Goal: Task Accomplishment & Management: Complete application form

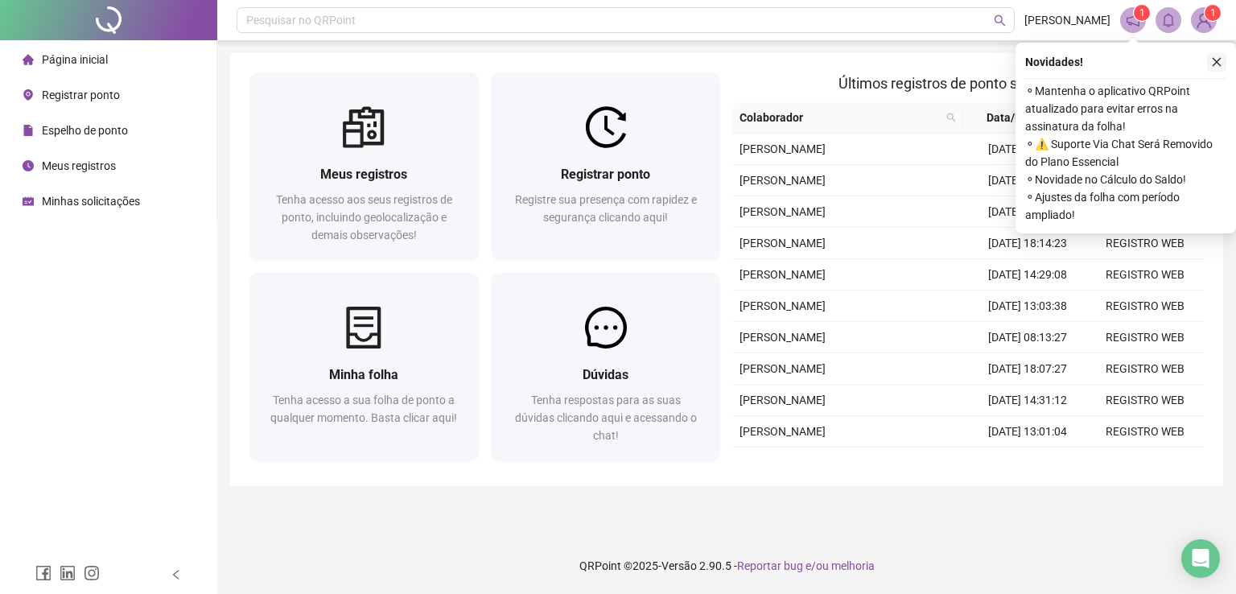
click at [1217, 57] on icon "close" at bounding box center [1216, 61] width 11 height 11
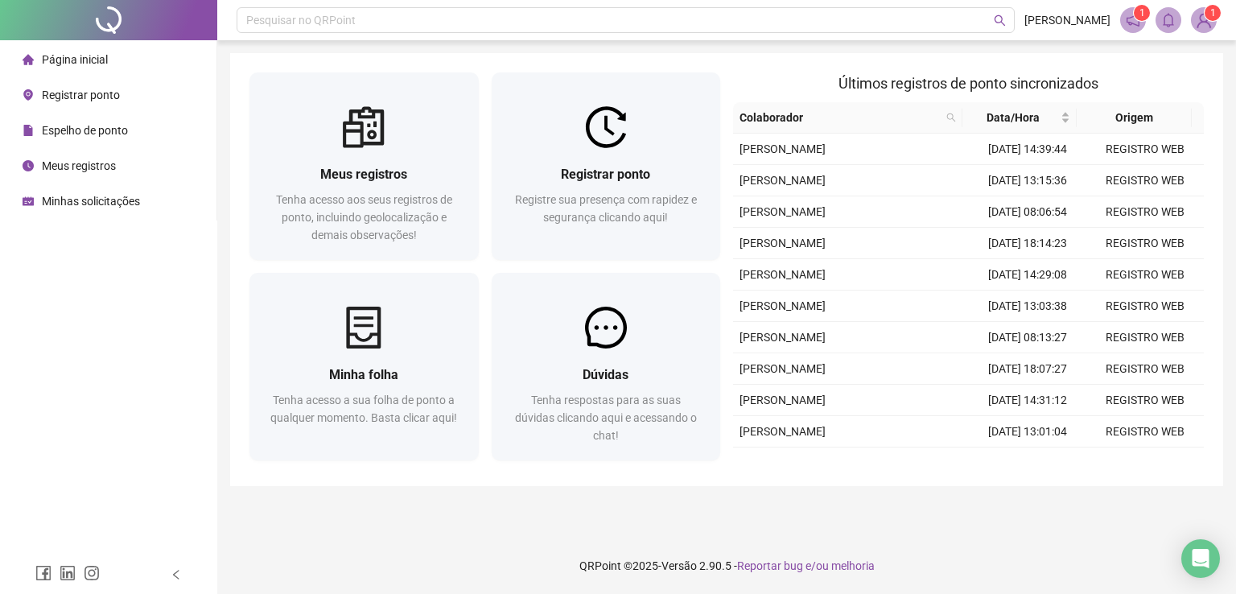
click at [90, 138] on div "Espelho de ponto" at bounding box center [75, 130] width 105 height 32
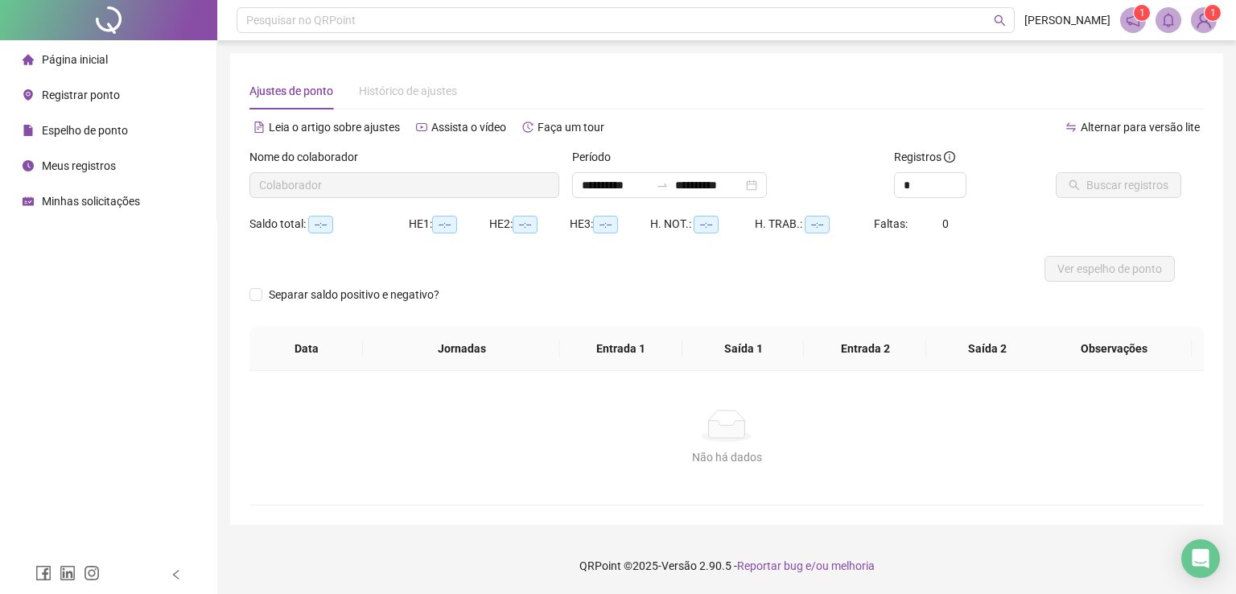
type input "**********"
click at [767, 184] on div "**********" at bounding box center [669, 185] width 195 height 26
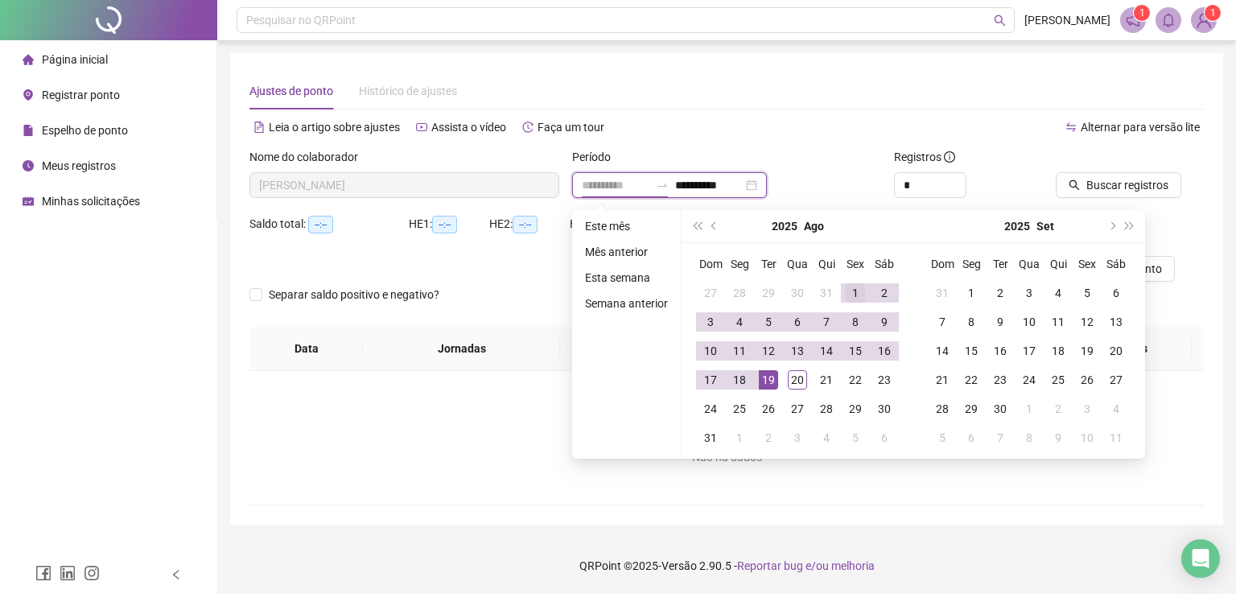
type input "**********"
click at [855, 289] on div "1" at bounding box center [855, 292] width 19 height 19
type input "**********"
click at [800, 375] on div "20" at bounding box center [797, 379] width 19 height 19
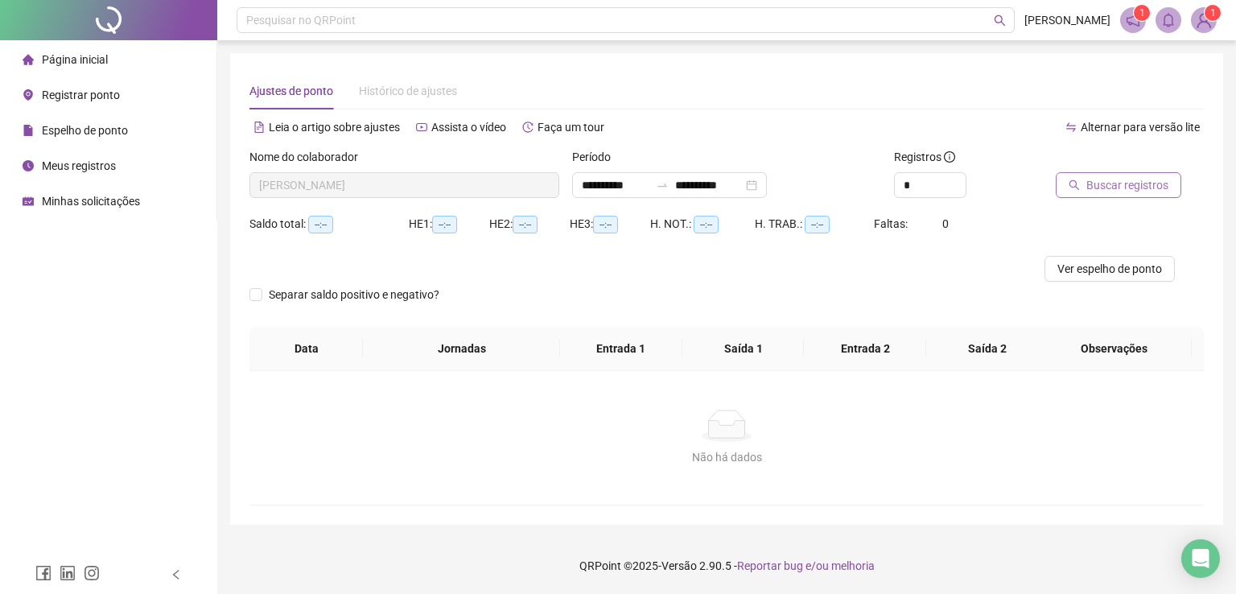
click at [1134, 187] on span "Buscar registros" at bounding box center [1127, 185] width 82 height 18
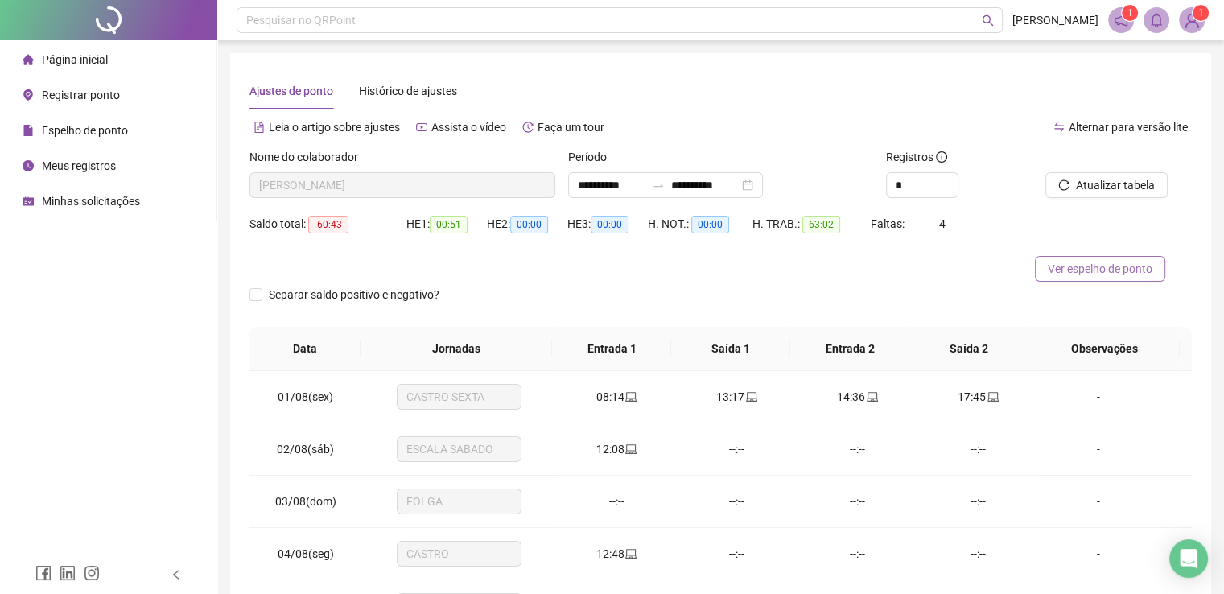
click at [1102, 268] on span "Ver espelho de ponto" at bounding box center [1100, 269] width 105 height 18
click at [97, 98] on span "Registrar ponto" at bounding box center [81, 95] width 78 height 13
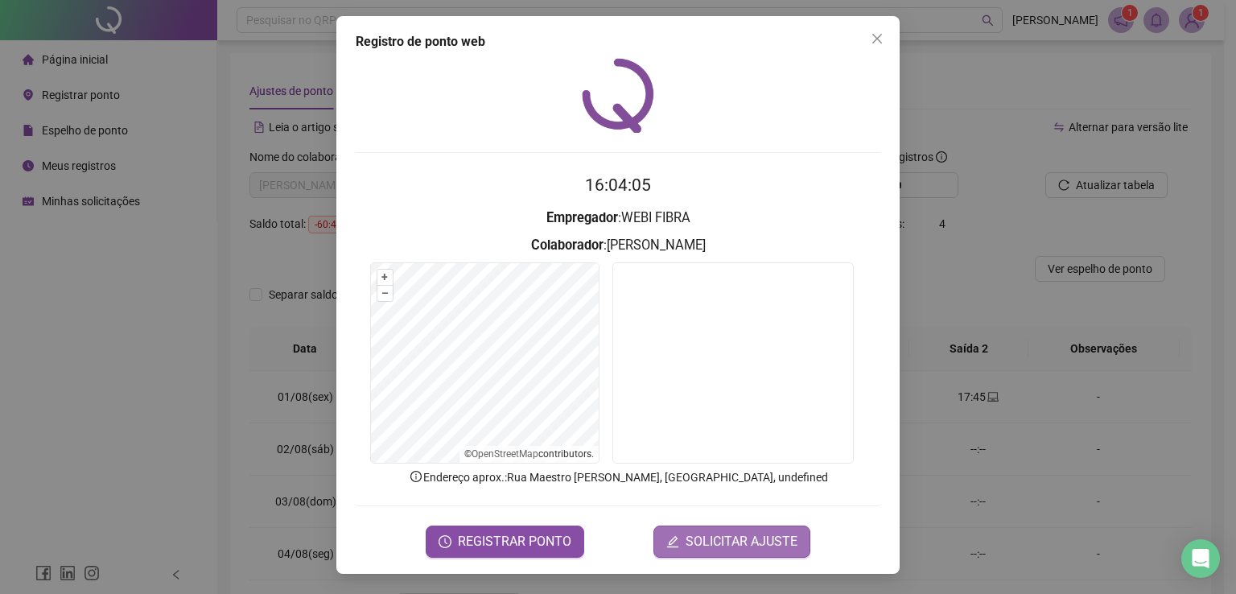
click at [734, 535] on span "SOLICITAR AJUSTE" at bounding box center [742, 541] width 112 height 19
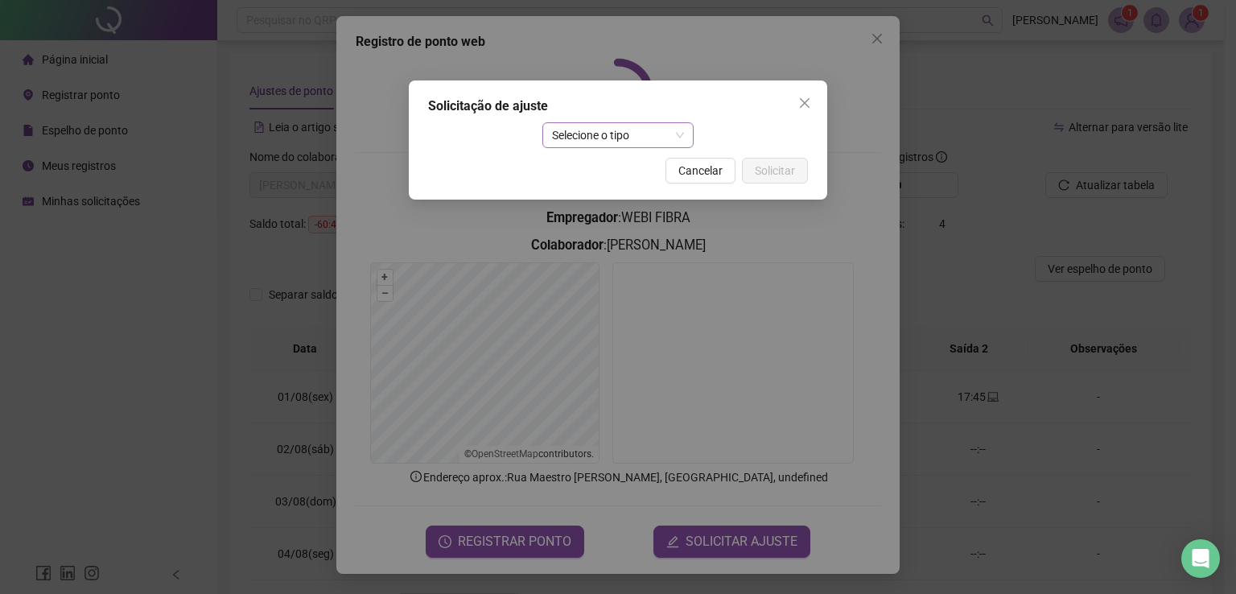
drag, startPoint x: 639, startPoint y: 148, endPoint x: 634, endPoint y: 141, distance: 8.7
click at [639, 148] on div "Solicitação de ajuste Selecione o tipo Cancelar Solicitar" at bounding box center [618, 139] width 418 height 119
click at [632, 136] on span "Selecione o tipo" at bounding box center [618, 135] width 133 height 24
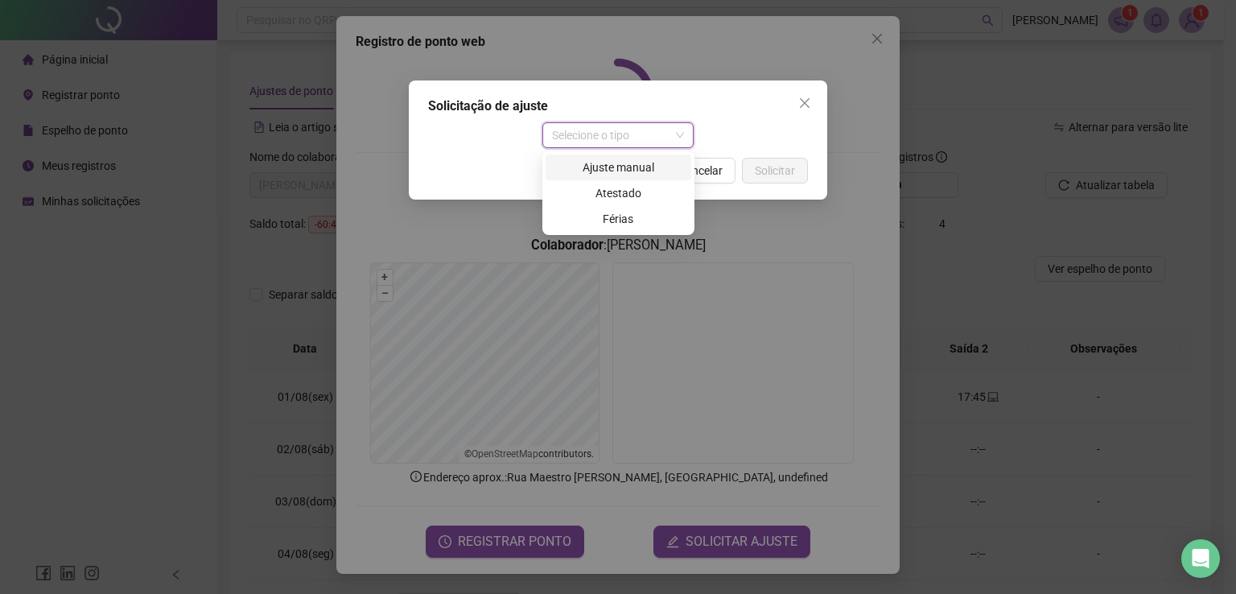
click at [629, 162] on div "Ajuste manual" at bounding box center [618, 168] width 126 height 18
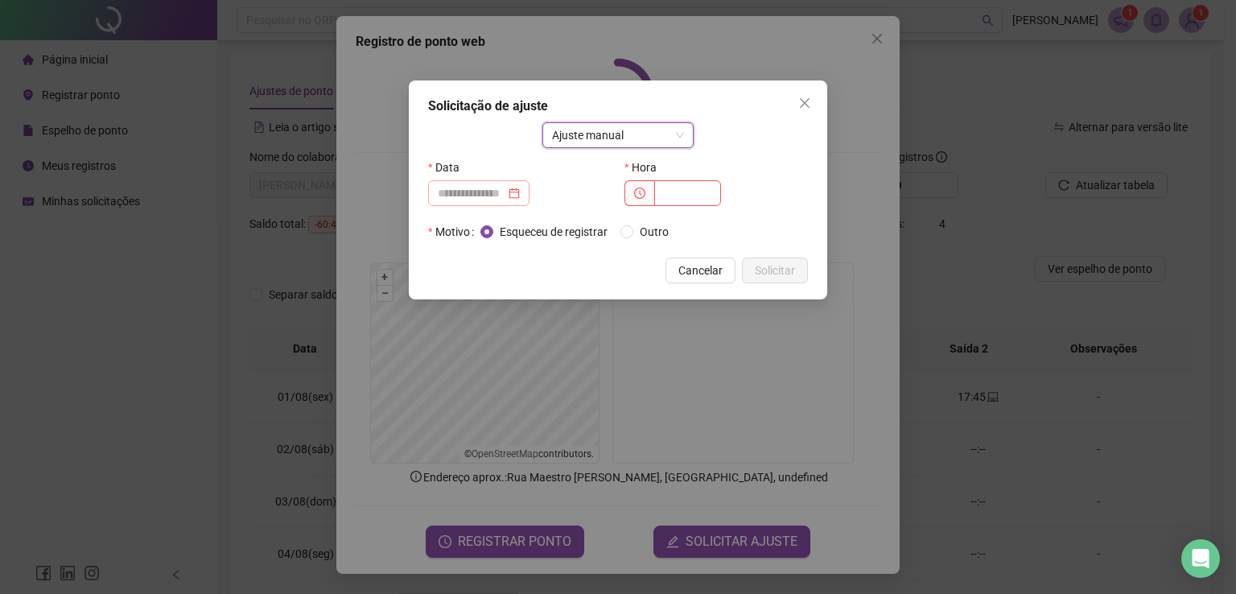
click at [529, 189] on div at bounding box center [478, 193] width 101 height 26
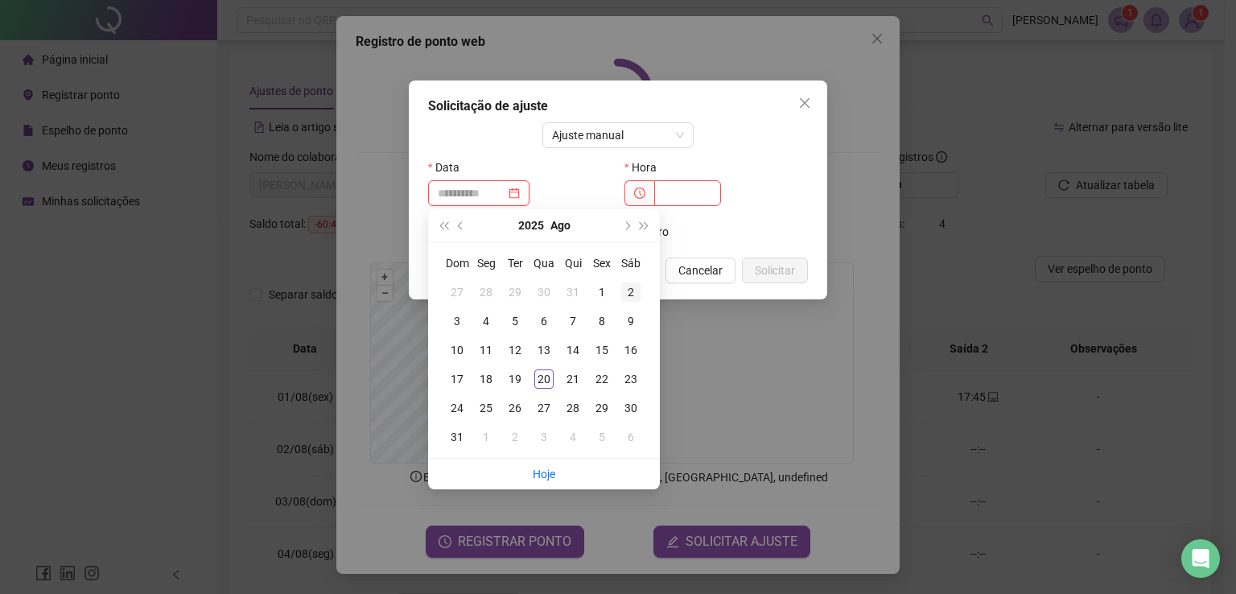
type input "**********"
click at [626, 289] on div "2" at bounding box center [630, 291] width 19 height 19
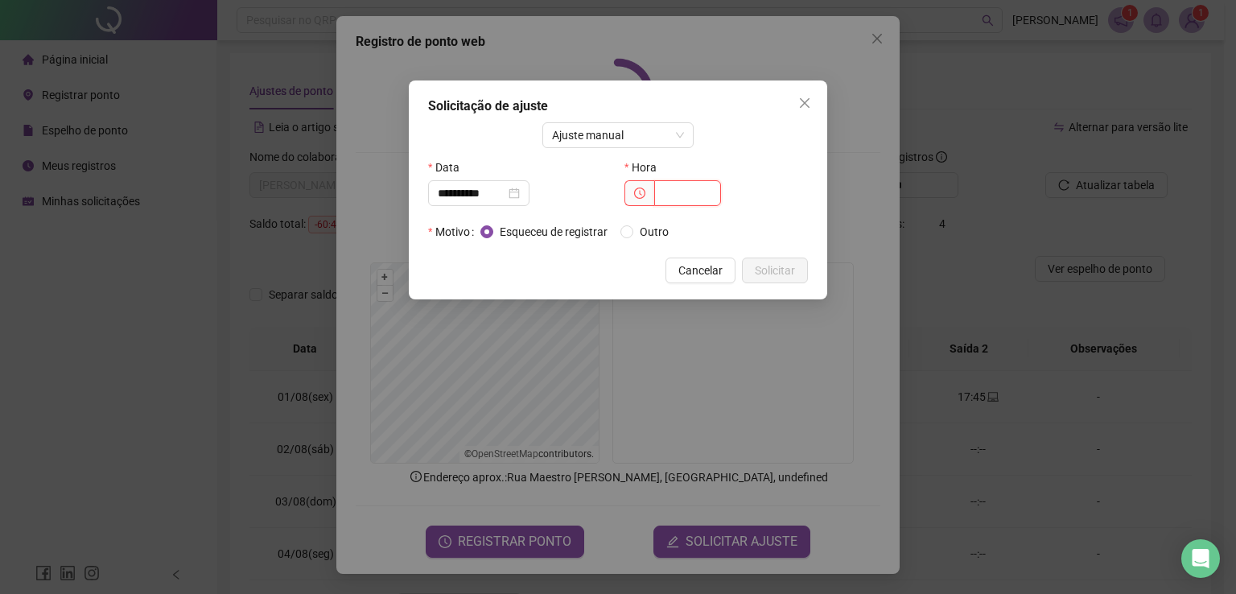
click at [682, 195] on input "text" at bounding box center [687, 193] width 67 height 26
type input "*****"
click at [782, 269] on span "Solicitar" at bounding box center [775, 271] width 40 height 18
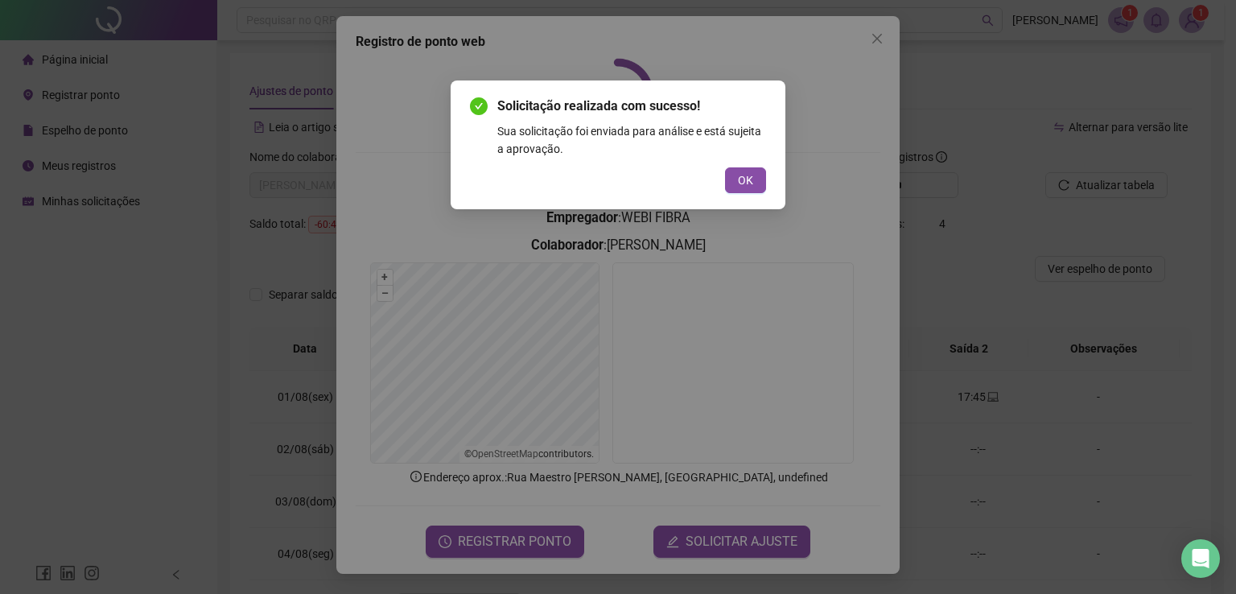
drag, startPoint x: 727, startPoint y: 183, endPoint x: 734, endPoint y: 233, distance: 49.5
click at [727, 183] on button "OK" at bounding box center [745, 180] width 41 height 26
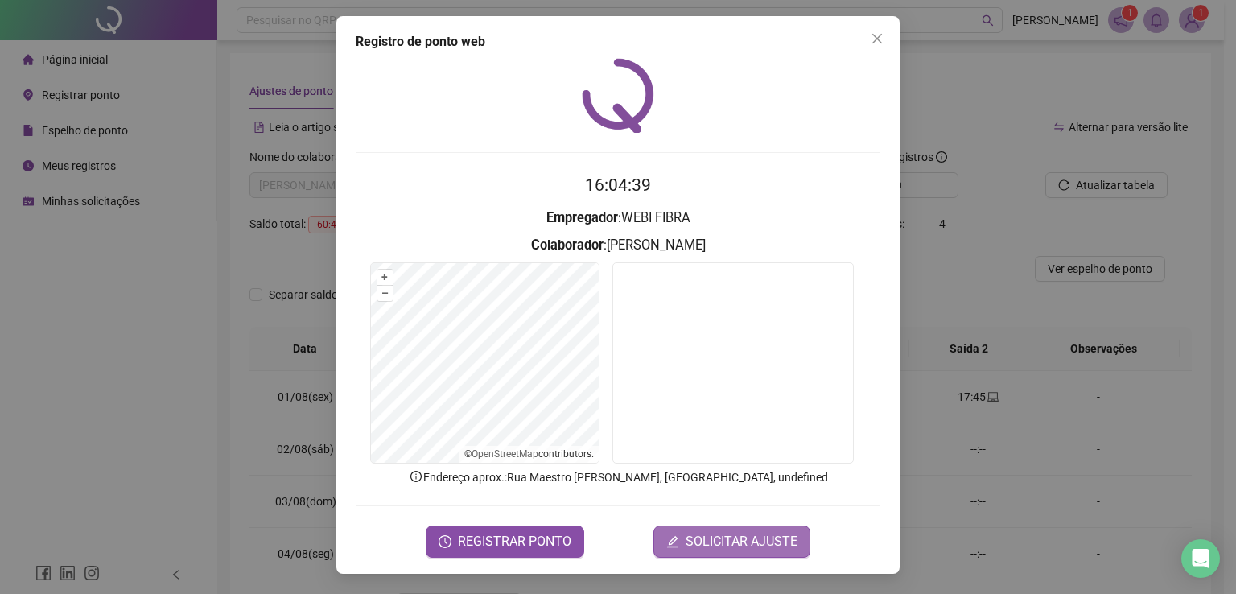
click at [750, 551] on button "SOLICITAR AJUSTE" at bounding box center [731, 541] width 157 height 32
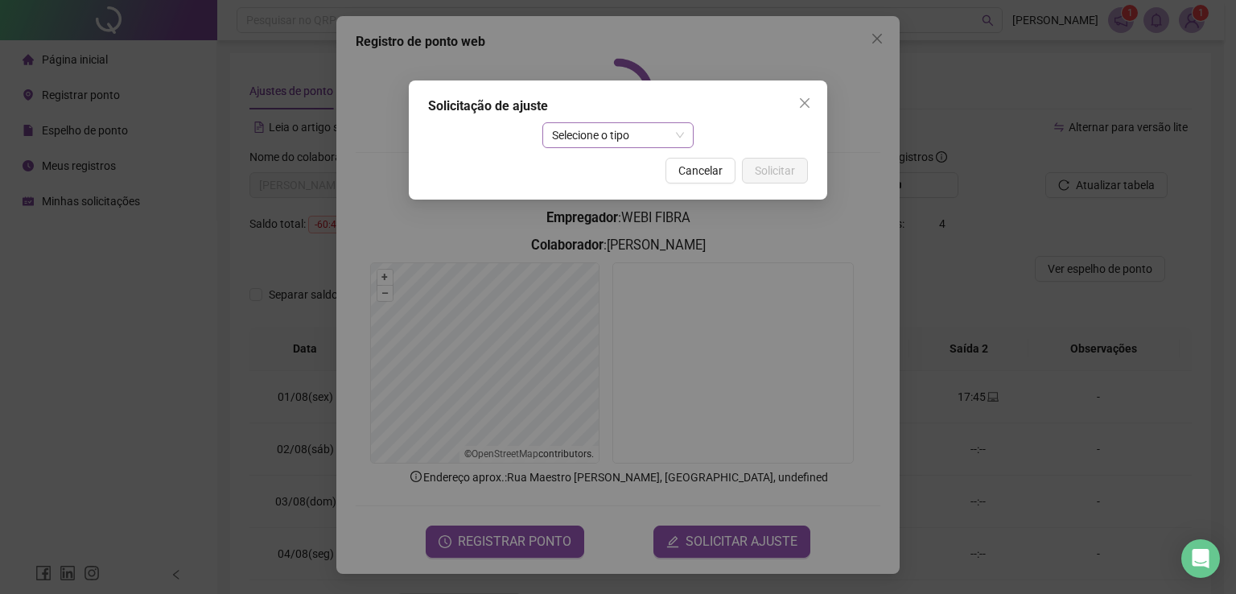
click at [636, 139] on span "Selecione o tipo" at bounding box center [618, 135] width 133 height 24
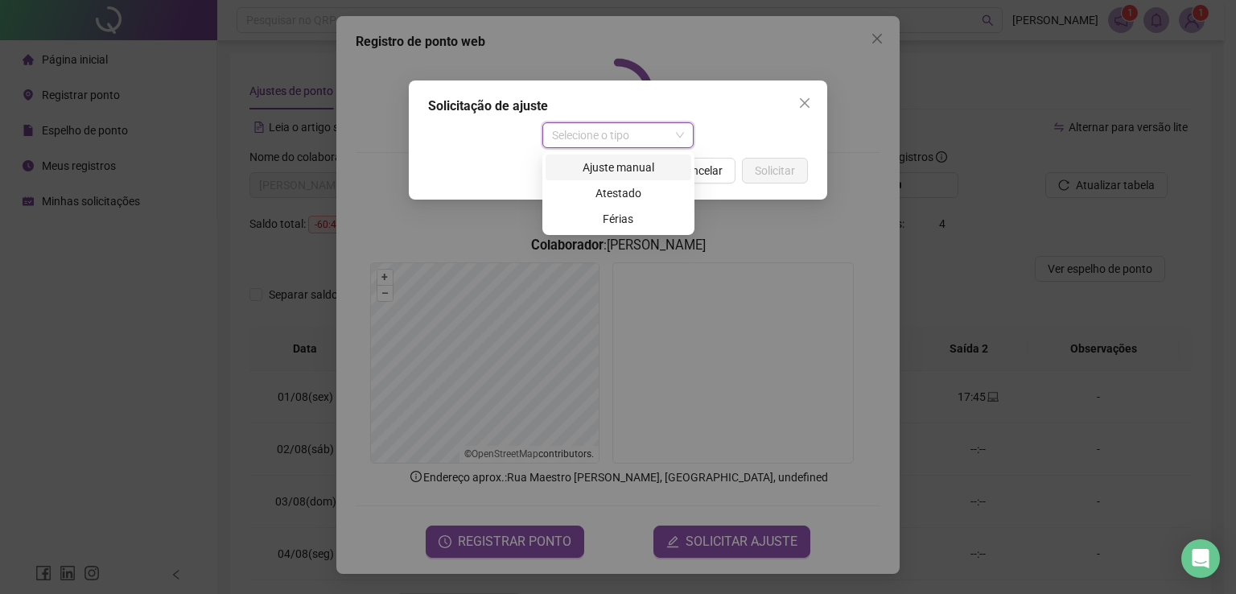
click at [603, 171] on div "Ajuste manual" at bounding box center [618, 168] width 126 height 18
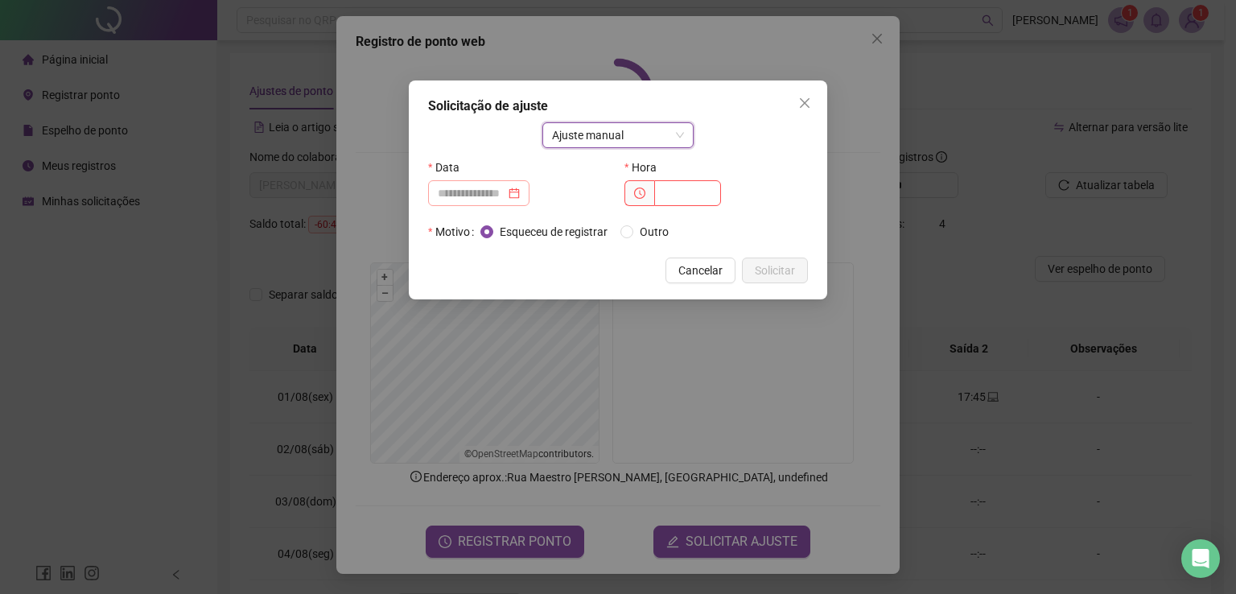
click at [520, 192] on div at bounding box center [479, 193] width 82 height 18
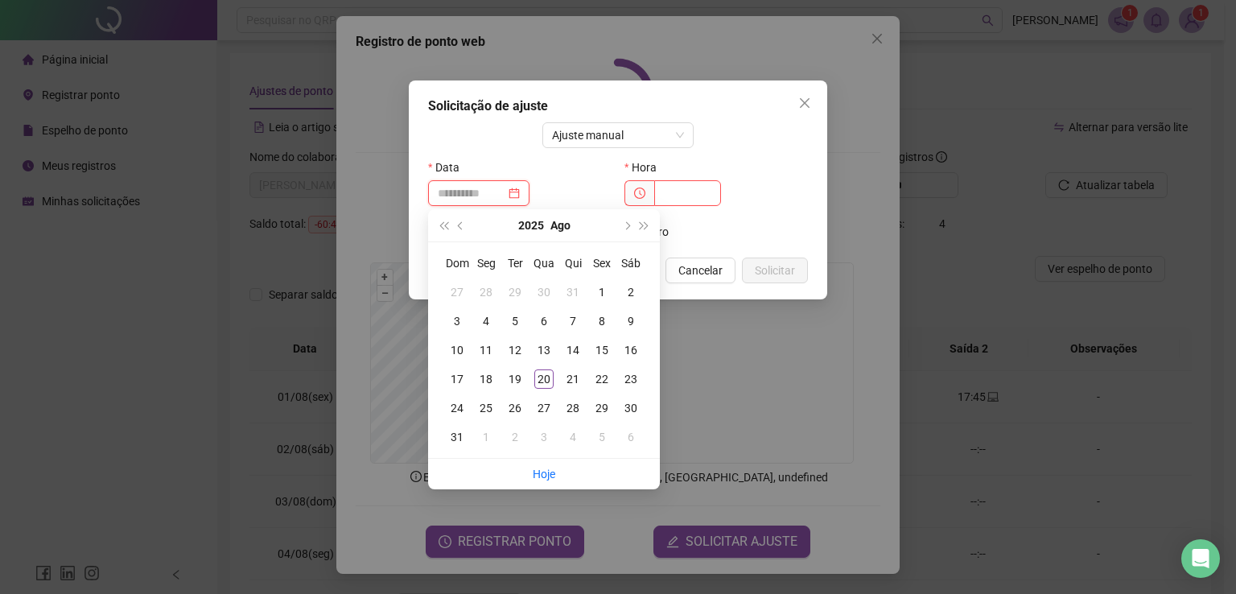
type input "**********"
click at [488, 321] on div "4" at bounding box center [485, 320] width 19 height 19
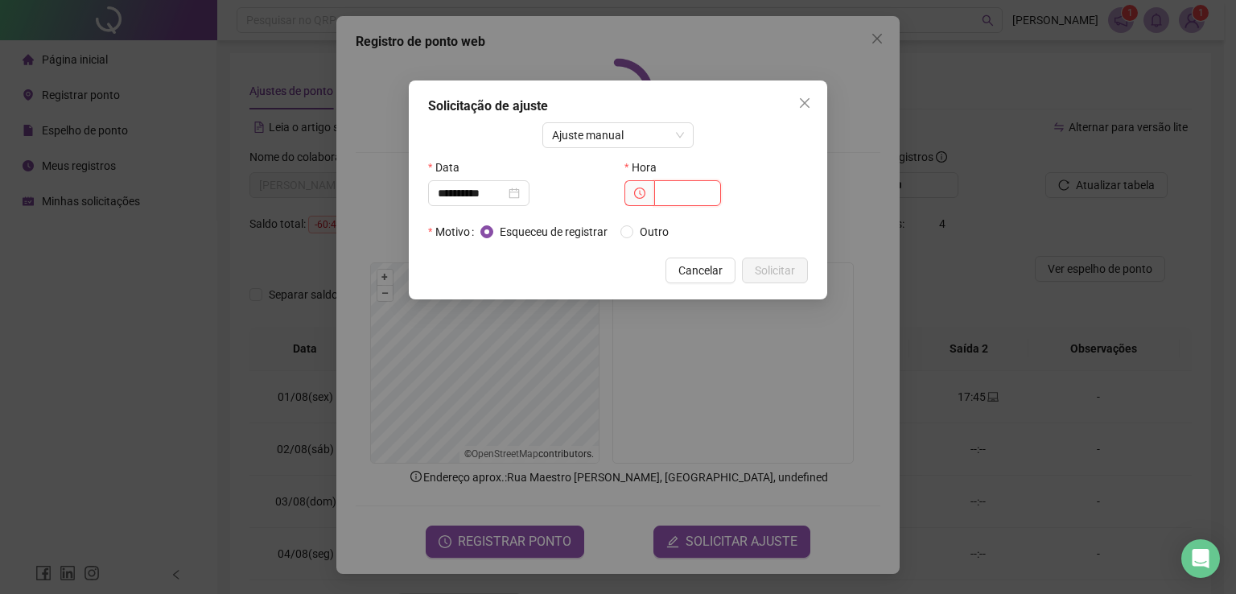
click at [700, 187] on input "text" at bounding box center [687, 193] width 67 height 26
type input "*****"
click at [779, 271] on span "Solicitar" at bounding box center [775, 271] width 40 height 18
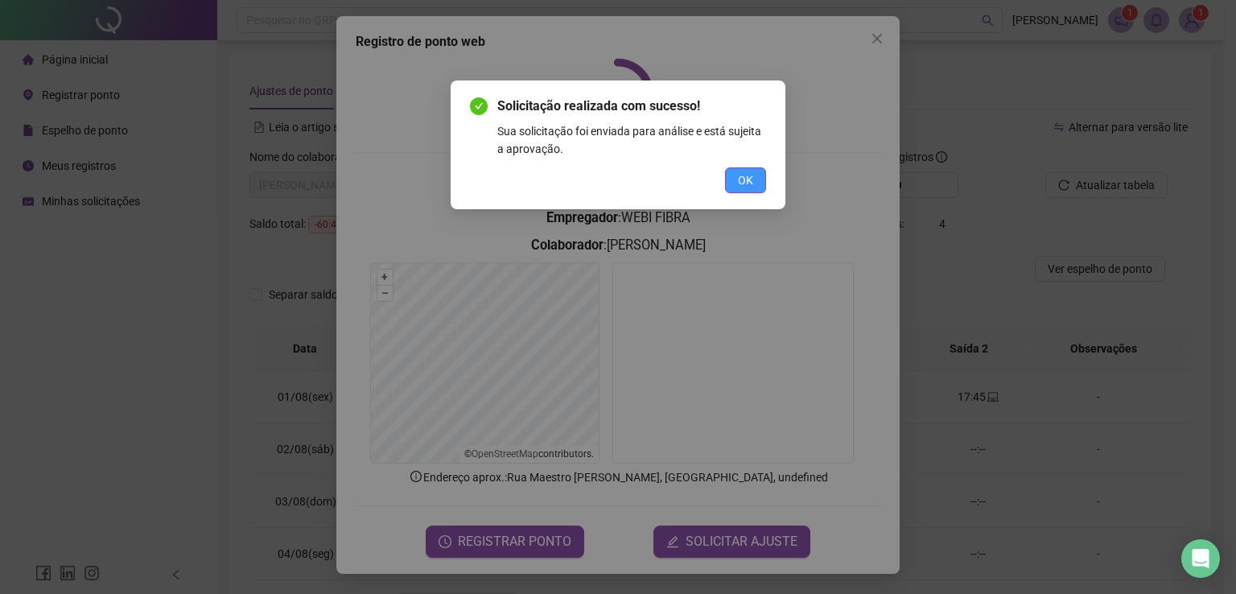
click at [740, 178] on span "OK" at bounding box center [745, 180] width 15 height 18
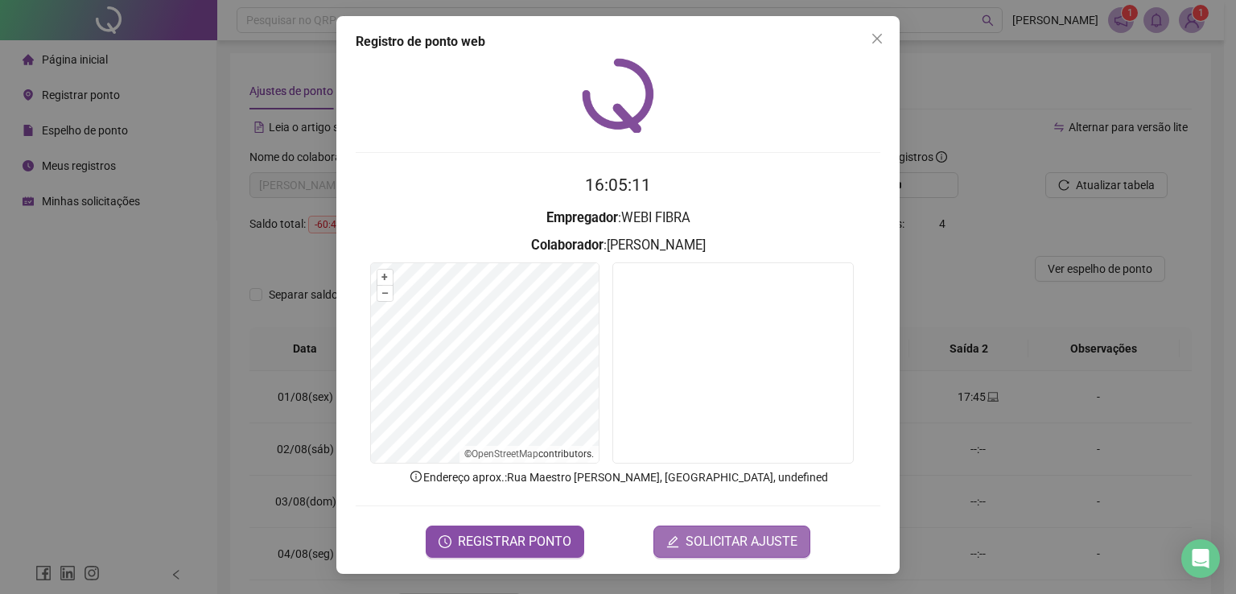
click at [741, 544] on span "SOLICITAR AJUSTE" at bounding box center [742, 541] width 112 height 19
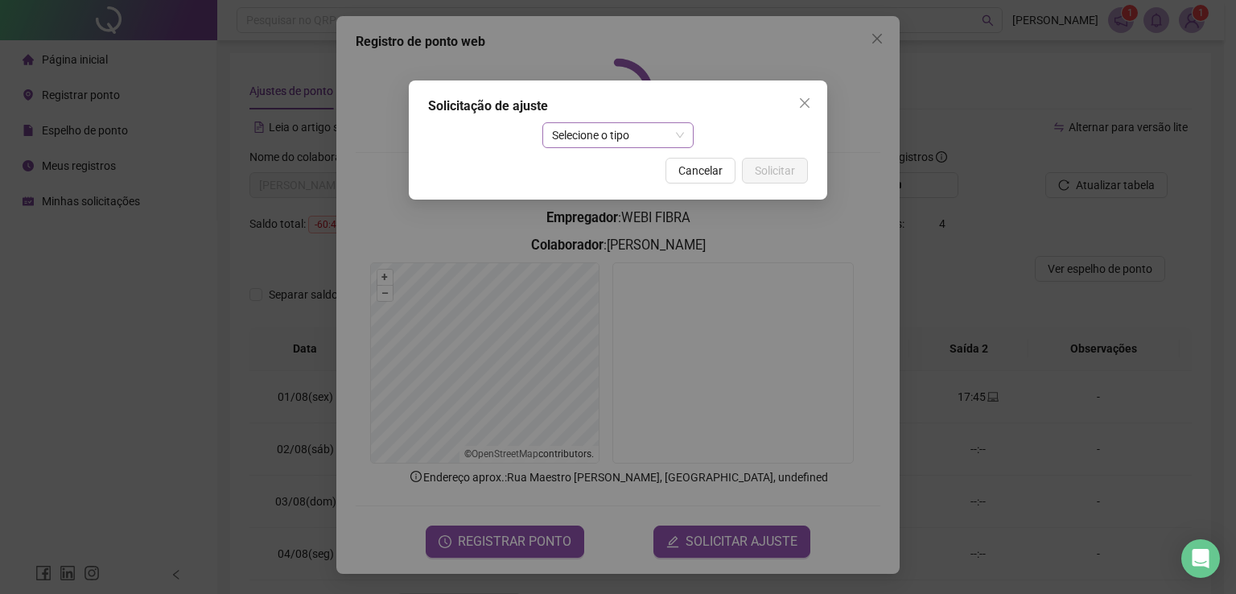
click at [671, 133] on span "Selecione o tipo" at bounding box center [618, 135] width 133 height 24
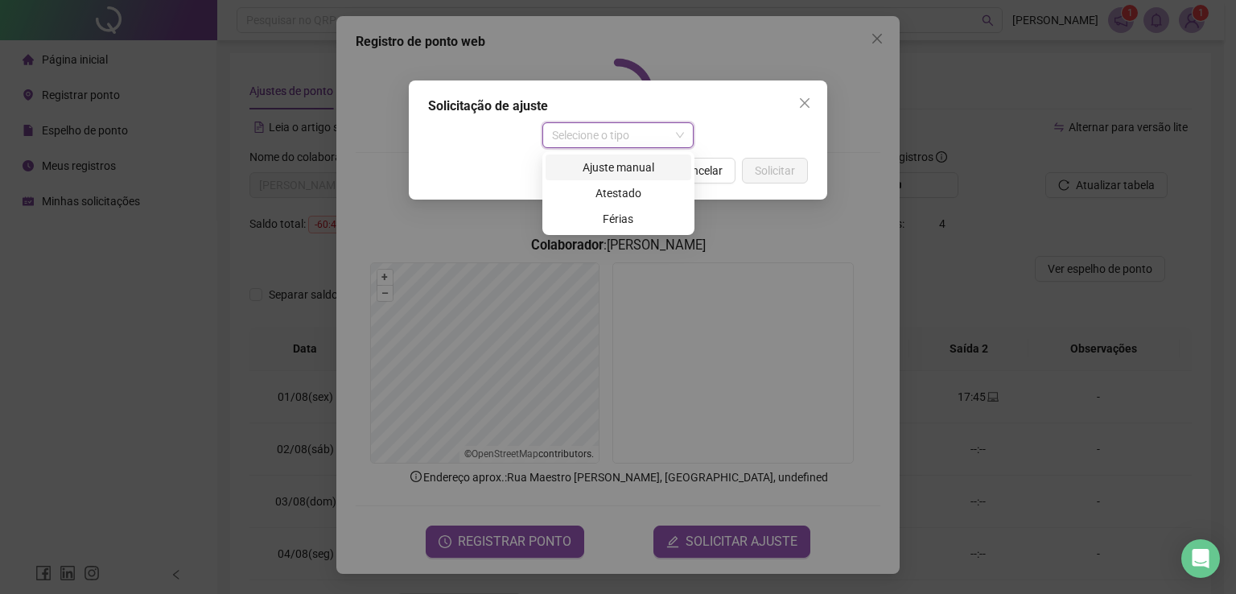
click at [632, 178] on div "Ajuste manual" at bounding box center [619, 167] width 146 height 26
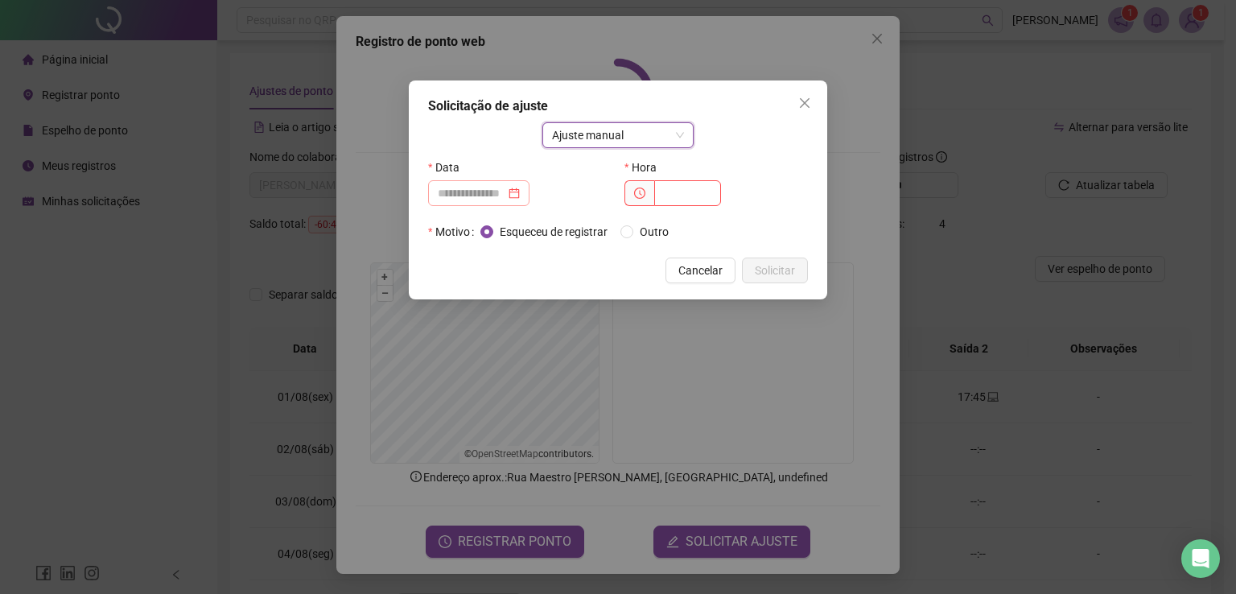
click at [529, 199] on div at bounding box center [478, 193] width 101 height 26
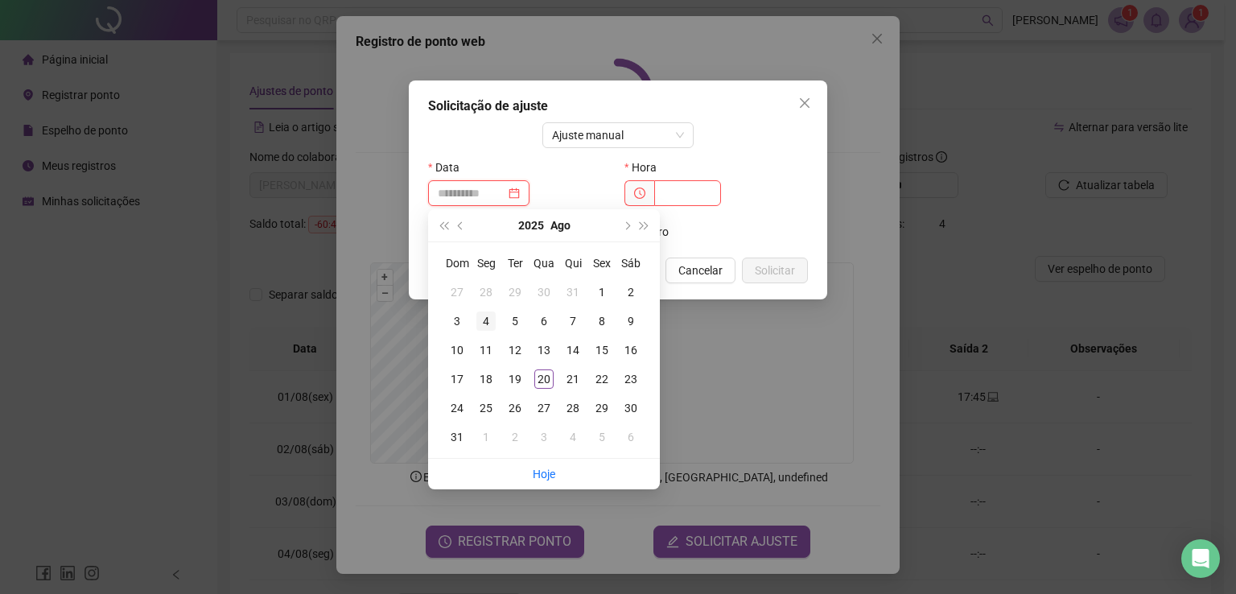
type input "**********"
click at [496, 323] on td "4" at bounding box center [486, 321] width 29 height 29
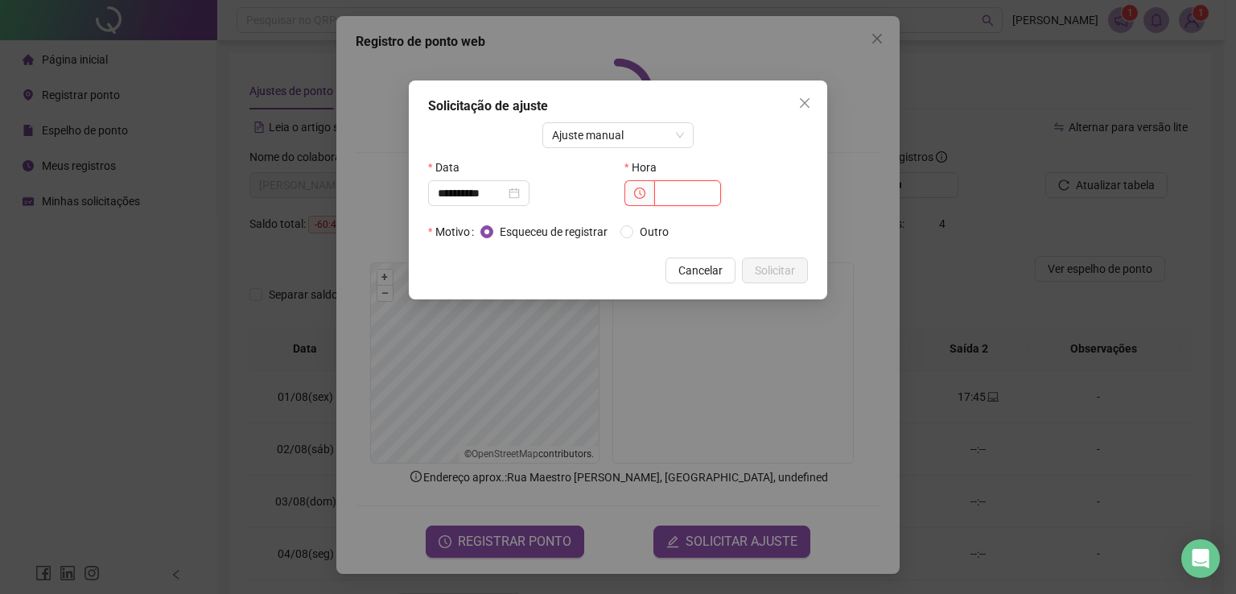
click at [688, 193] on input "text" at bounding box center [687, 193] width 67 height 26
type input "*****"
click at [760, 262] on span "Solicitar" at bounding box center [775, 271] width 40 height 18
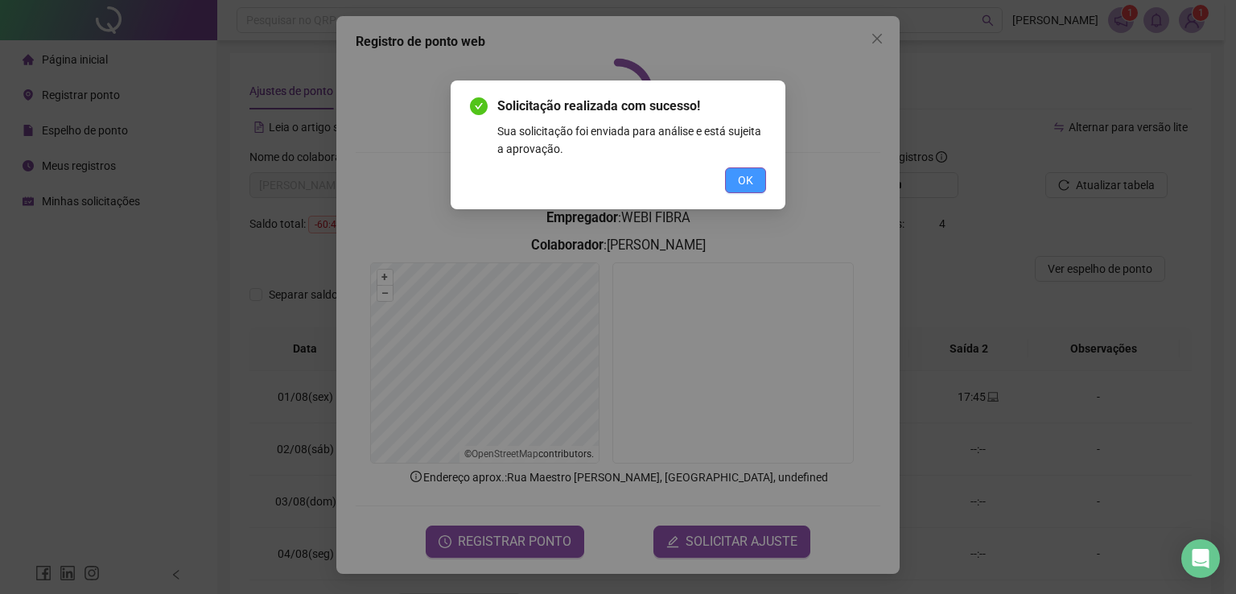
click at [753, 178] on span "OK" at bounding box center [745, 180] width 15 height 18
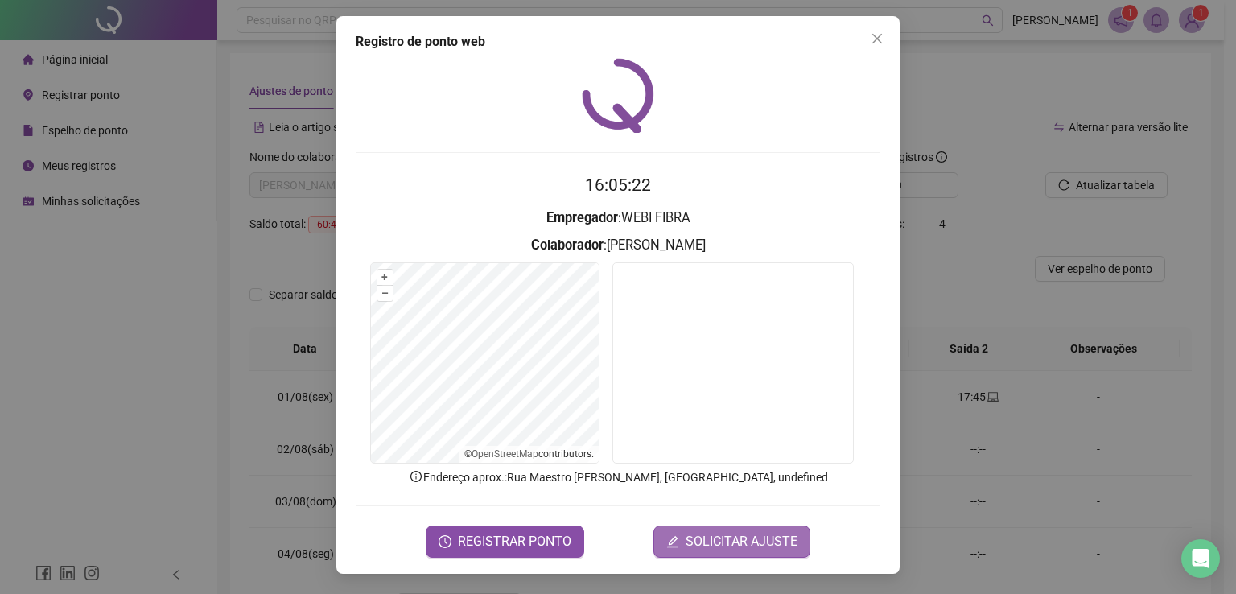
click at [713, 528] on button "SOLICITAR AJUSTE" at bounding box center [731, 541] width 157 height 32
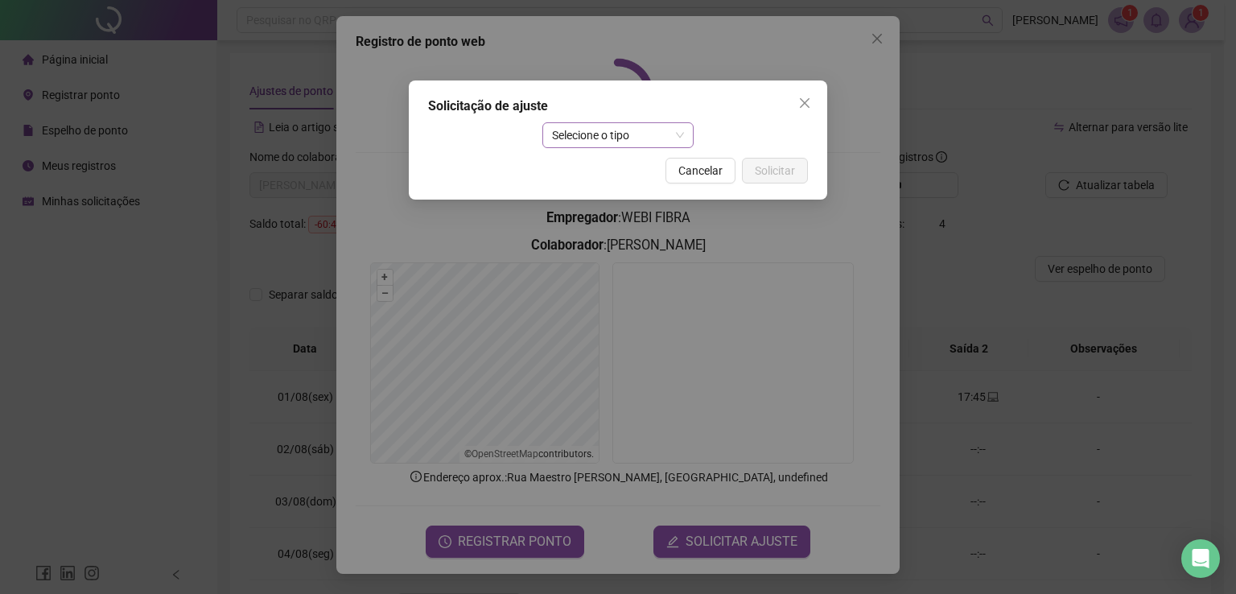
click at [669, 134] on span "Selecione o tipo" at bounding box center [618, 135] width 133 height 24
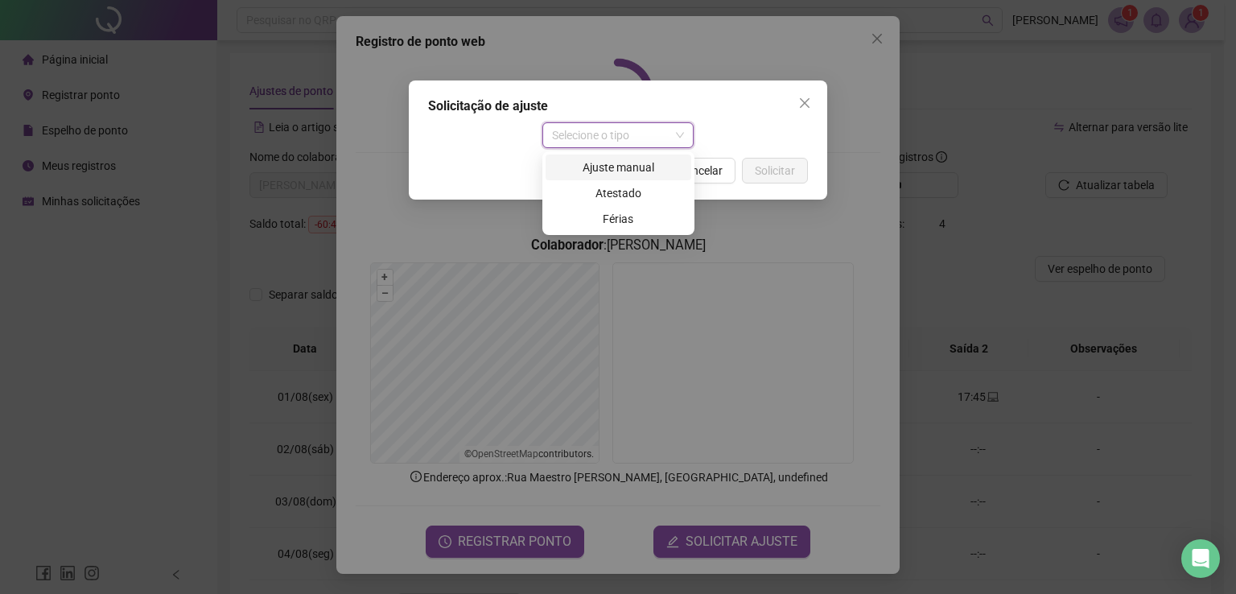
click at [657, 169] on div "Ajuste manual" at bounding box center [618, 168] width 126 height 18
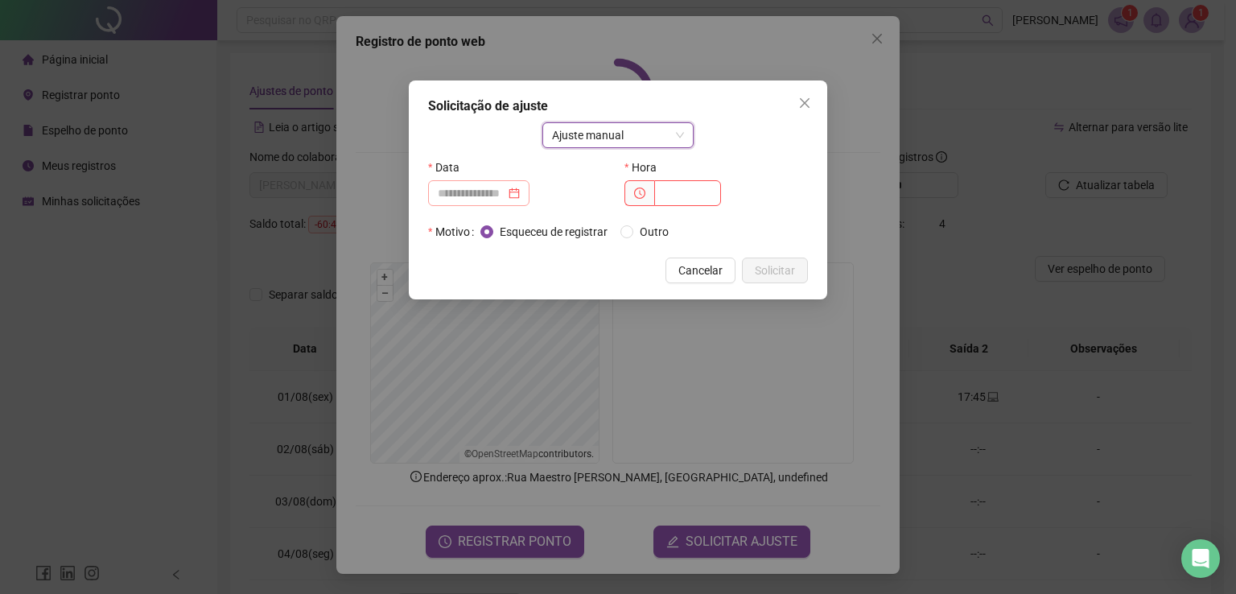
click at [520, 194] on div at bounding box center [479, 193] width 82 height 18
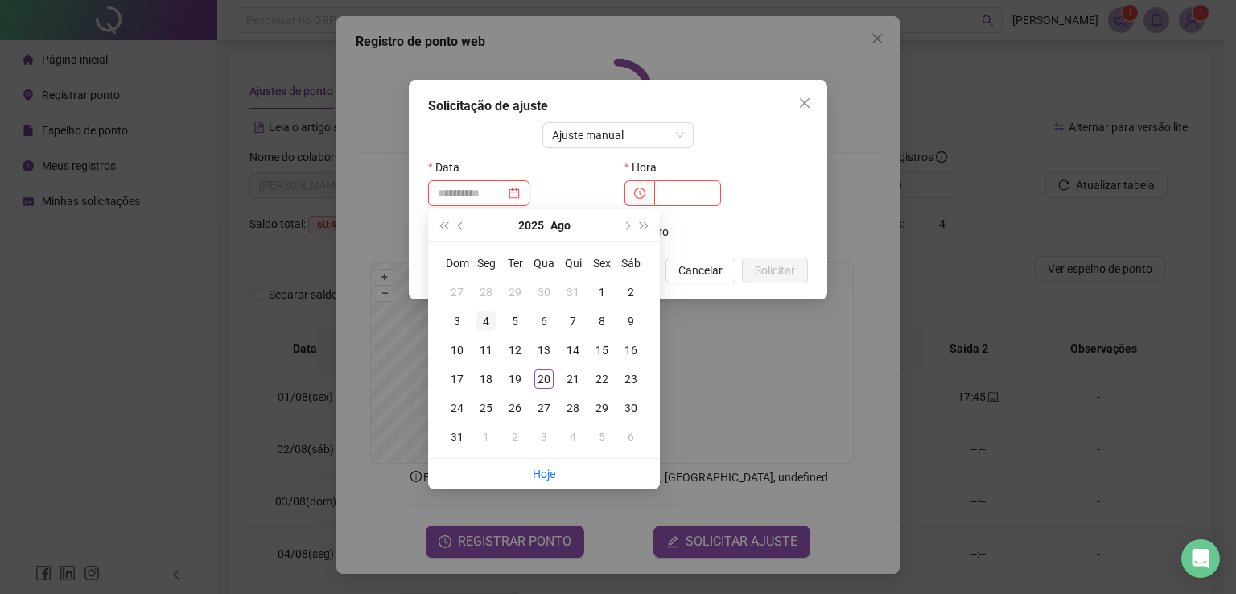
type input "**********"
click at [487, 322] on div "4" at bounding box center [485, 320] width 19 height 19
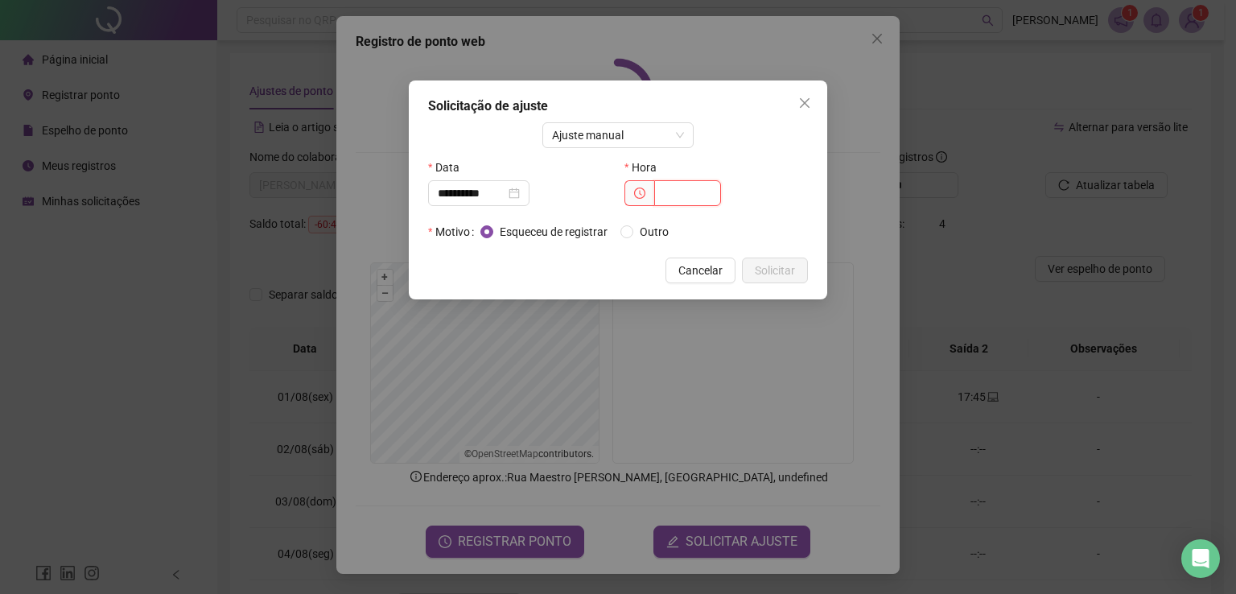
click at [705, 193] on input "text" at bounding box center [687, 193] width 67 height 26
type input "*****"
click at [793, 270] on span "Solicitar" at bounding box center [775, 271] width 40 height 18
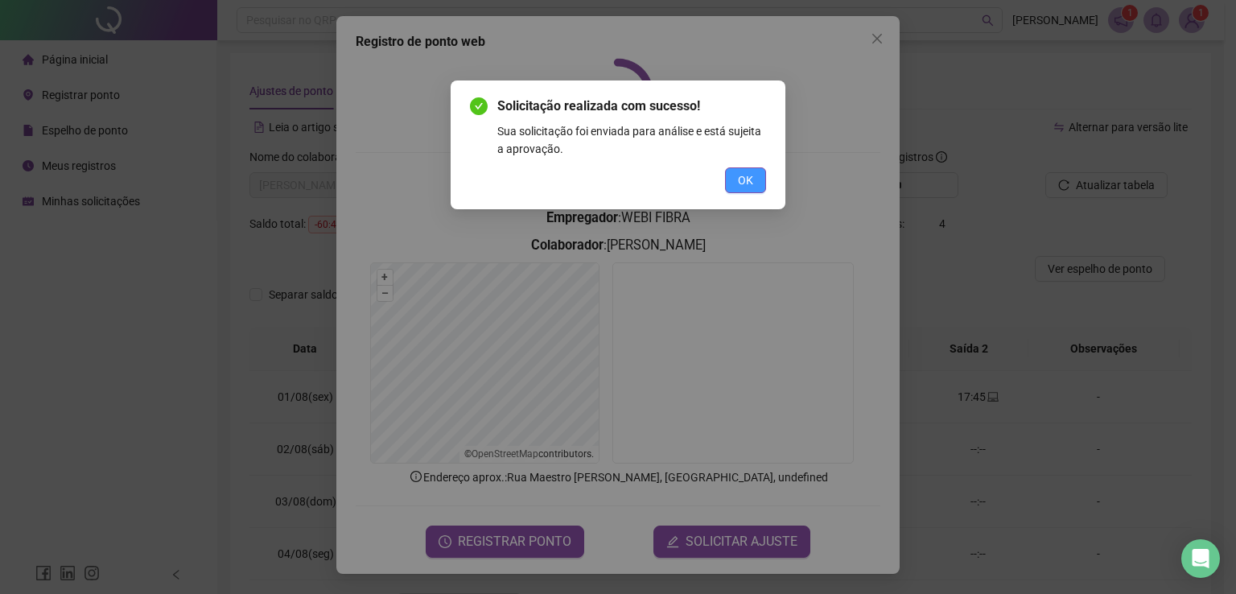
click at [753, 183] on button "OK" at bounding box center [745, 180] width 41 height 26
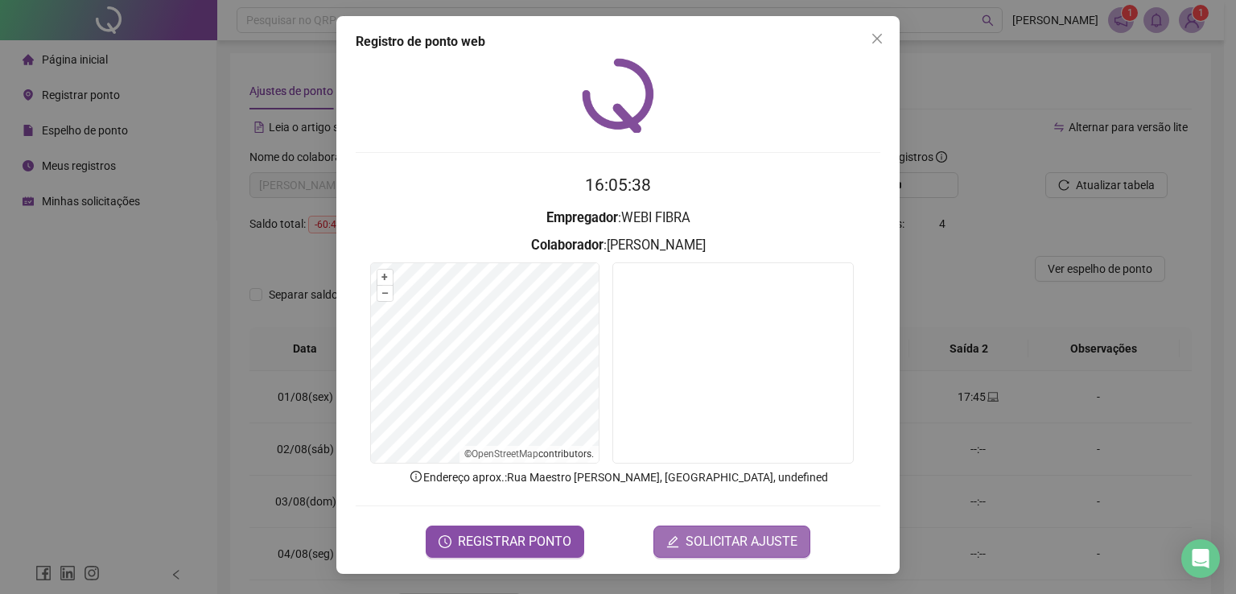
click at [767, 537] on span "SOLICITAR AJUSTE" at bounding box center [742, 541] width 112 height 19
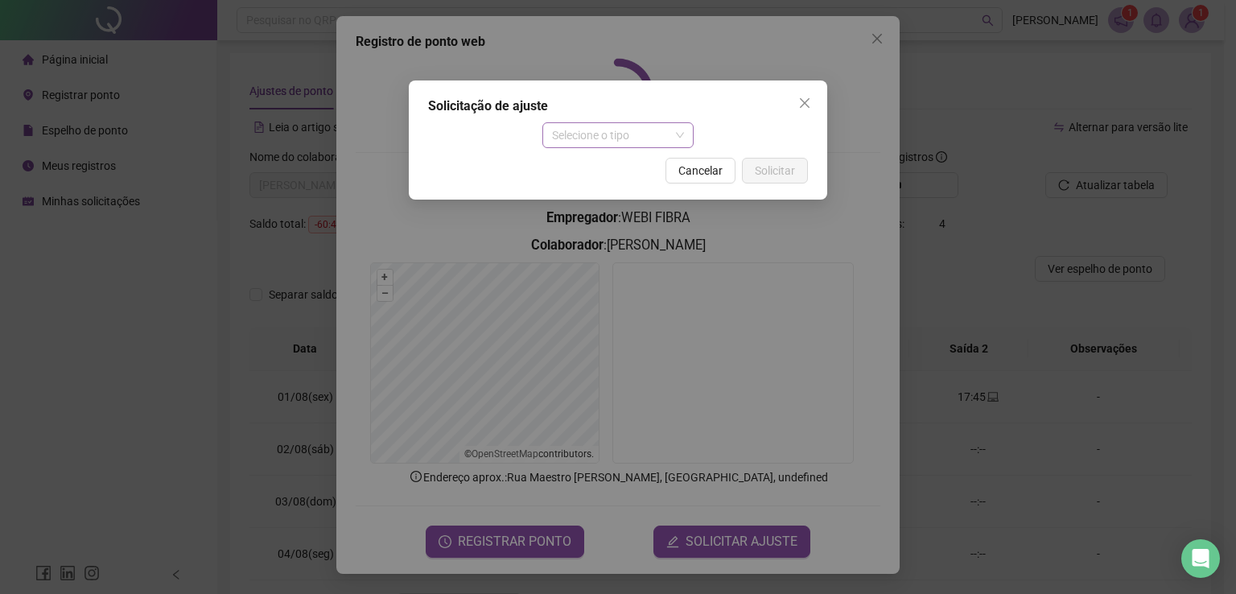
click at [653, 137] on span "Selecione o tipo" at bounding box center [618, 135] width 133 height 24
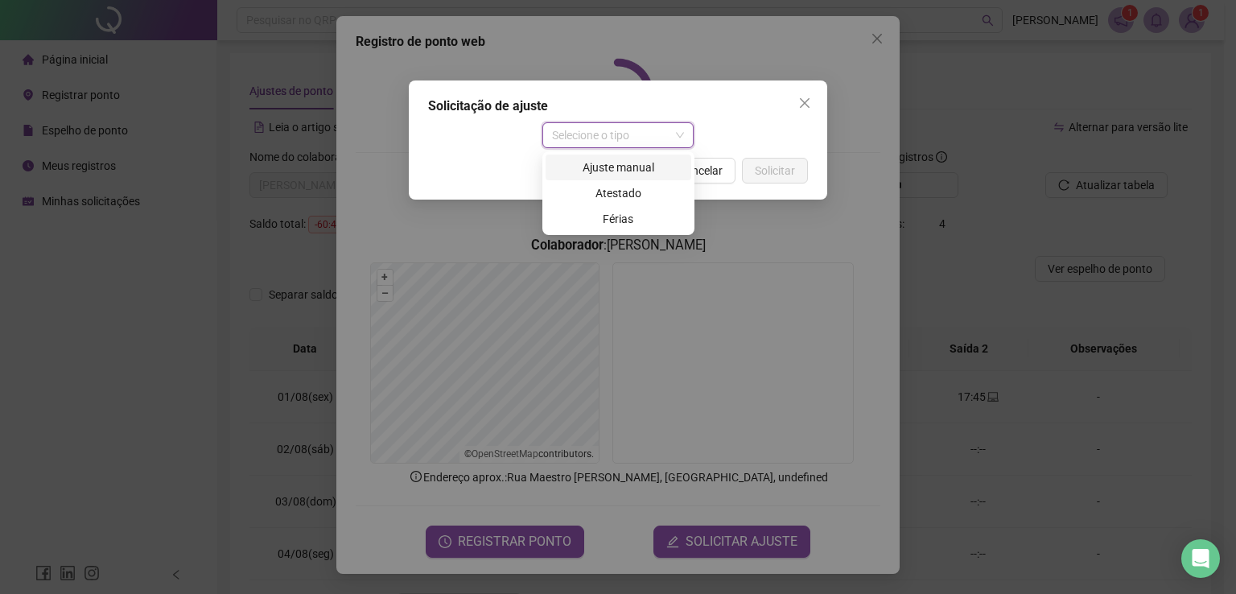
click at [612, 159] on div "Ajuste manual" at bounding box center [618, 168] width 126 height 18
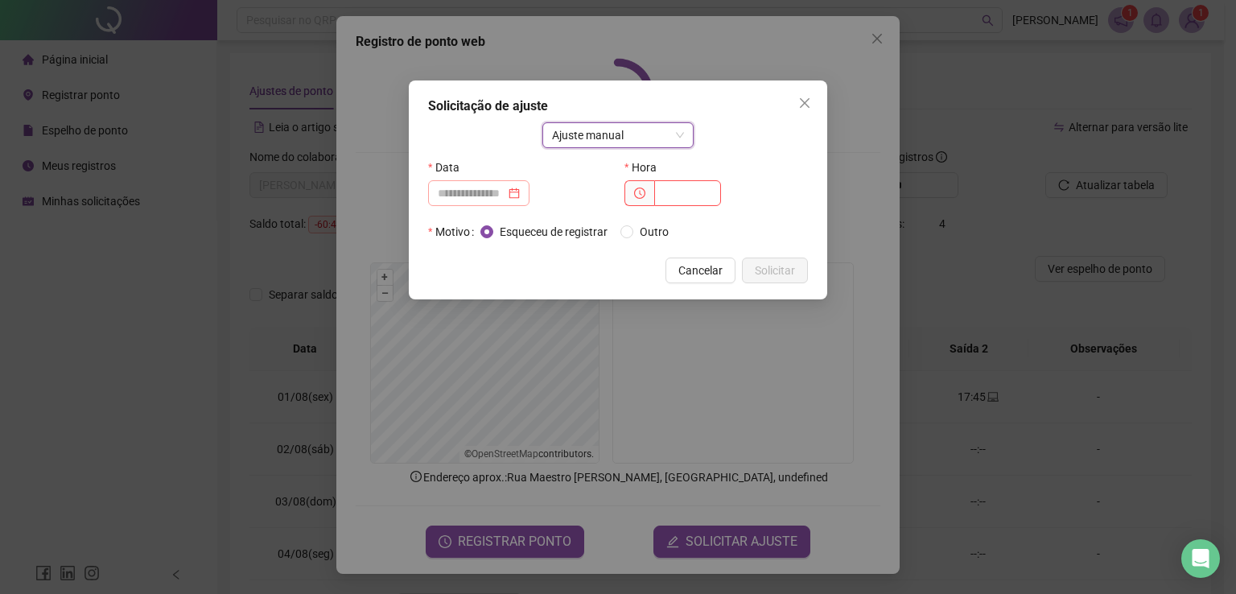
click at [520, 193] on div at bounding box center [479, 193] width 82 height 18
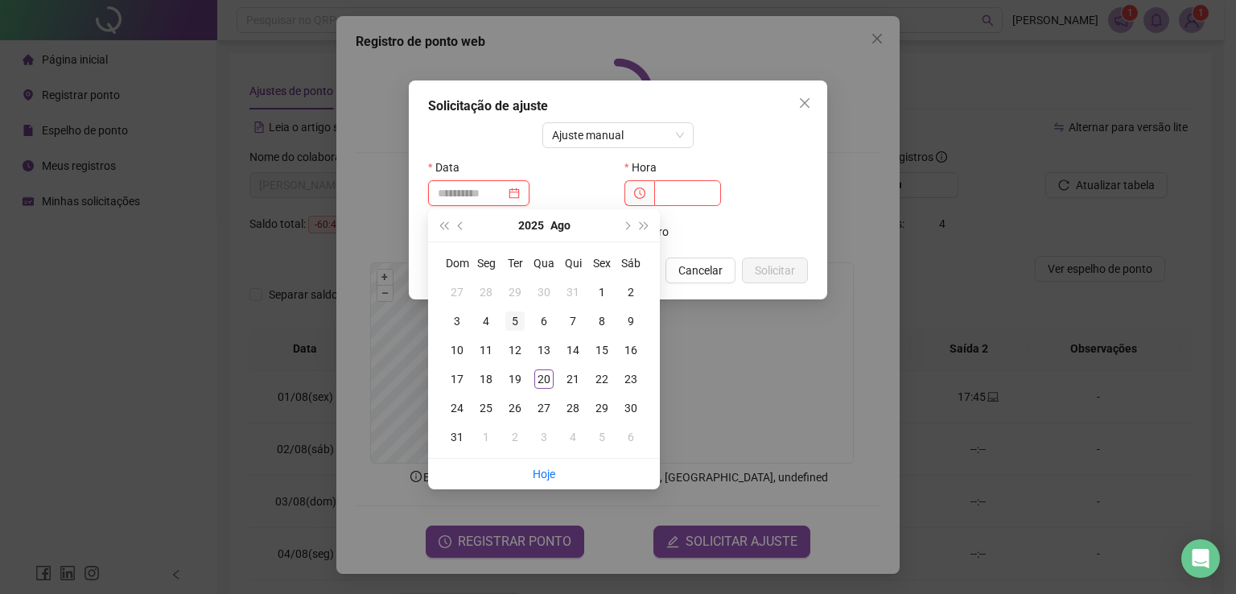
type input "**********"
click at [512, 313] on div "5" at bounding box center [514, 320] width 19 height 19
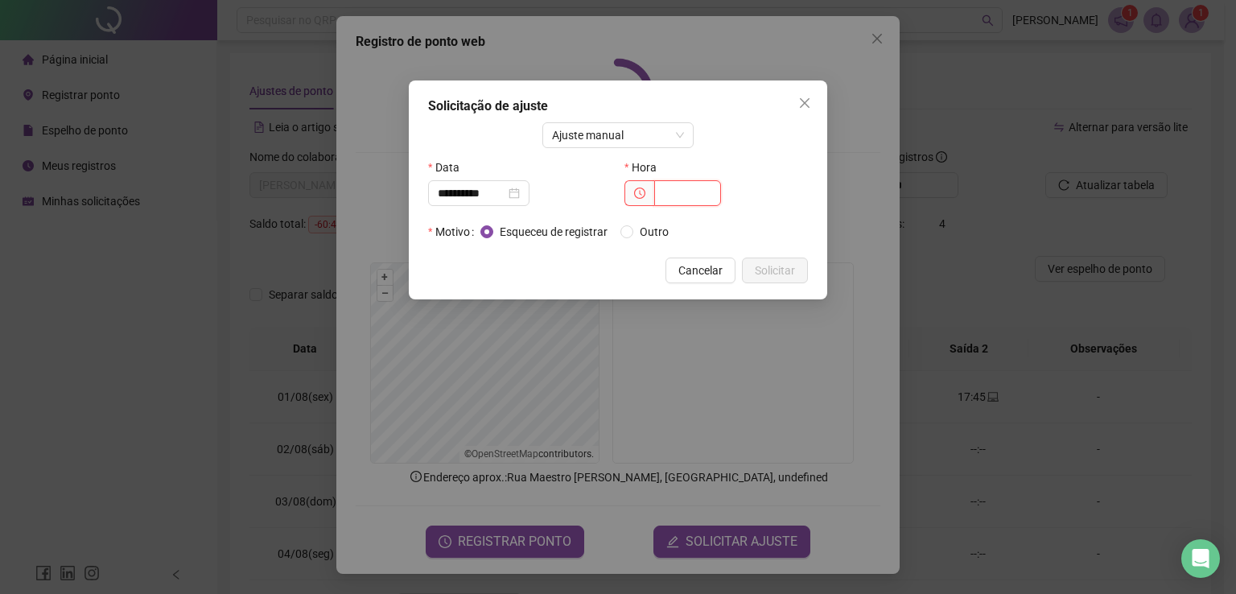
click at [682, 192] on input "text" at bounding box center [687, 193] width 67 height 26
type input "*"
type input "*****"
click at [781, 266] on span "Solicitar" at bounding box center [775, 271] width 40 height 18
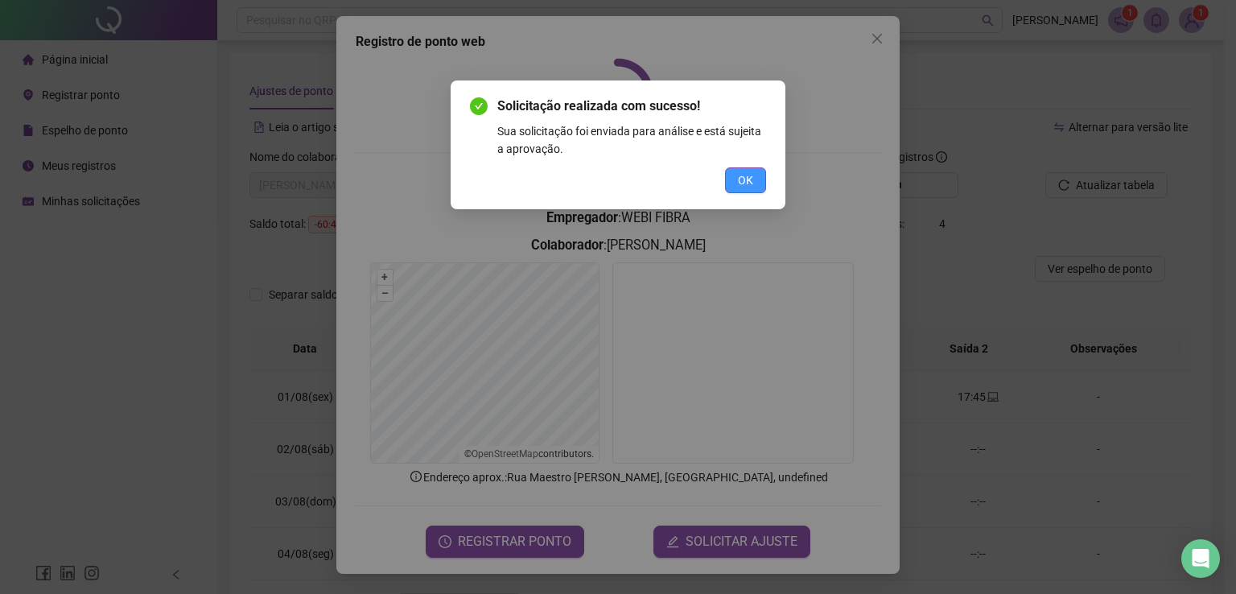
click at [749, 191] on button "OK" at bounding box center [745, 180] width 41 height 26
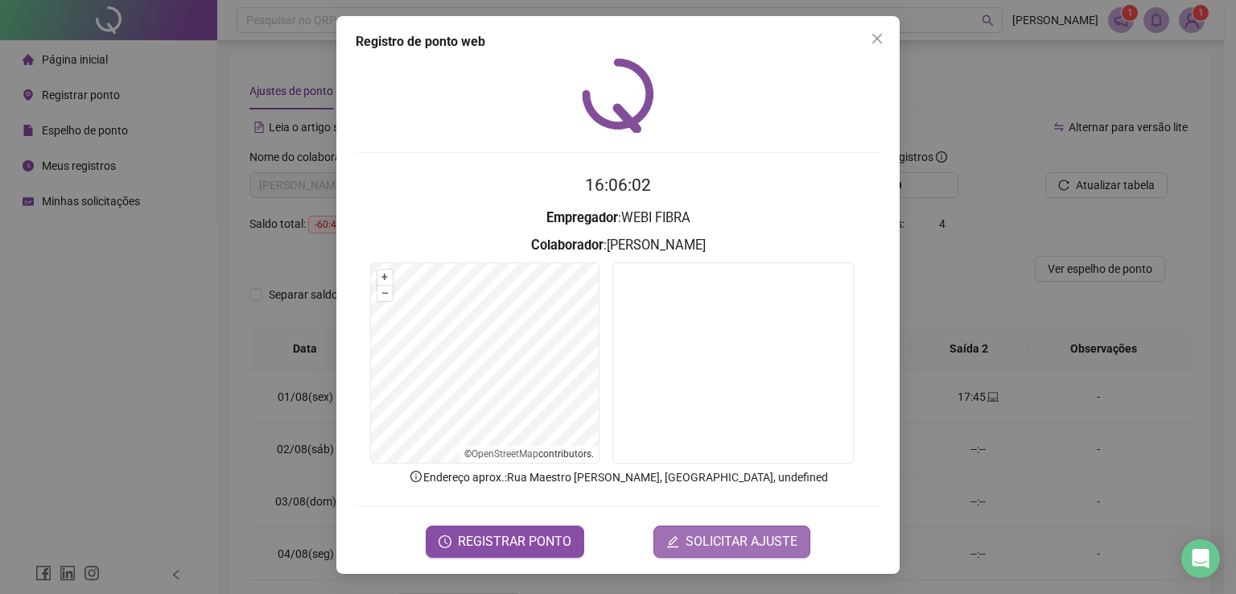
click at [766, 539] on span "SOLICITAR AJUSTE" at bounding box center [742, 541] width 112 height 19
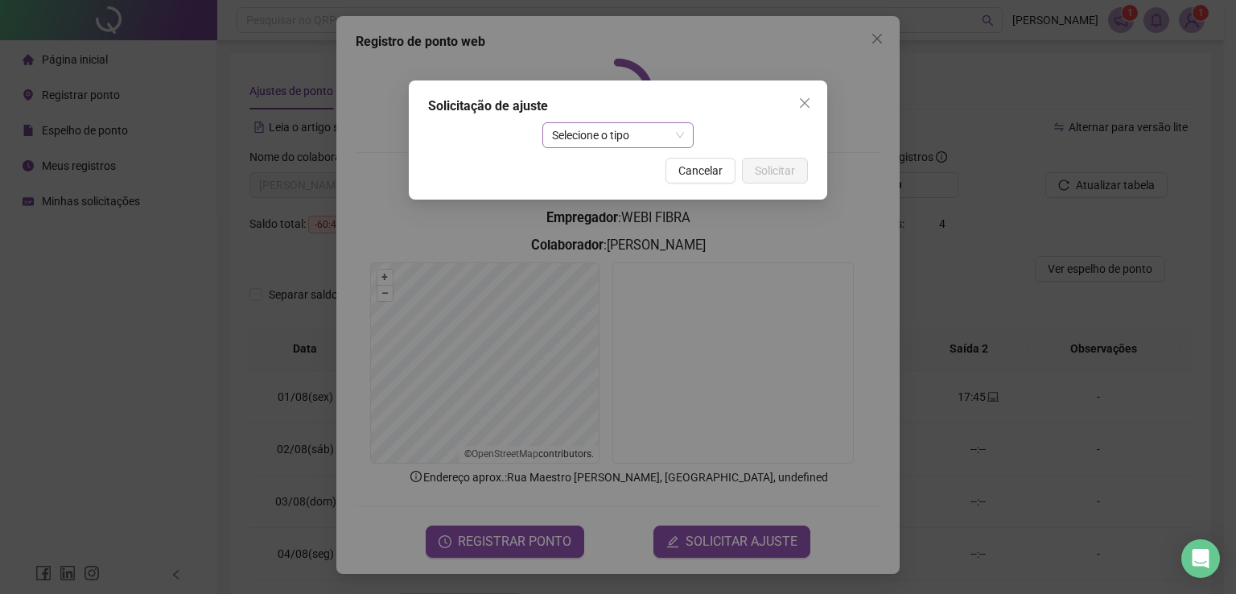
click at [583, 133] on span "Selecione o tipo" at bounding box center [618, 135] width 133 height 24
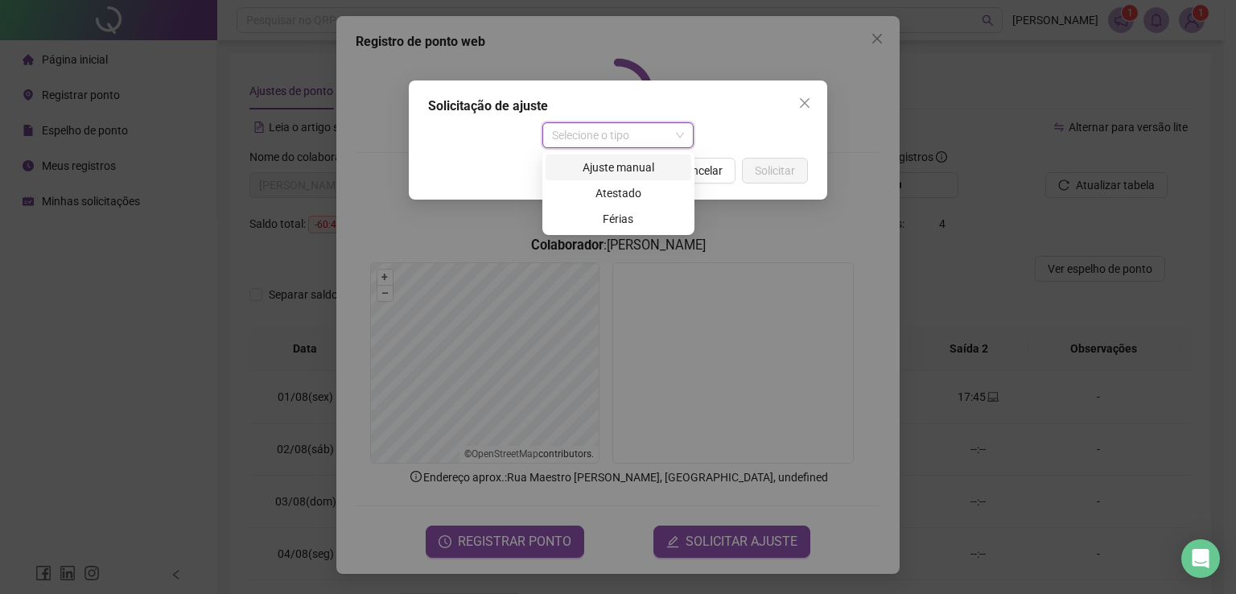
click at [634, 165] on div "Ajuste manual" at bounding box center [618, 168] width 126 height 18
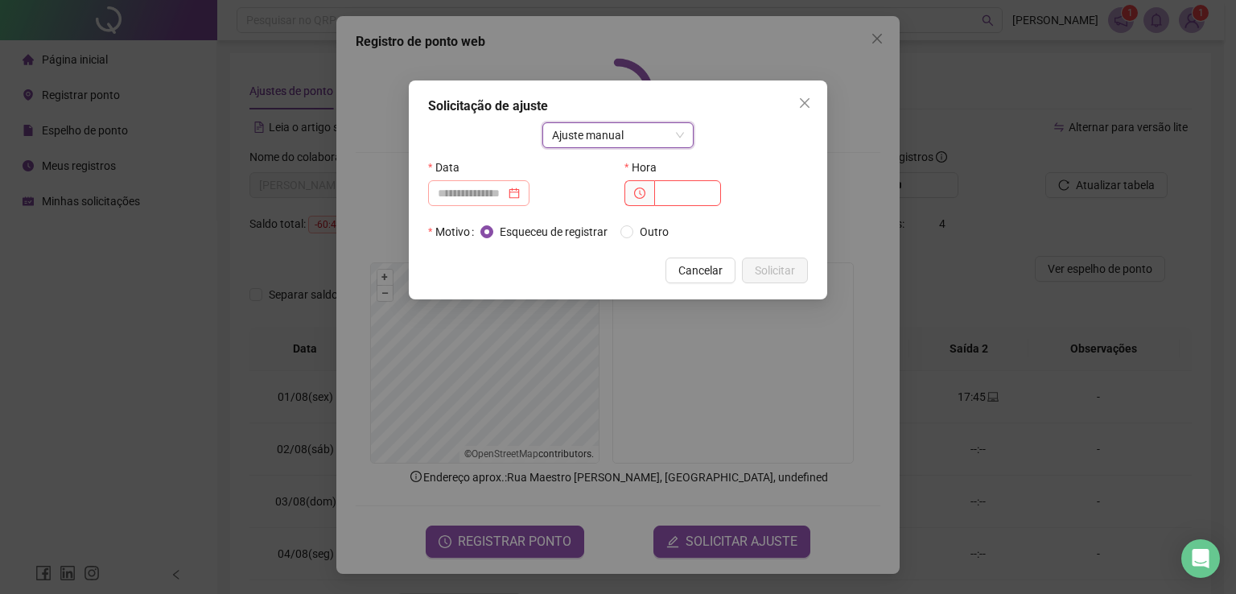
click at [520, 192] on div at bounding box center [479, 193] width 82 height 18
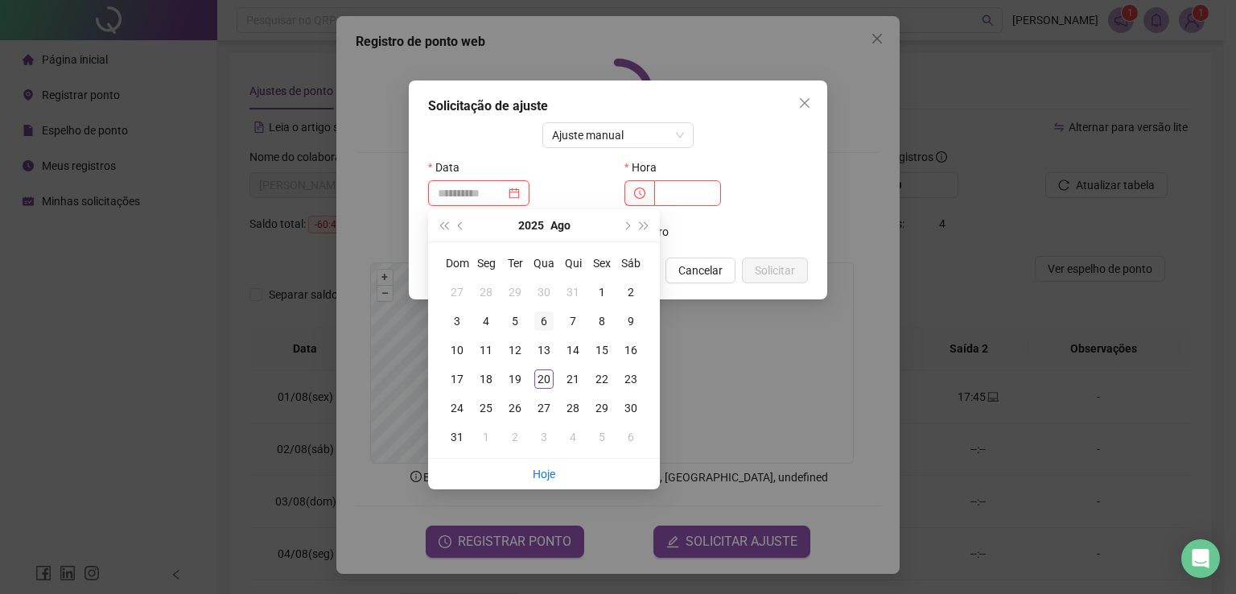
type input "**********"
click at [547, 328] on div "6" at bounding box center [543, 320] width 19 height 19
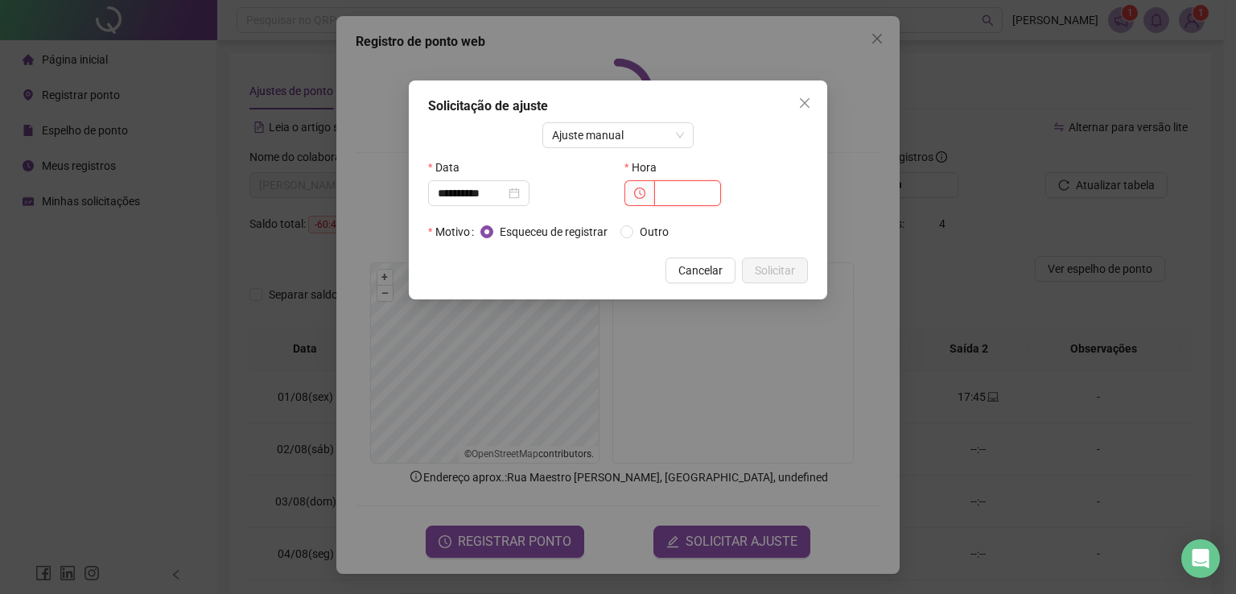
click at [686, 190] on input "text" at bounding box center [687, 193] width 67 height 26
type input "*****"
click at [768, 277] on span "Solicitar" at bounding box center [775, 271] width 40 height 18
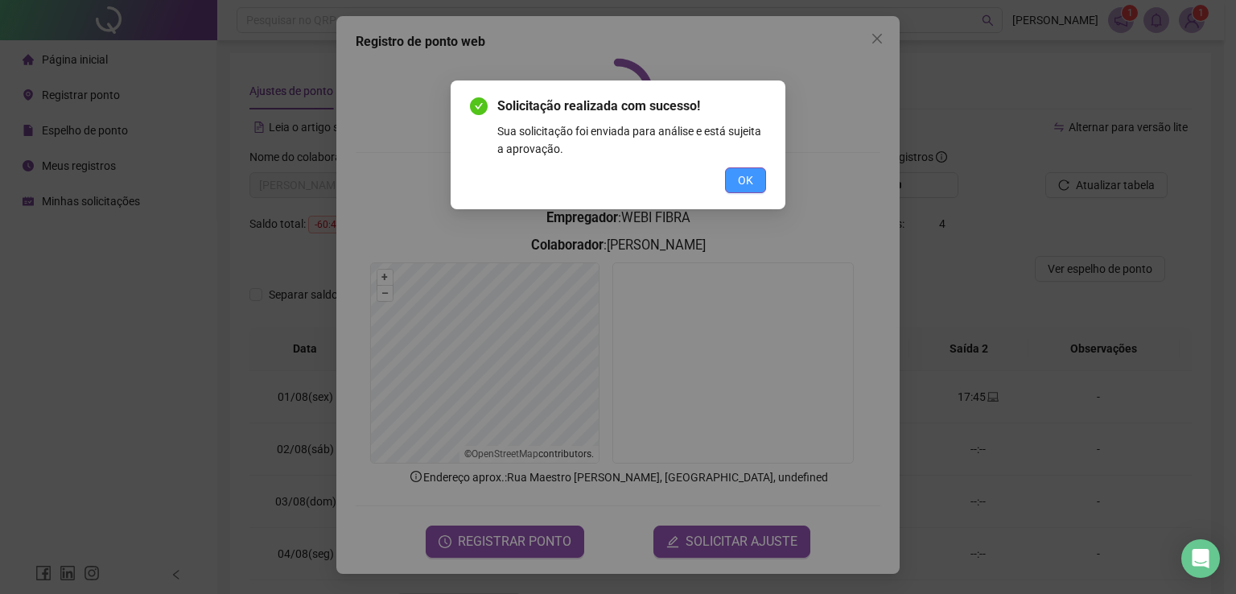
click at [744, 179] on span "OK" at bounding box center [745, 180] width 15 height 18
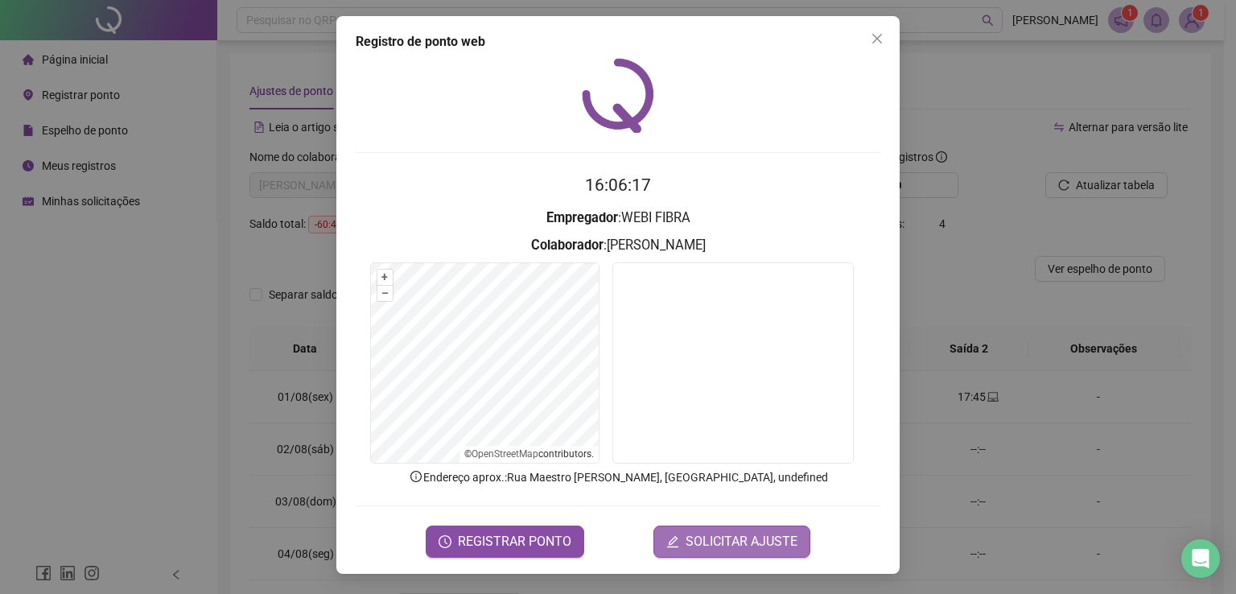
click at [747, 532] on span "SOLICITAR AJUSTE" at bounding box center [742, 541] width 112 height 19
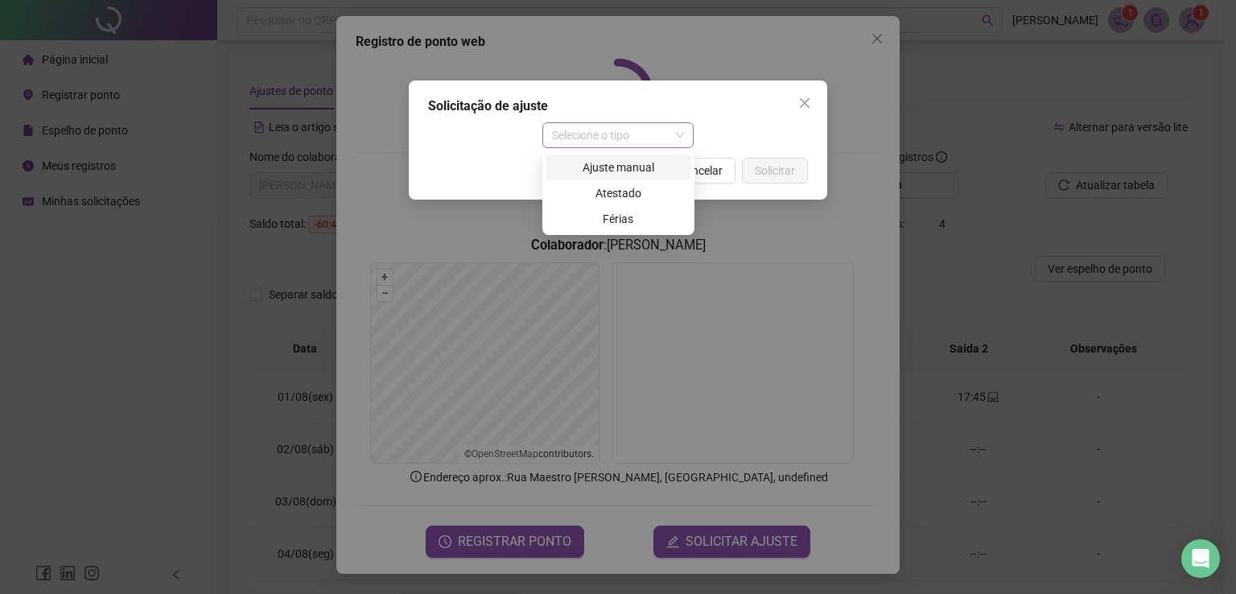
click at [632, 126] on span "Selecione o tipo" at bounding box center [618, 135] width 133 height 24
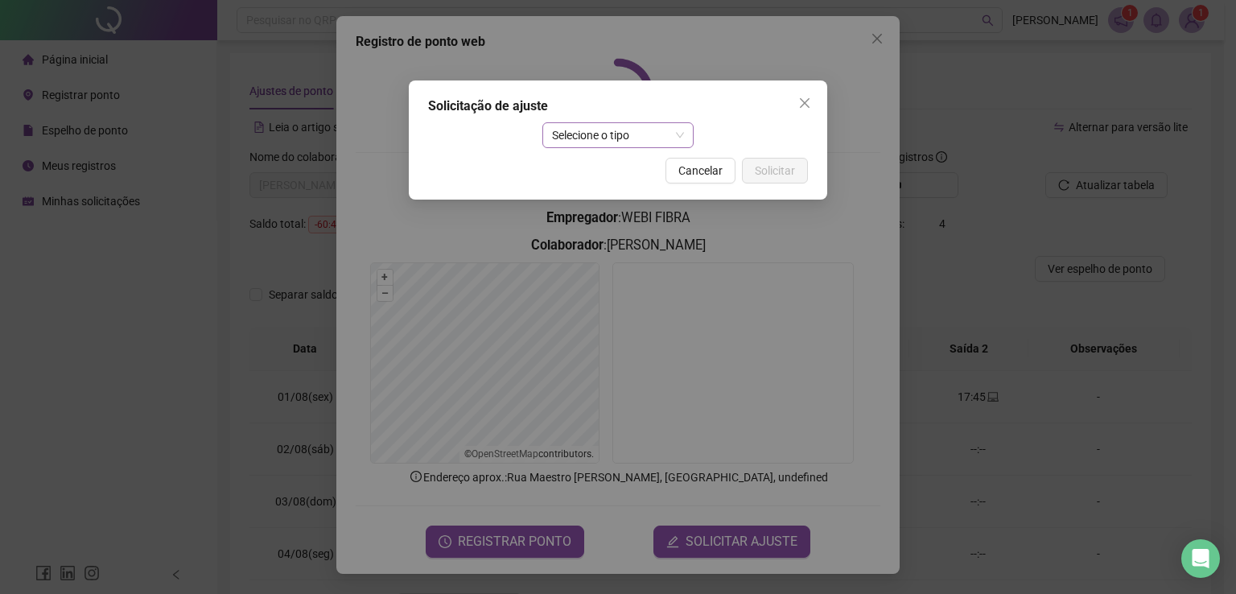
click at [652, 123] on span "Selecione o tipo" at bounding box center [618, 135] width 133 height 24
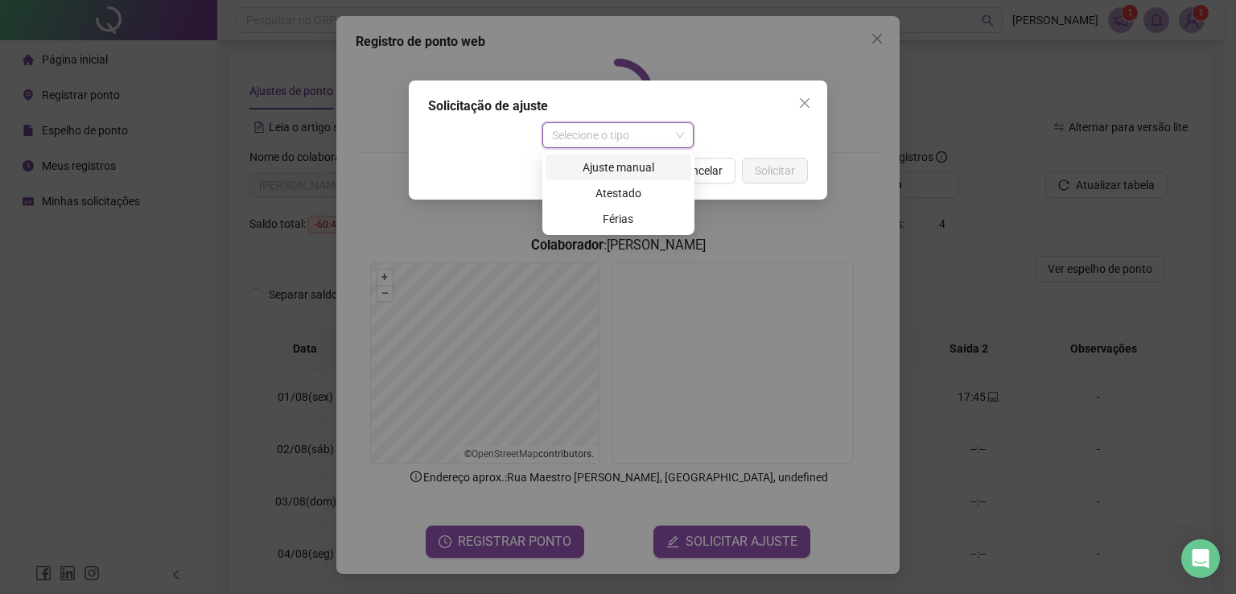
click at [614, 158] on div "Ajuste manual" at bounding box center [619, 167] width 146 height 26
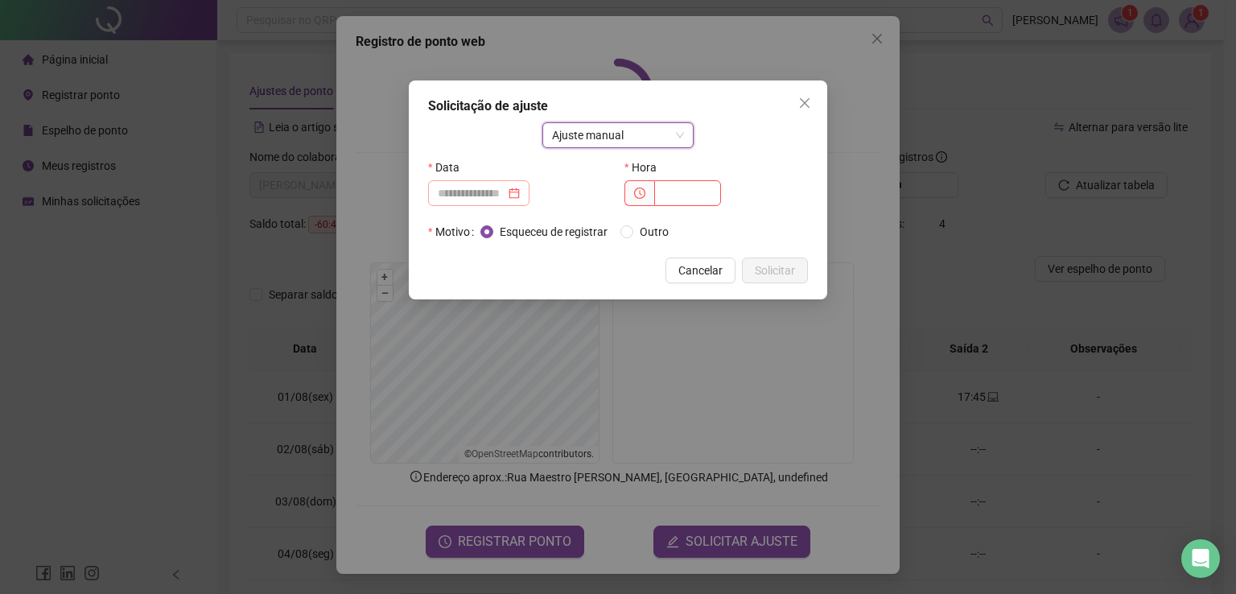
click at [520, 190] on div at bounding box center [479, 193] width 82 height 18
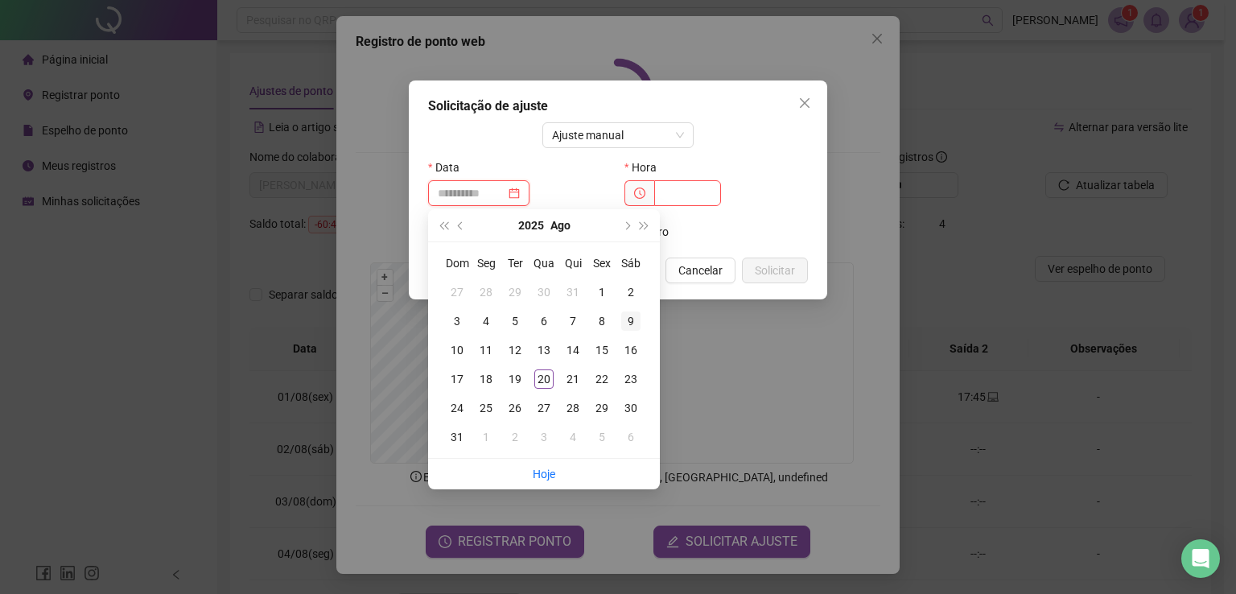
type input "**********"
click at [628, 320] on div "9" at bounding box center [630, 320] width 19 height 19
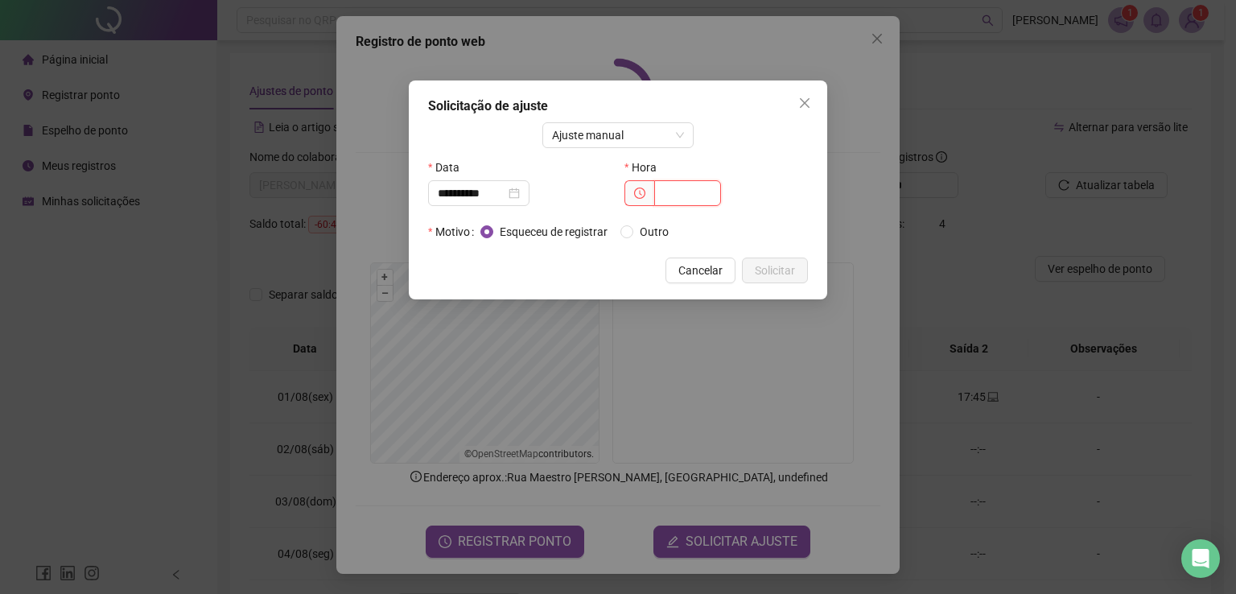
click at [686, 196] on input "text" at bounding box center [687, 193] width 67 height 26
type input "*****"
click at [767, 267] on span "Solicitar" at bounding box center [775, 271] width 40 height 18
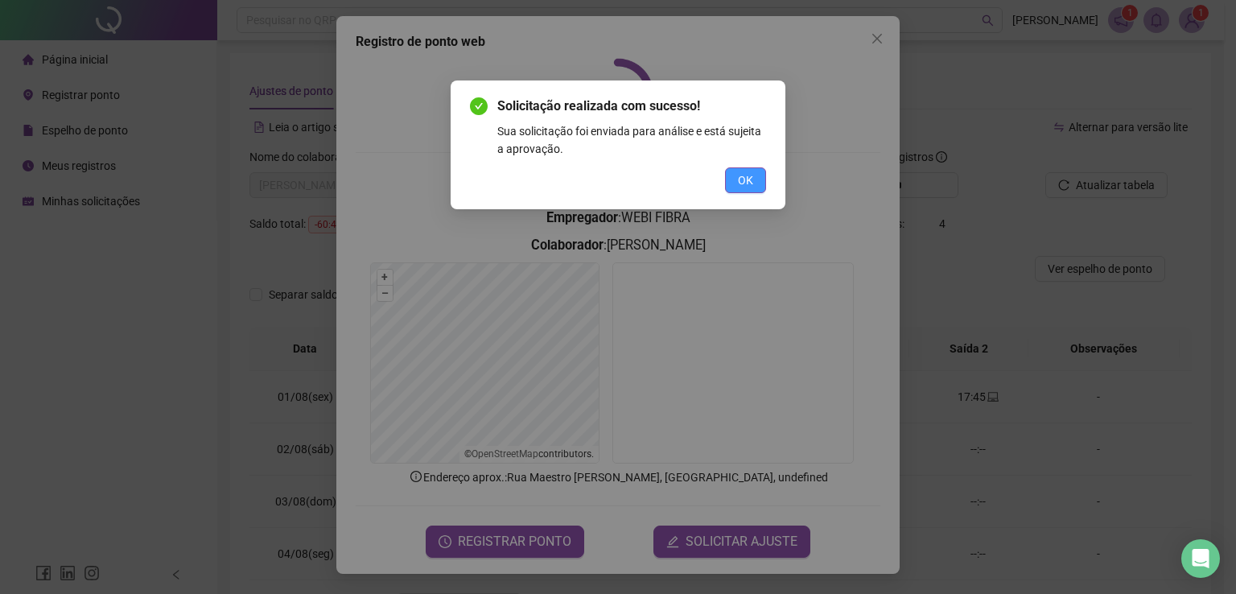
click at [739, 177] on span "OK" at bounding box center [745, 180] width 15 height 18
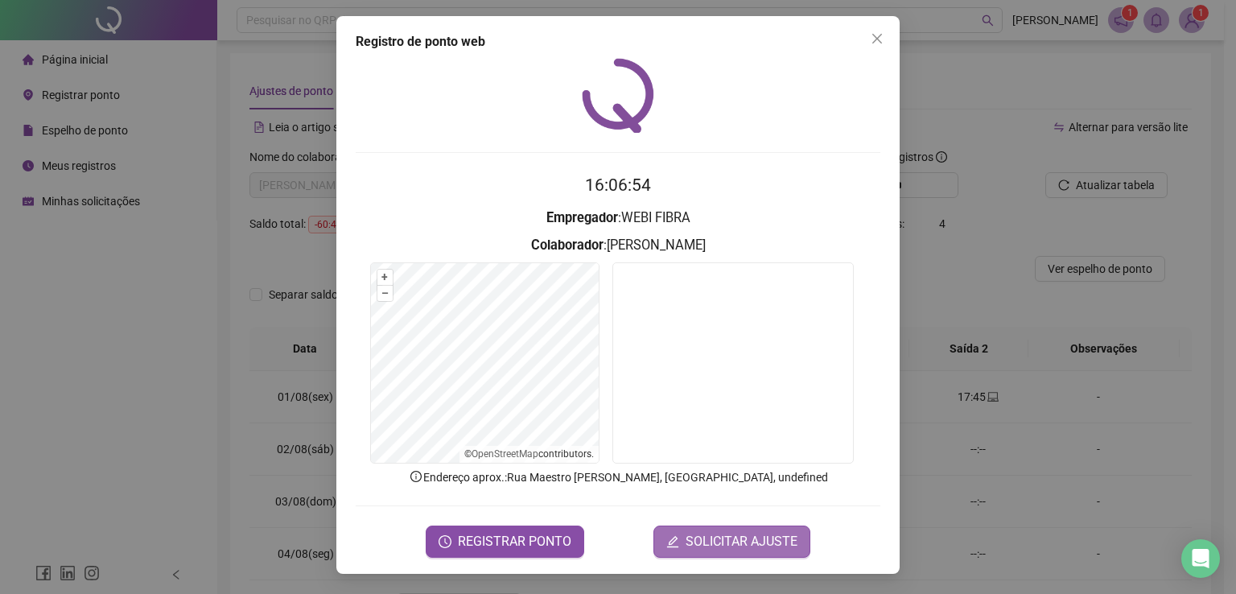
click at [736, 535] on span "SOLICITAR AJUSTE" at bounding box center [742, 541] width 112 height 19
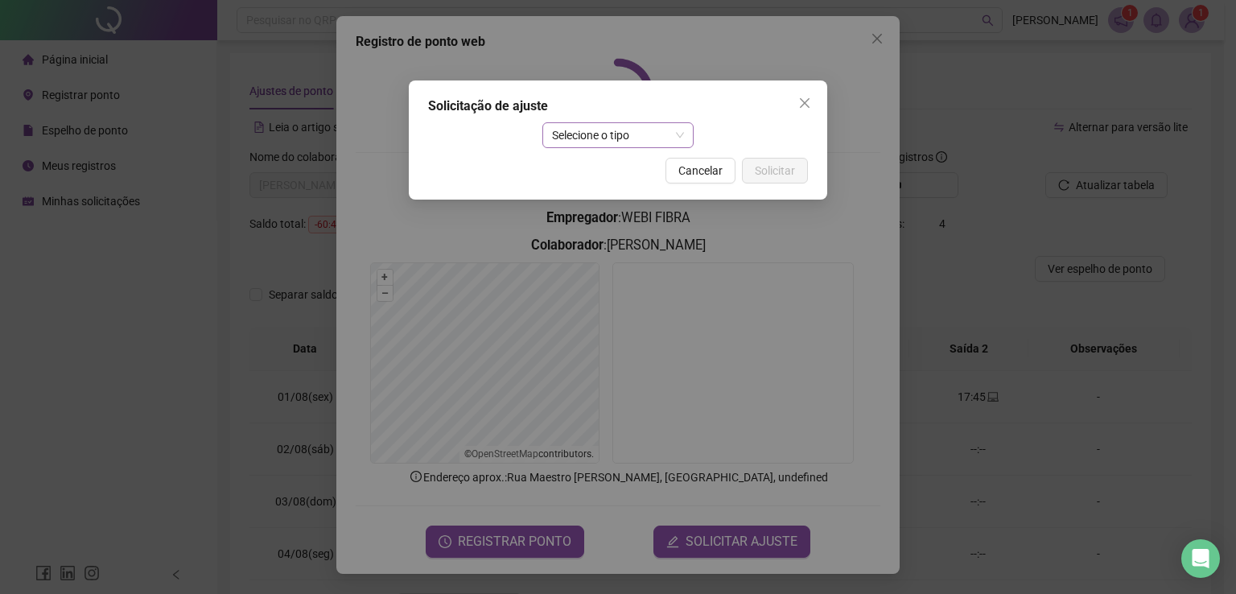
click at [657, 136] on span "Selecione o tipo" at bounding box center [618, 135] width 133 height 24
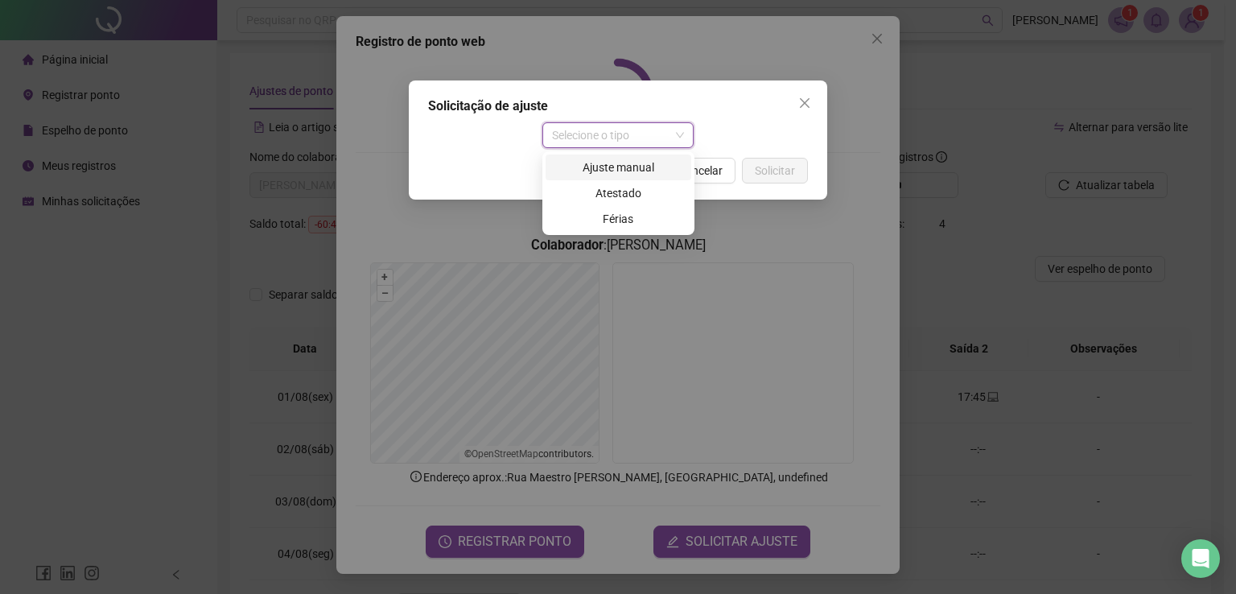
click at [647, 166] on div "Ajuste manual" at bounding box center [618, 168] width 126 height 18
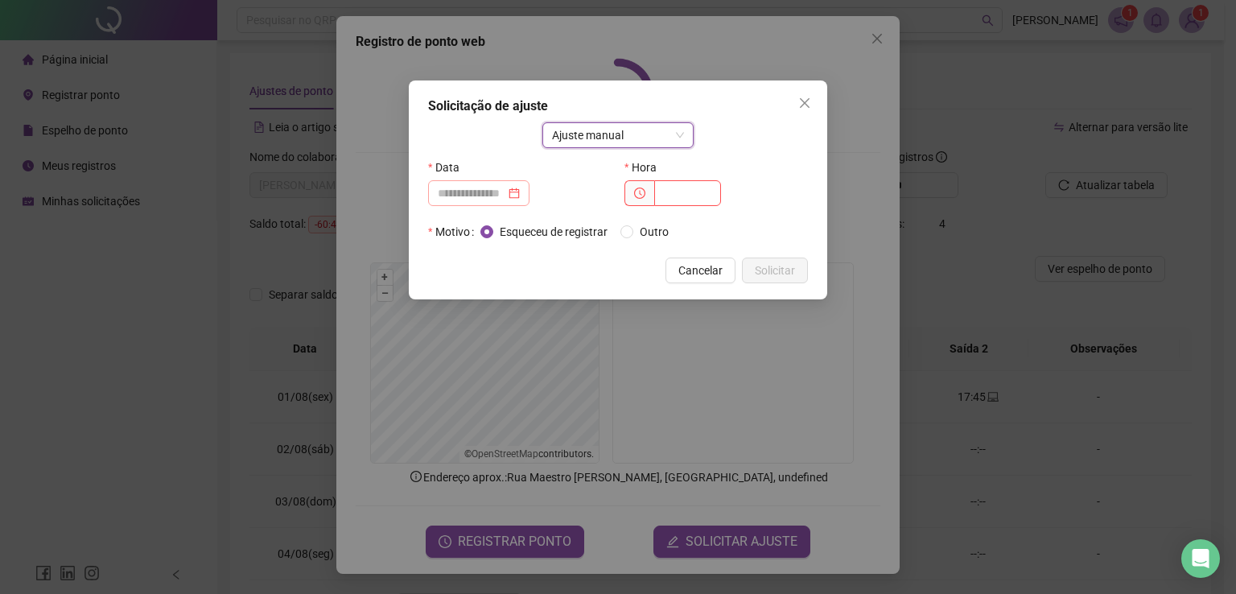
click at [520, 195] on div at bounding box center [479, 193] width 82 height 18
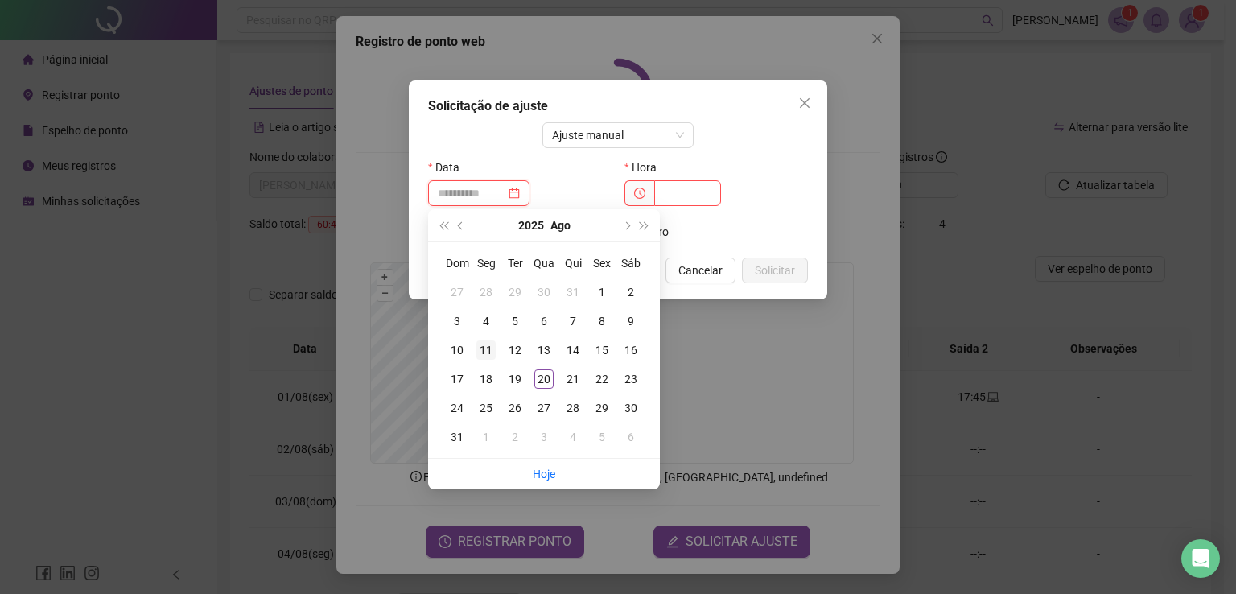
type input "**********"
click at [480, 353] on div "11" at bounding box center [485, 349] width 19 height 19
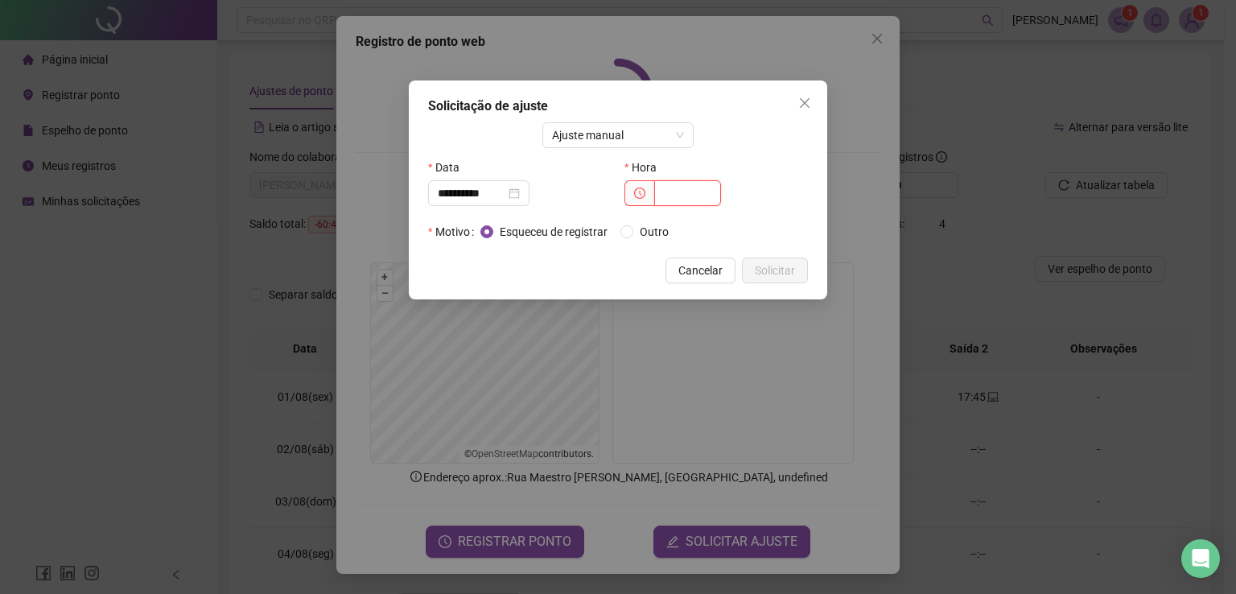
click at [689, 184] on input "text" at bounding box center [687, 193] width 67 height 26
type input "*****"
click at [774, 273] on span "Solicitar" at bounding box center [775, 271] width 40 height 18
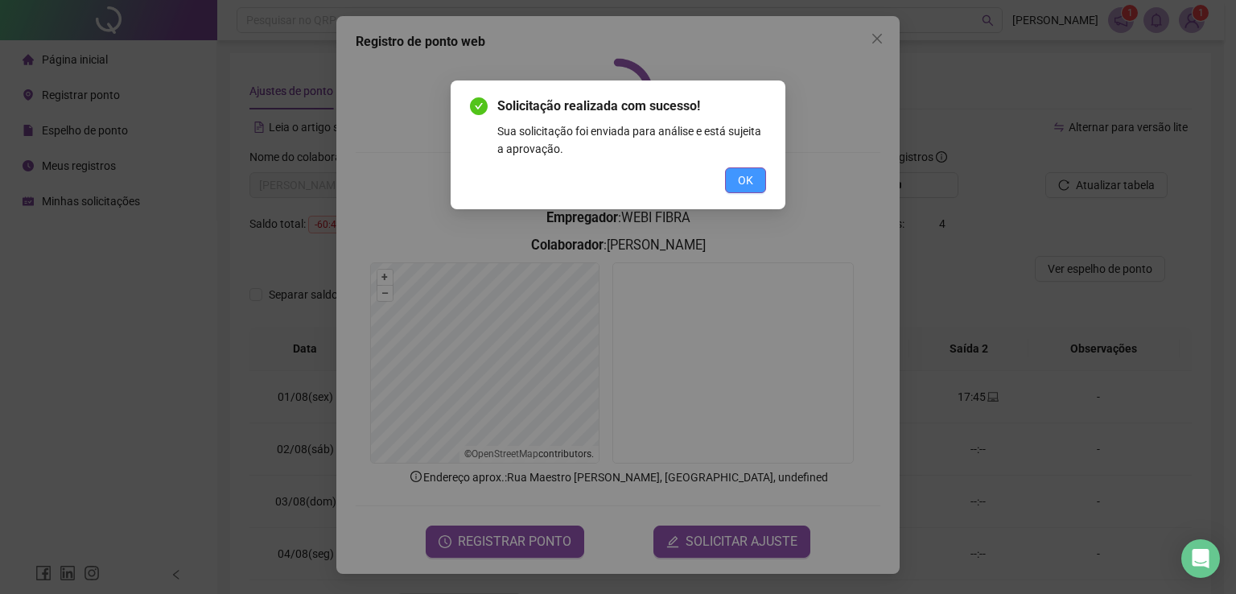
click at [735, 184] on button "OK" at bounding box center [745, 180] width 41 height 26
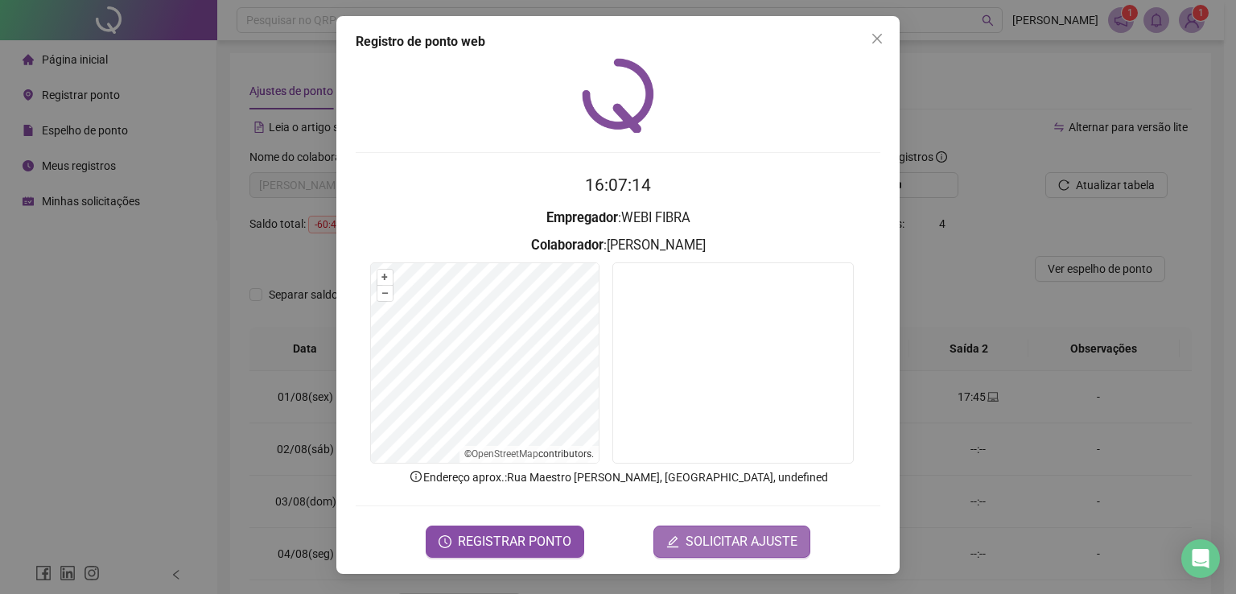
click at [739, 525] on button "SOLICITAR AJUSTE" at bounding box center [731, 541] width 157 height 32
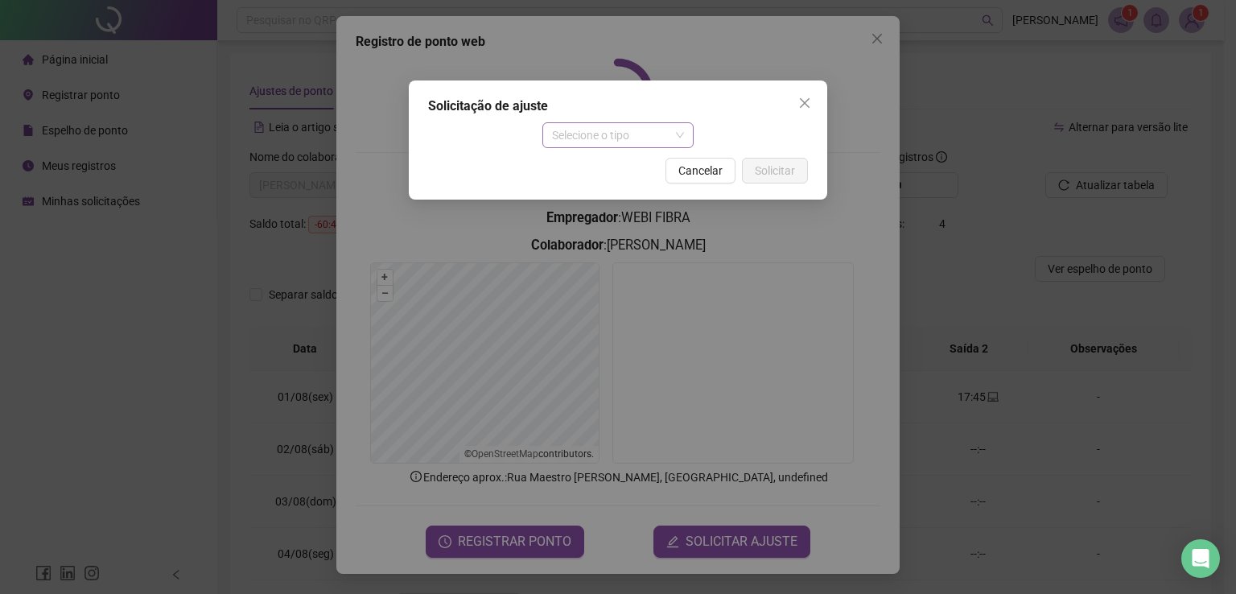
click at [679, 122] on div "Selecione o tipo" at bounding box center [618, 135] width 152 height 26
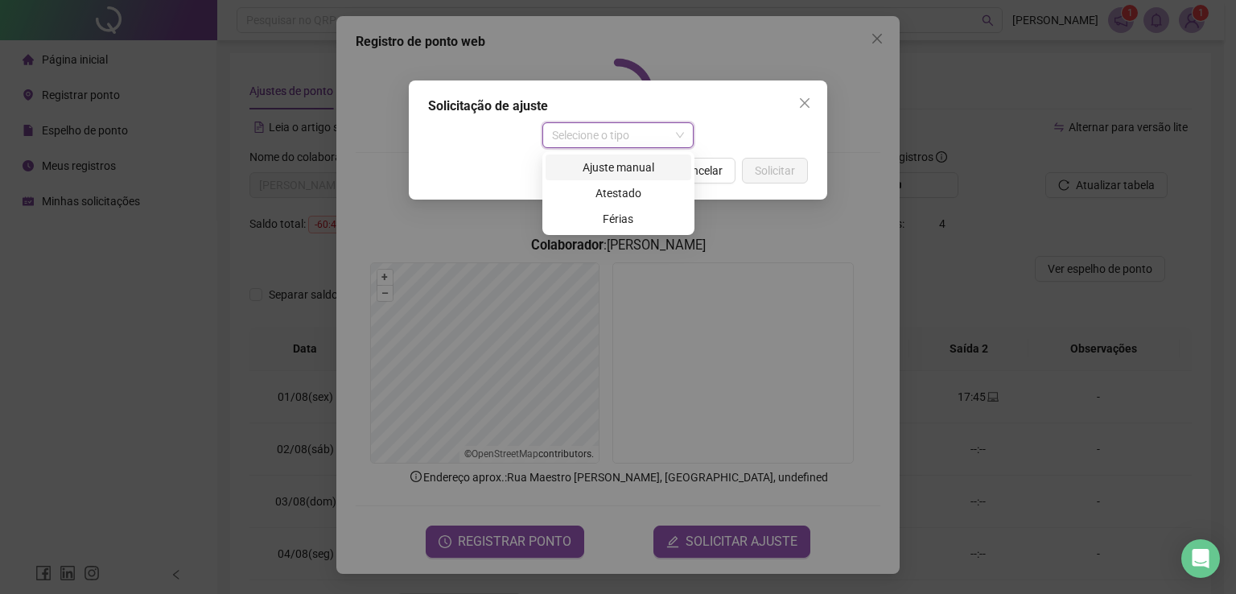
click at [627, 165] on div "Ajuste manual" at bounding box center [618, 168] width 126 height 18
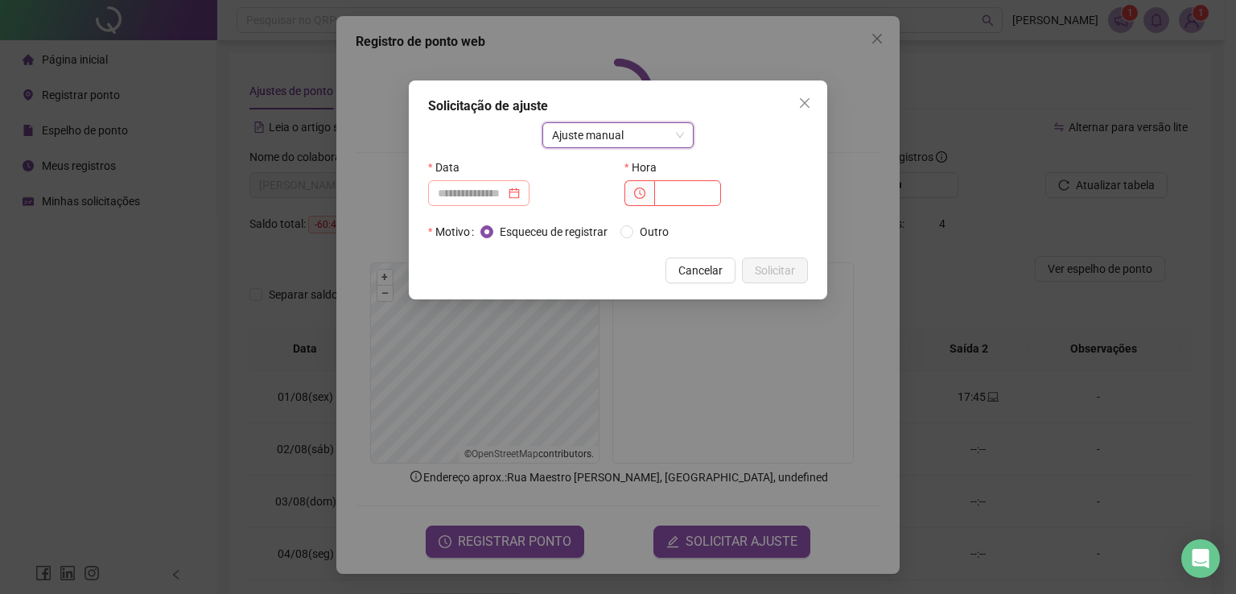
click at [520, 192] on div at bounding box center [479, 193] width 82 height 18
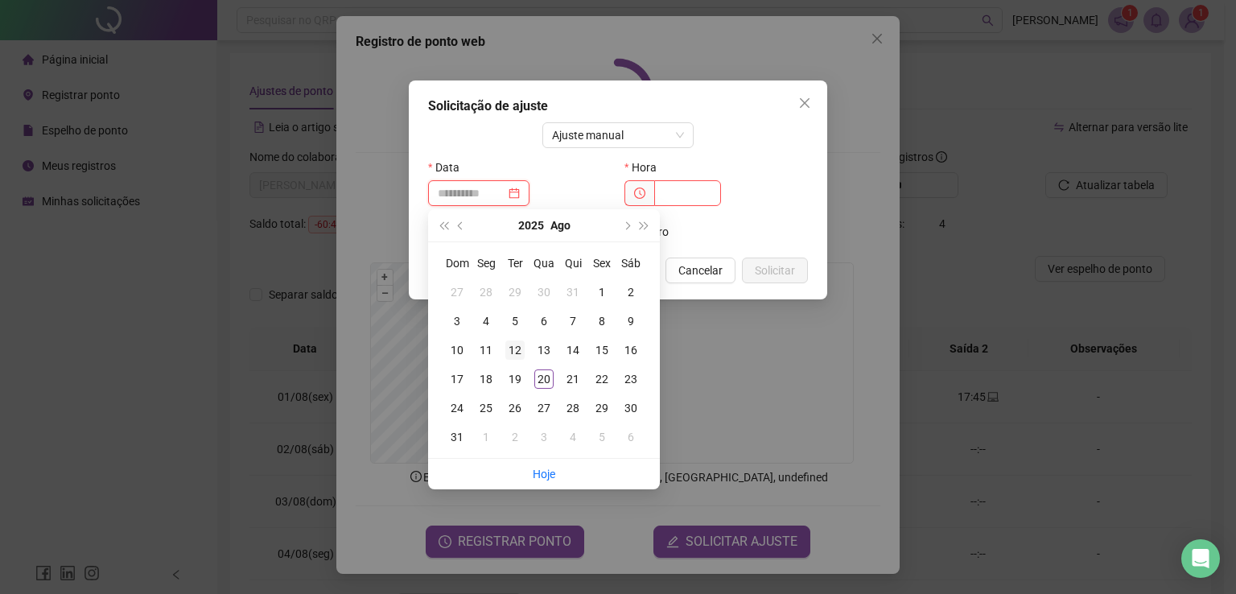
type input "**********"
click at [510, 350] on div "12" at bounding box center [514, 349] width 19 height 19
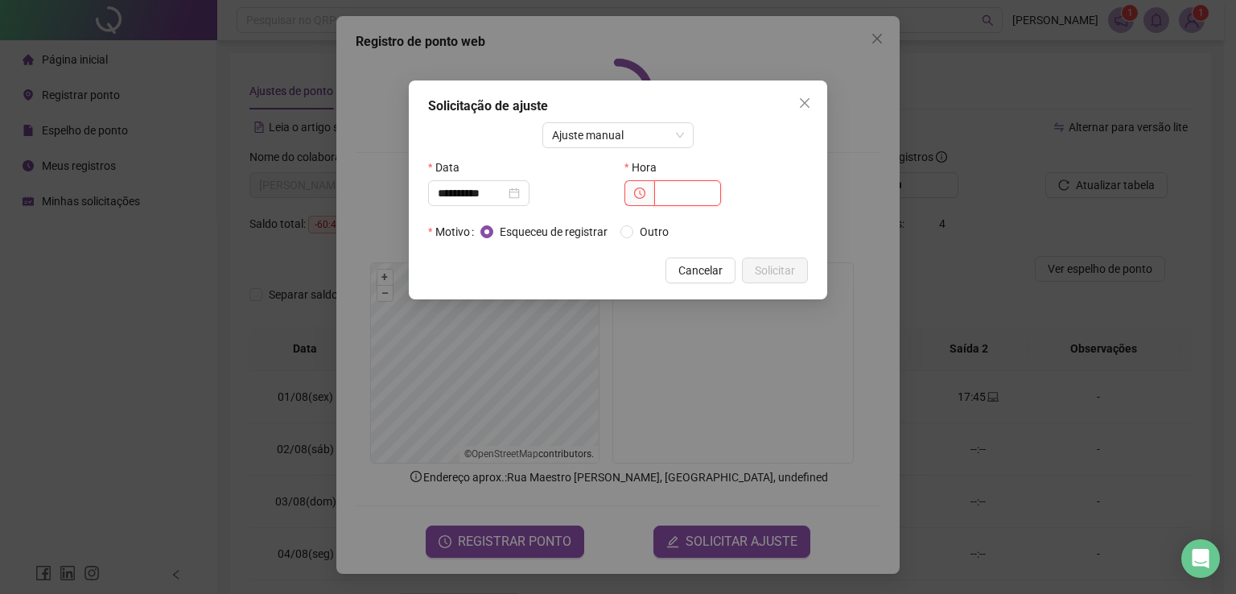
click at [701, 194] on input "text" at bounding box center [687, 193] width 67 height 26
click at [686, 204] on input "text" at bounding box center [687, 193] width 67 height 26
type input "*****"
click at [769, 270] on span "Solicitar" at bounding box center [775, 271] width 40 height 18
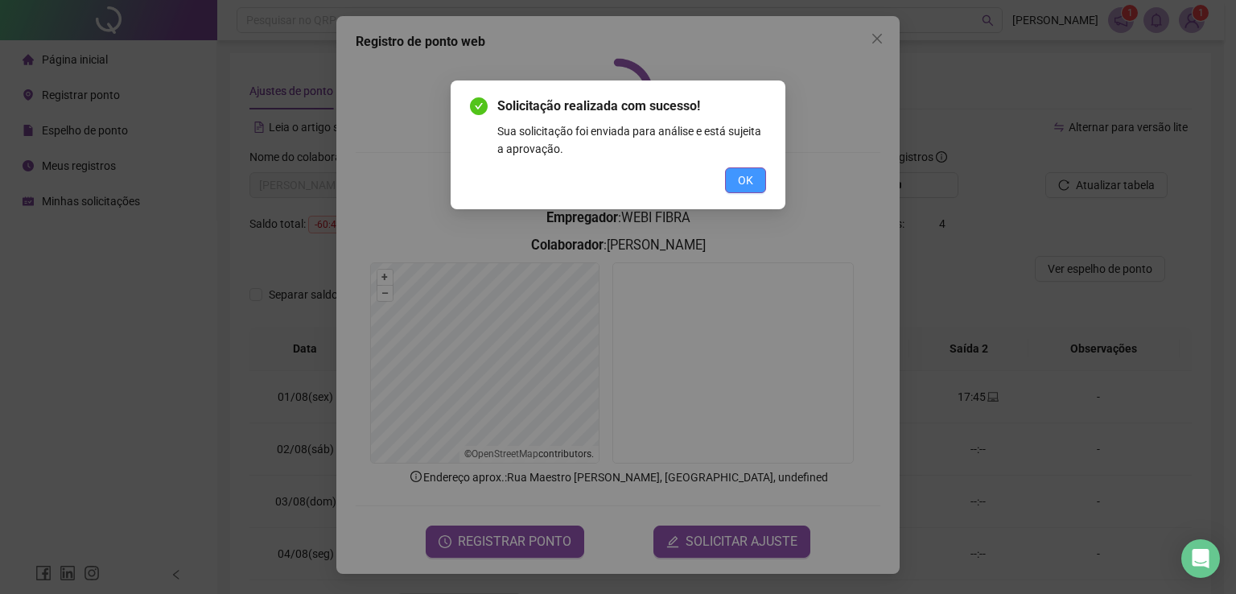
click at [735, 175] on button "OK" at bounding box center [745, 180] width 41 height 26
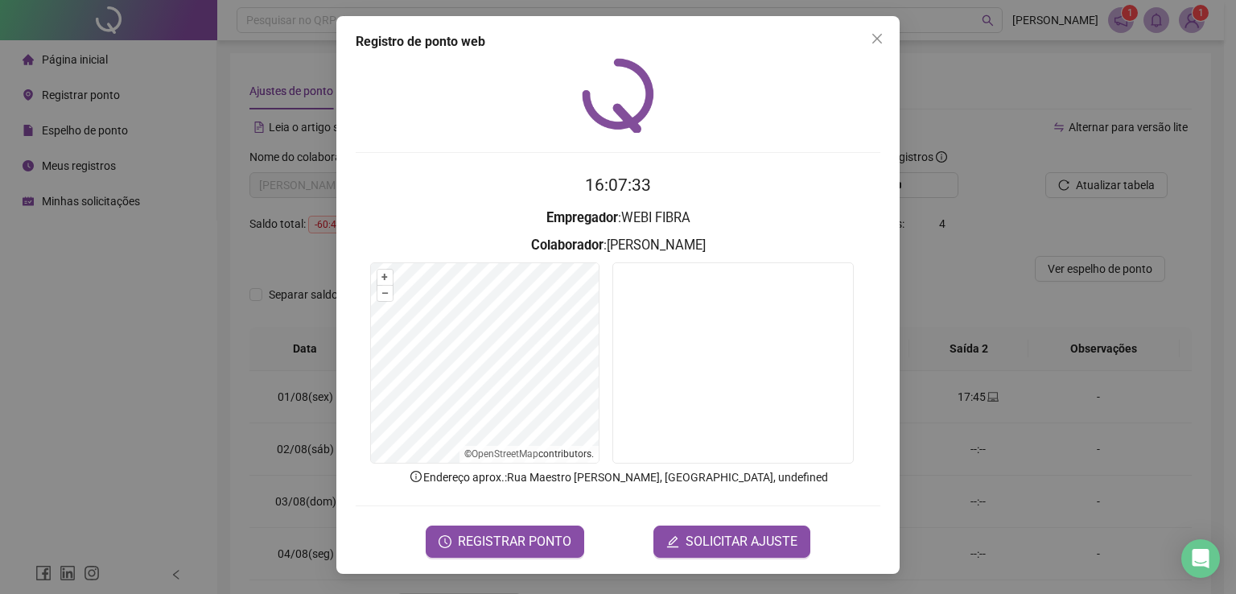
click at [751, 522] on form "16:07:33 Empregador : WEBI FIBRA Colaborador : [PERSON_NAME] + – ⇧ › © OpenStre…" at bounding box center [618, 364] width 525 height 385
click at [744, 542] on span "SOLICITAR AJUSTE" at bounding box center [742, 541] width 112 height 19
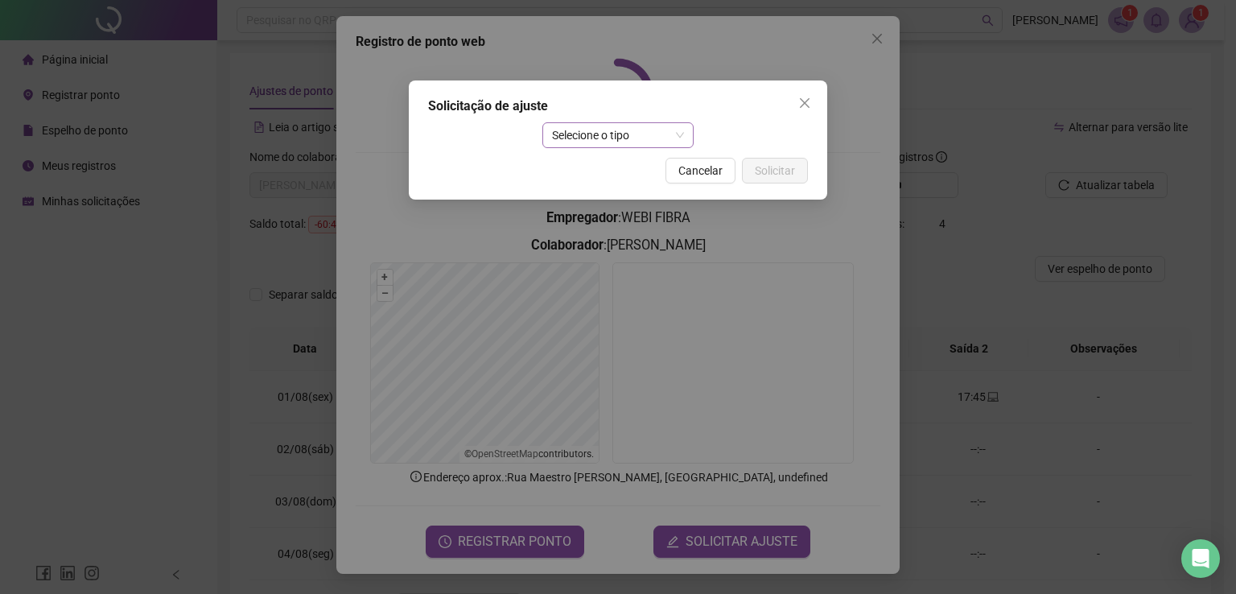
click at [612, 134] on span "Selecione o tipo" at bounding box center [618, 135] width 133 height 24
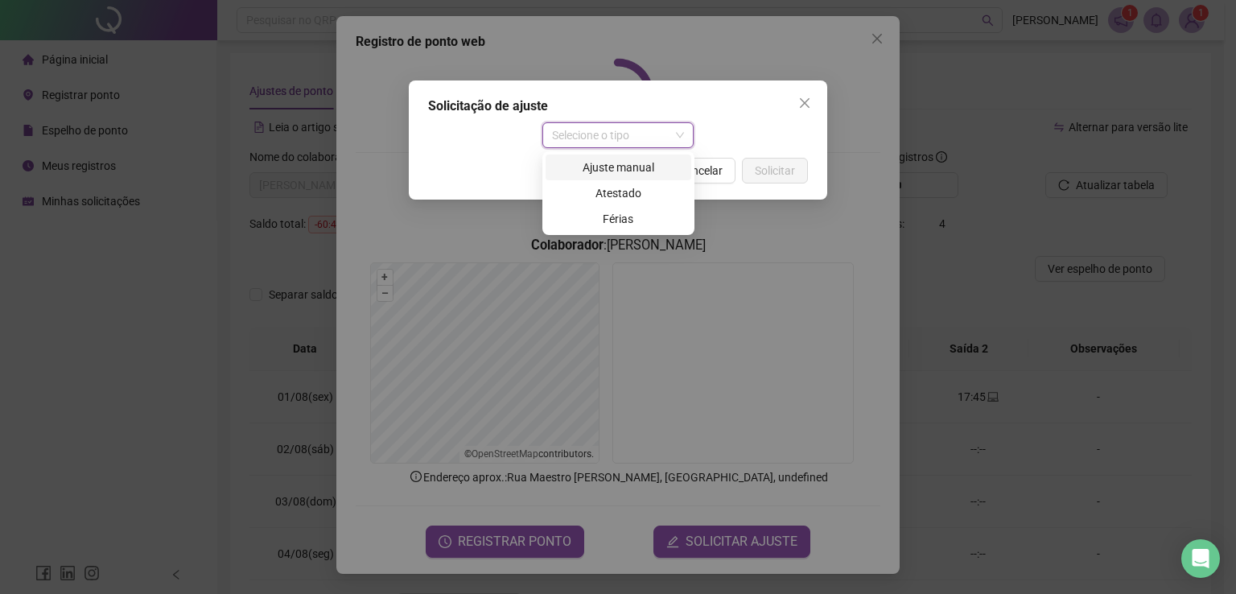
click at [595, 170] on div "Ajuste manual" at bounding box center [618, 168] width 126 height 18
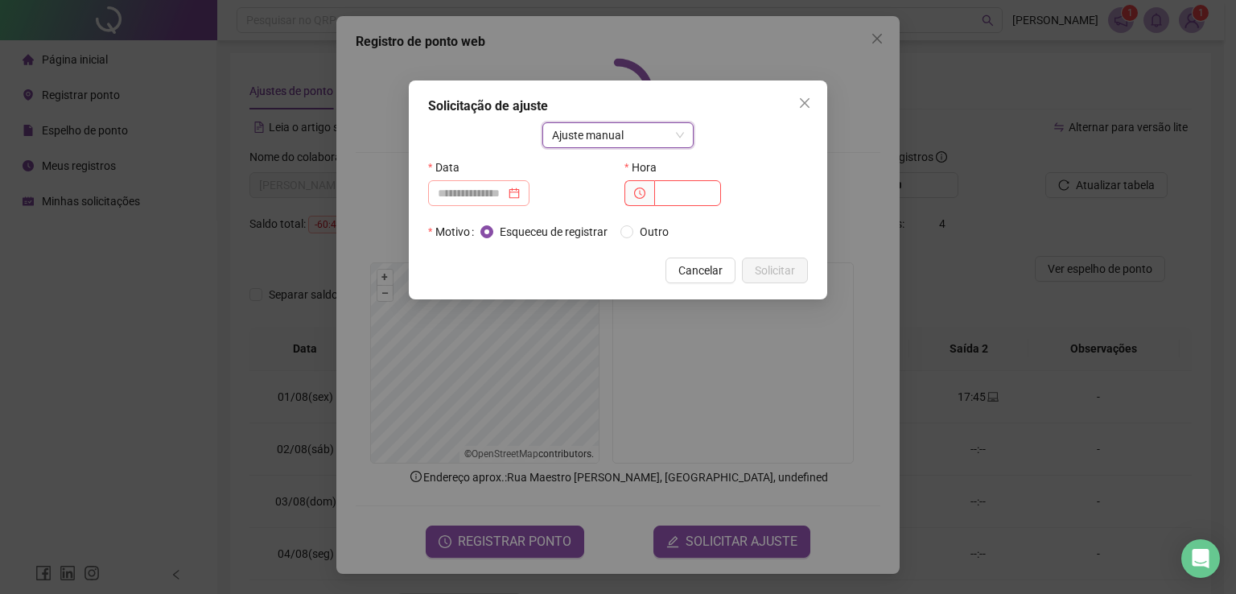
click at [520, 192] on div at bounding box center [479, 193] width 82 height 18
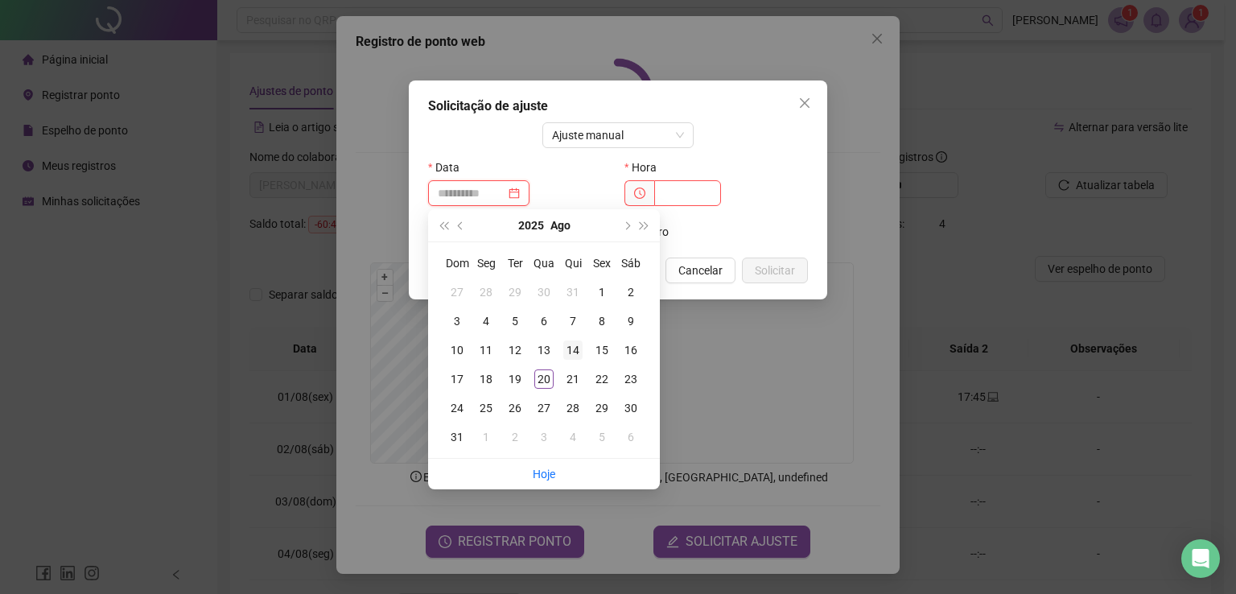
type input "**********"
click at [571, 349] on div "14" at bounding box center [572, 349] width 19 height 19
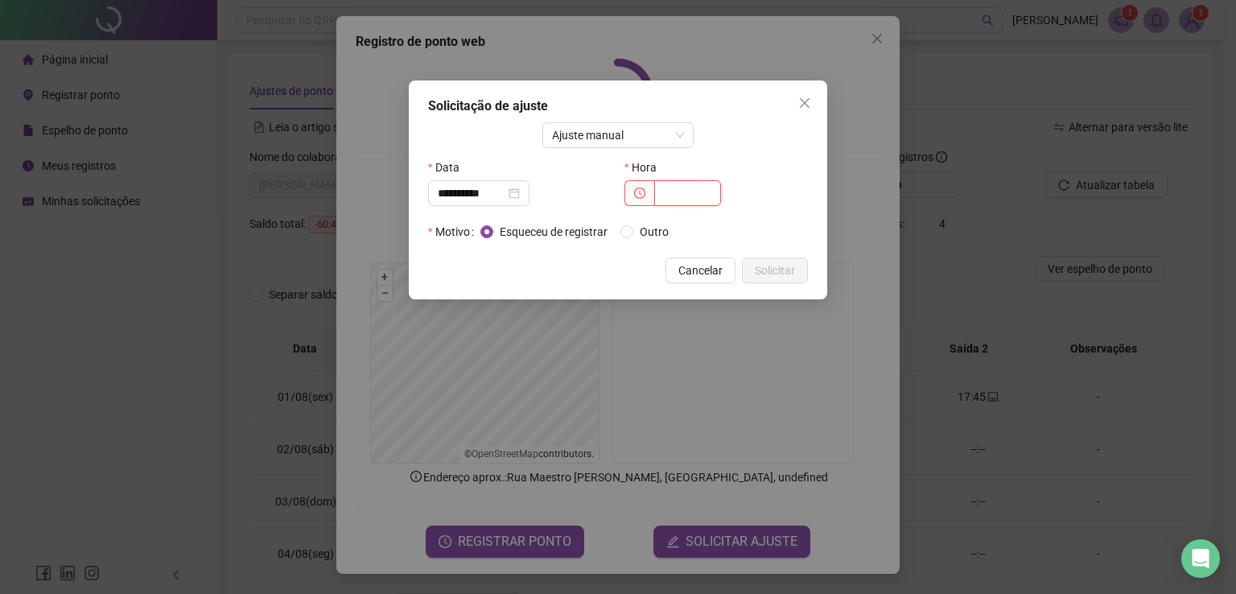
click at [680, 190] on input "text" at bounding box center [687, 193] width 67 height 26
type input "*****"
click at [780, 273] on span "Solicitar" at bounding box center [775, 271] width 40 height 18
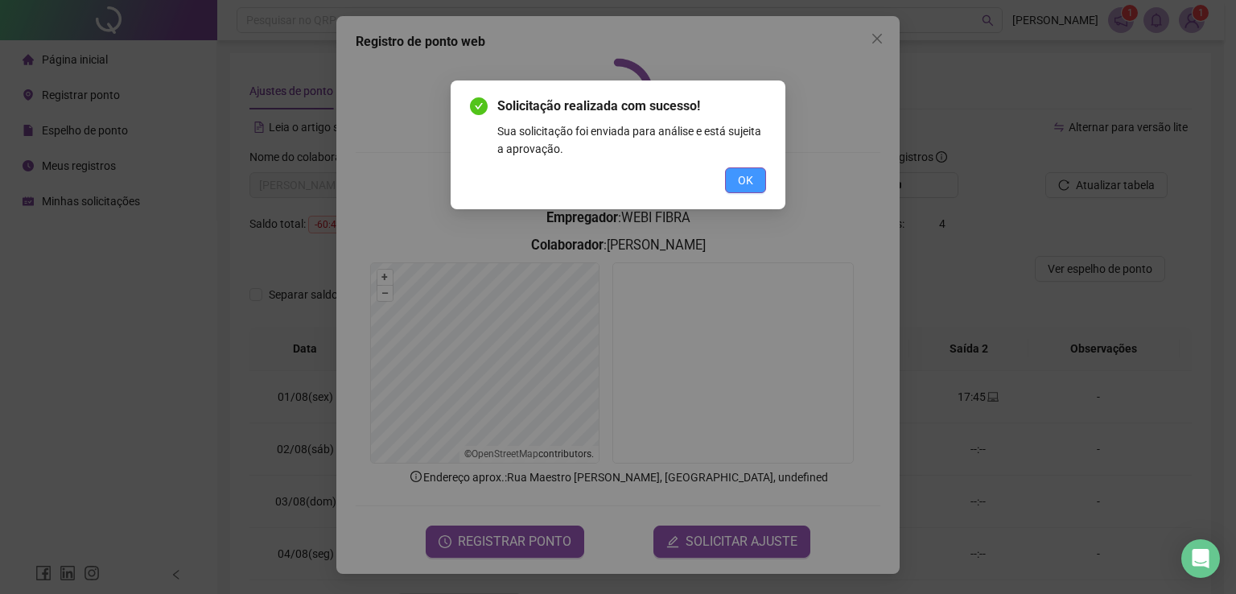
click at [735, 191] on button "OK" at bounding box center [745, 180] width 41 height 26
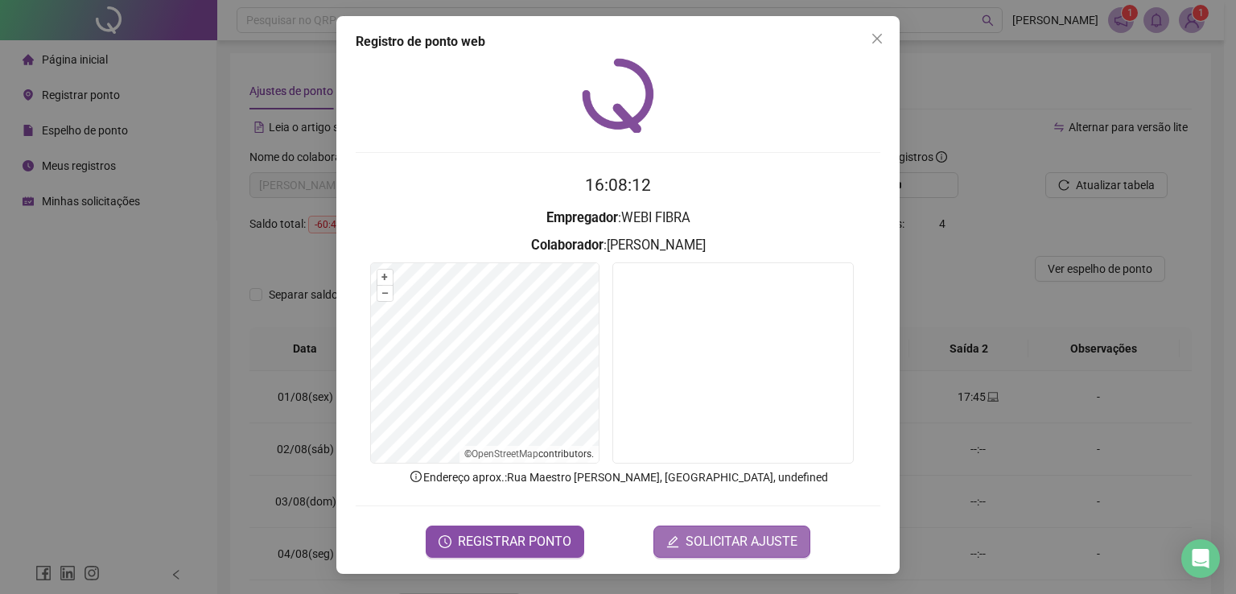
click at [731, 536] on span "SOLICITAR AJUSTE" at bounding box center [742, 541] width 112 height 19
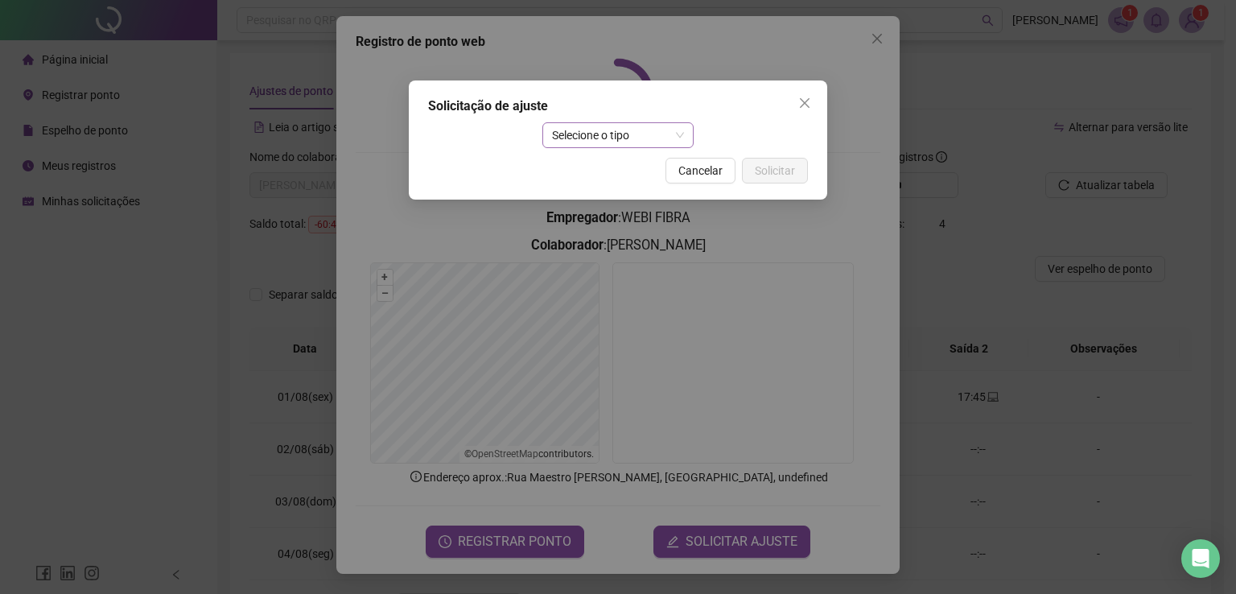
click at [632, 138] on span "Selecione o tipo" at bounding box center [618, 135] width 133 height 24
click at [593, 111] on div "Solicitação de ajuste" at bounding box center [618, 106] width 380 height 19
drag, startPoint x: 596, startPoint y: 134, endPoint x: 608, endPoint y: 164, distance: 32.6
click at [597, 134] on span "Selecione o tipo" at bounding box center [618, 135] width 133 height 24
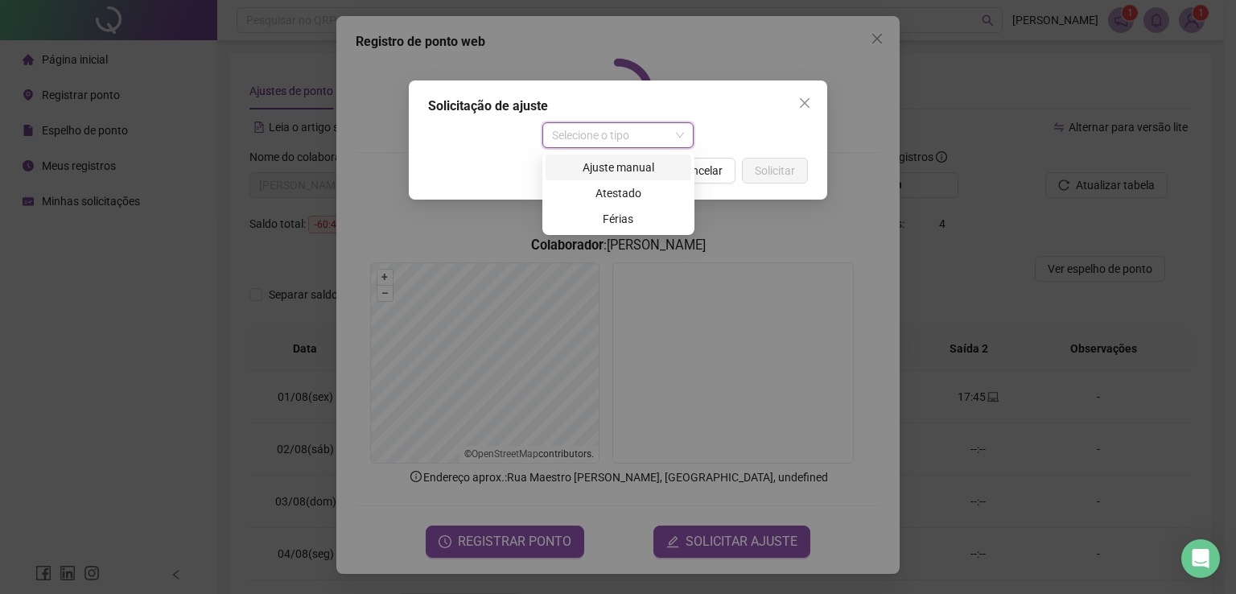
click at [645, 169] on div "Ajuste manual" at bounding box center [618, 168] width 126 height 18
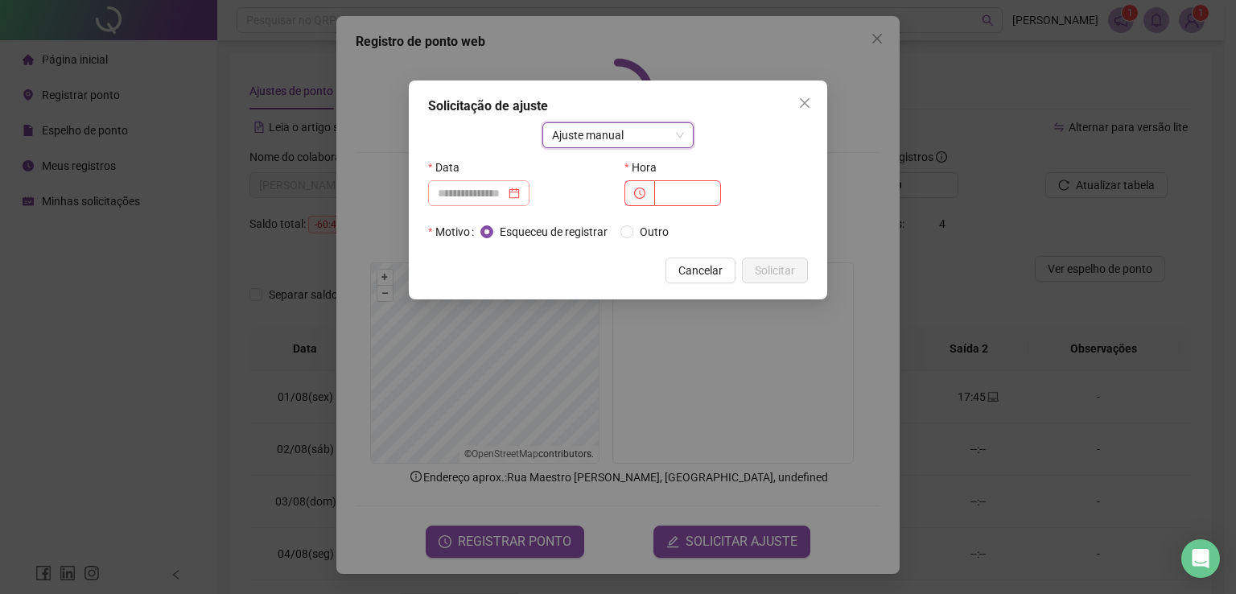
click at [520, 187] on div at bounding box center [479, 193] width 82 height 18
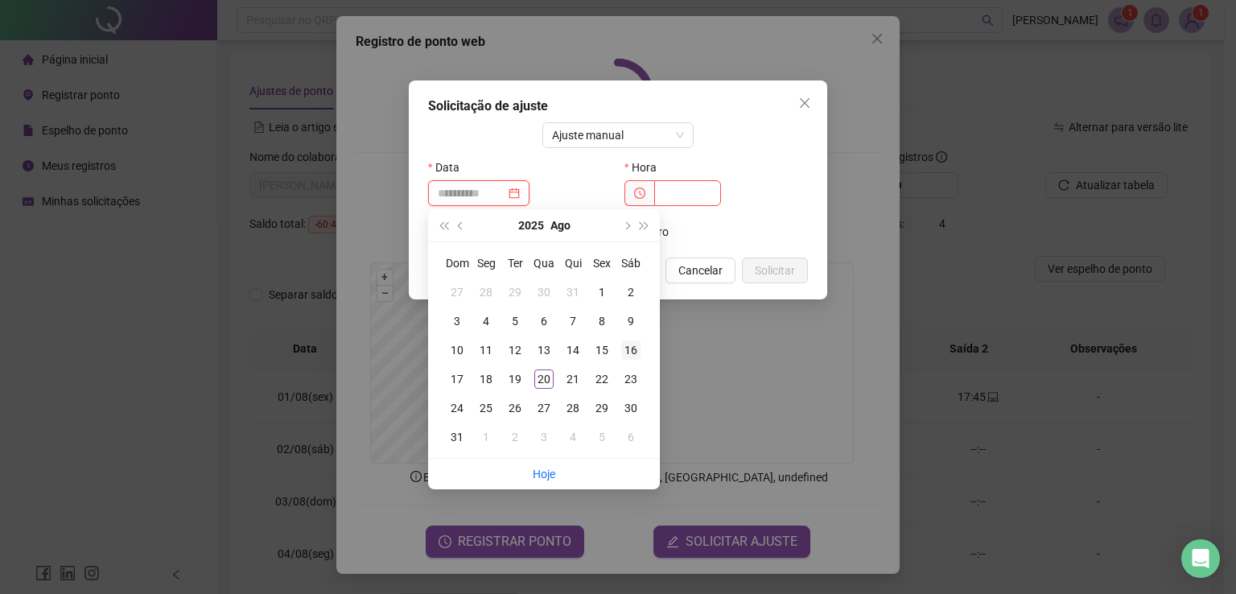
type input "**********"
click at [628, 347] on div "16" at bounding box center [630, 349] width 19 height 19
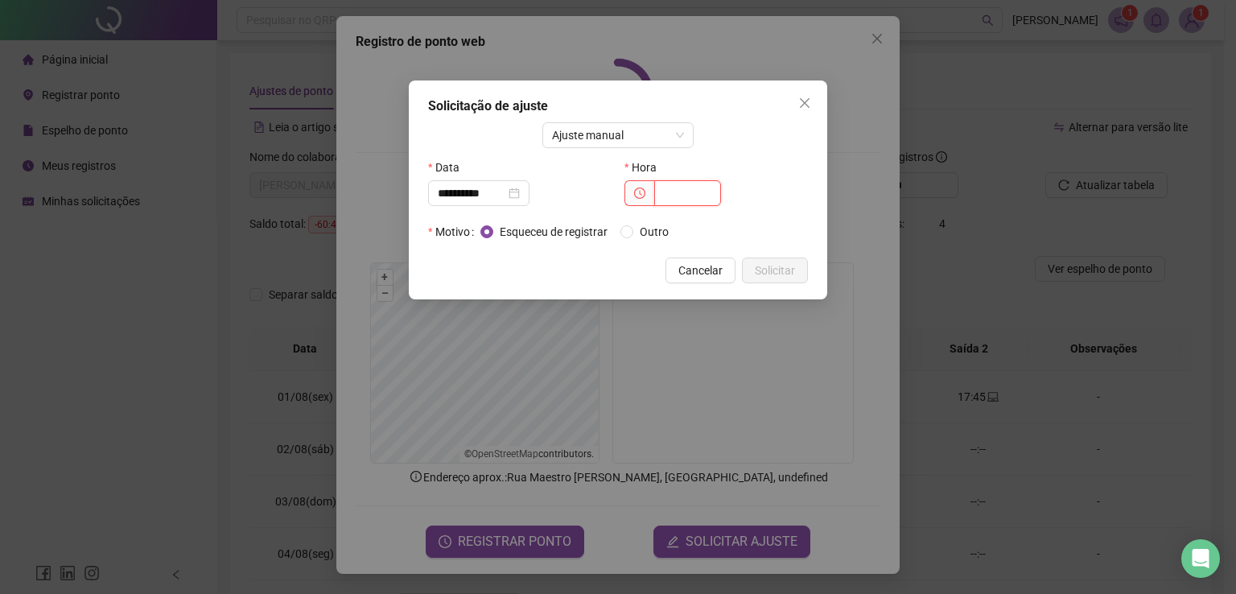
click at [697, 195] on input "text" at bounding box center [687, 193] width 67 height 26
type input "*****"
click at [760, 262] on span "Solicitar" at bounding box center [775, 271] width 40 height 18
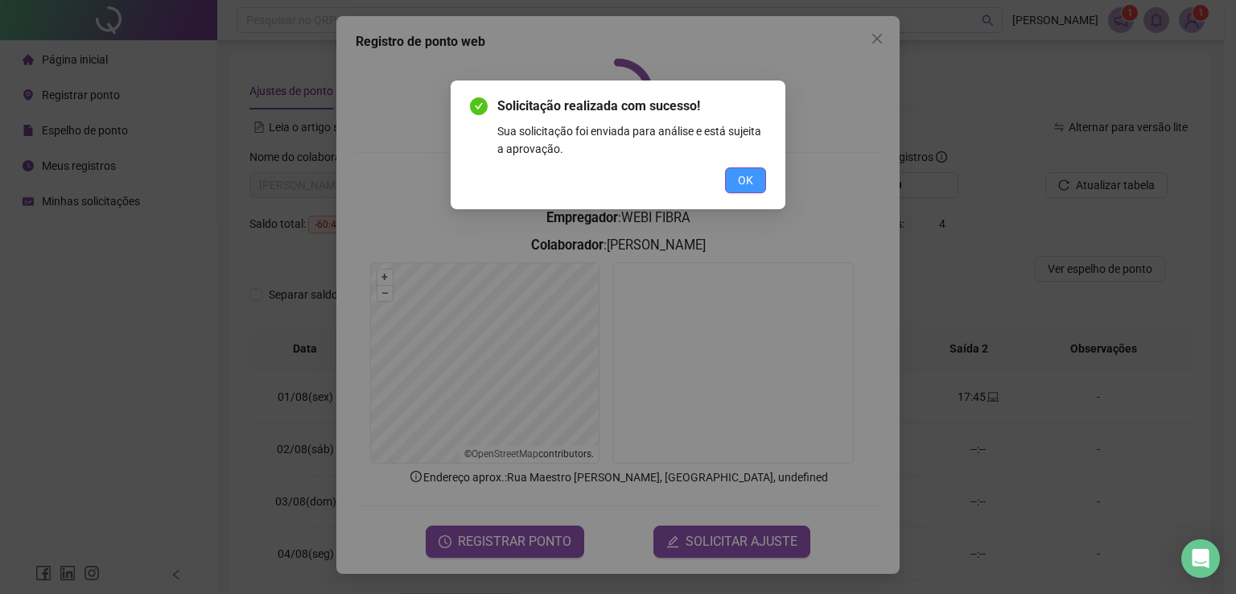
click at [755, 181] on button "OK" at bounding box center [745, 180] width 41 height 26
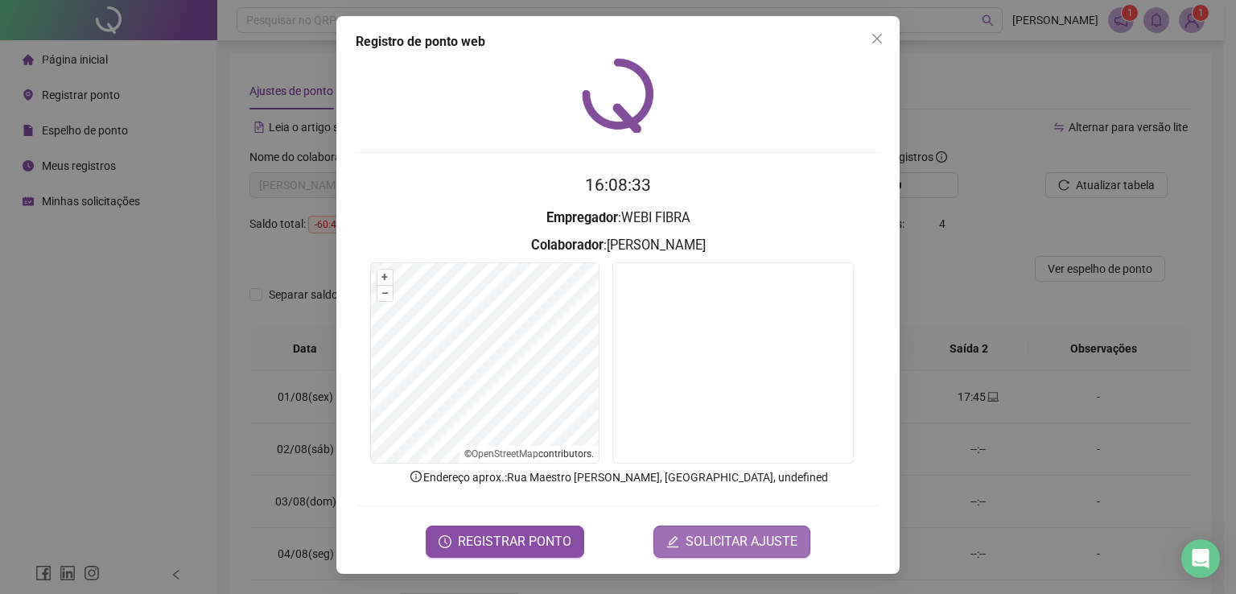
click at [737, 520] on form "16:08:33 Empregador : WEBI FIBRA Colaborador : [PERSON_NAME] + – ⇧ › © OpenStre…" at bounding box center [618, 364] width 525 height 385
click at [736, 535] on span "SOLICITAR AJUSTE" at bounding box center [742, 541] width 112 height 19
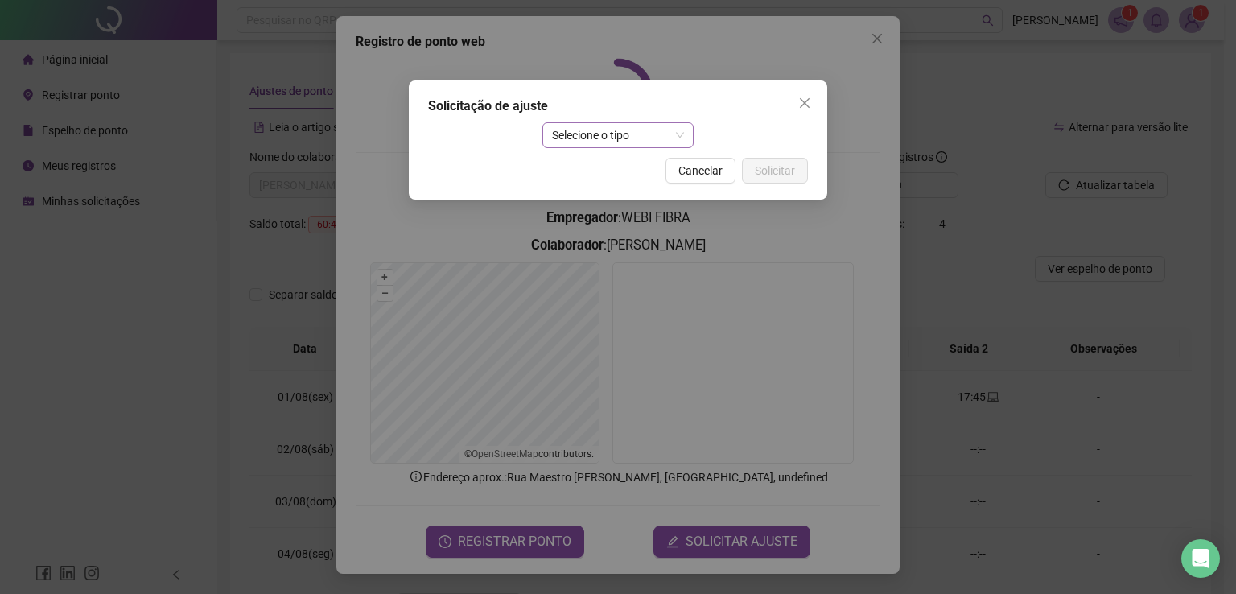
click at [620, 140] on span "Selecione o tipo" at bounding box center [618, 135] width 133 height 24
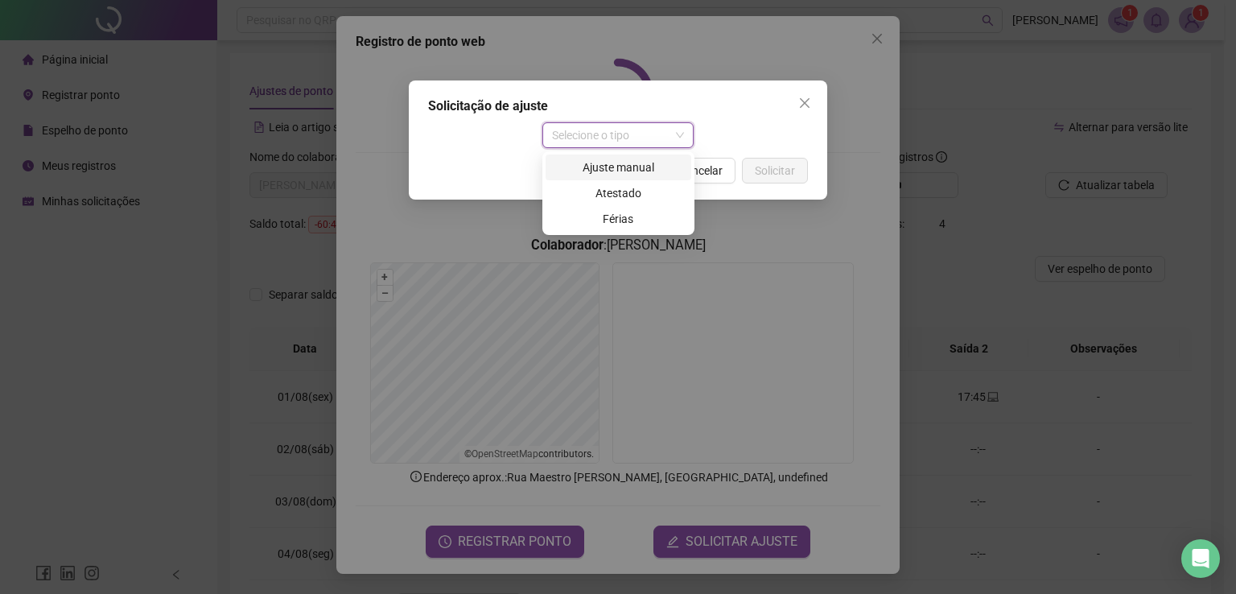
click at [620, 164] on div "Ajuste manual" at bounding box center [618, 168] width 126 height 18
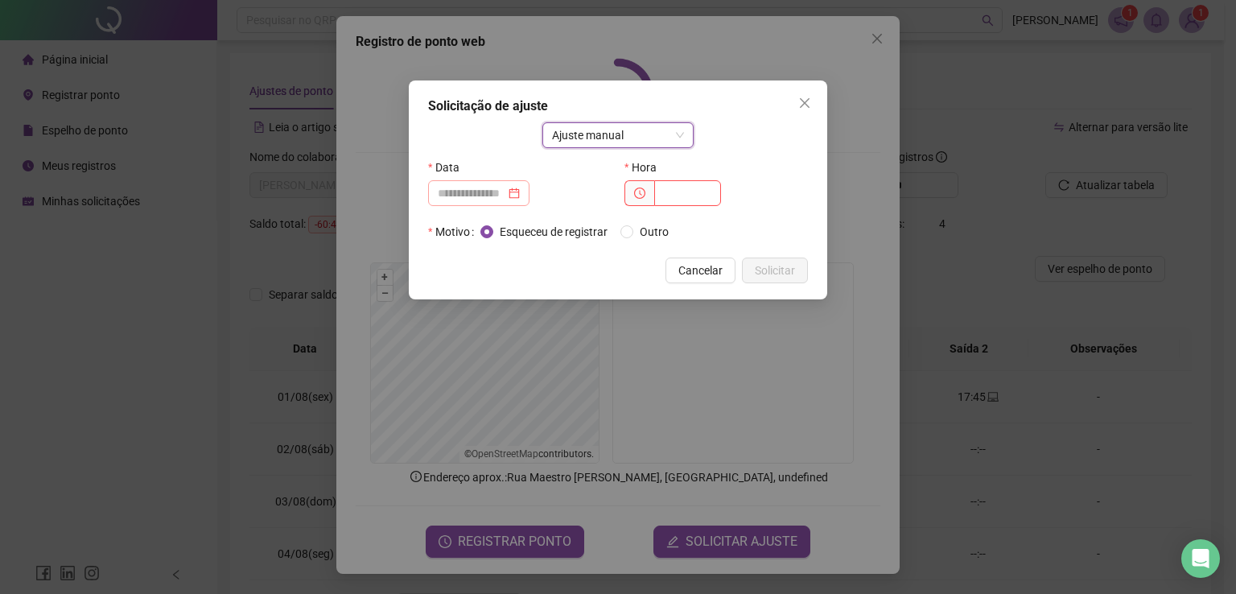
click at [529, 192] on div at bounding box center [478, 193] width 101 height 26
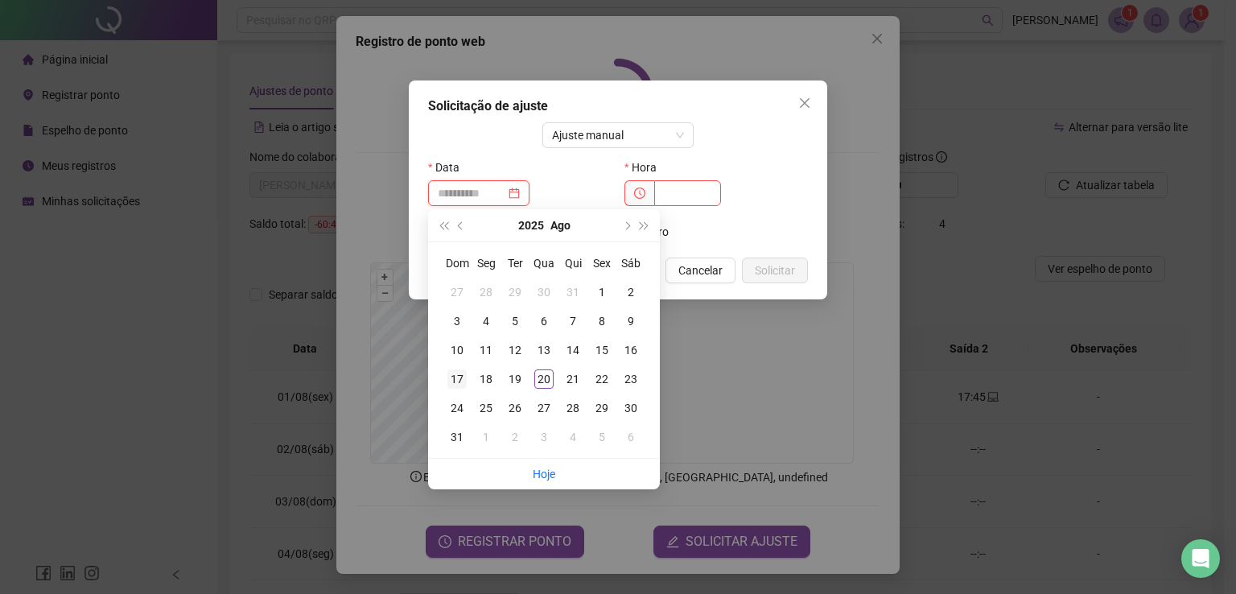
type input "**********"
click at [463, 374] on div "17" at bounding box center [456, 378] width 19 height 19
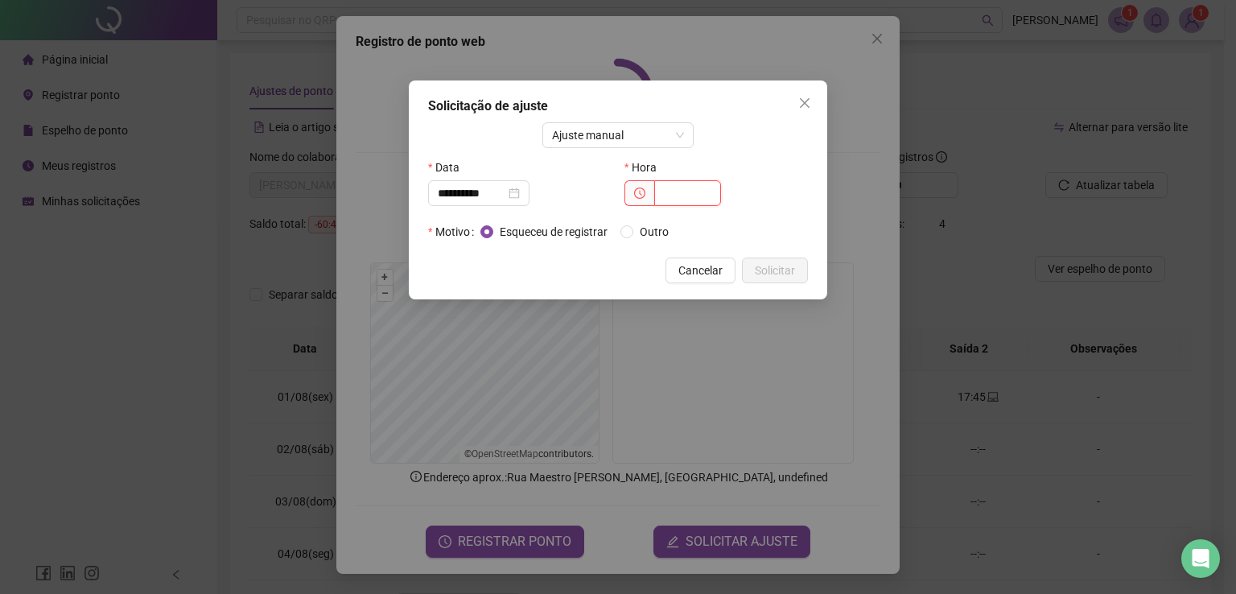
click at [696, 187] on input "text" at bounding box center [687, 193] width 67 height 26
type input "*****"
click at [776, 268] on span "Solicitar" at bounding box center [775, 271] width 40 height 18
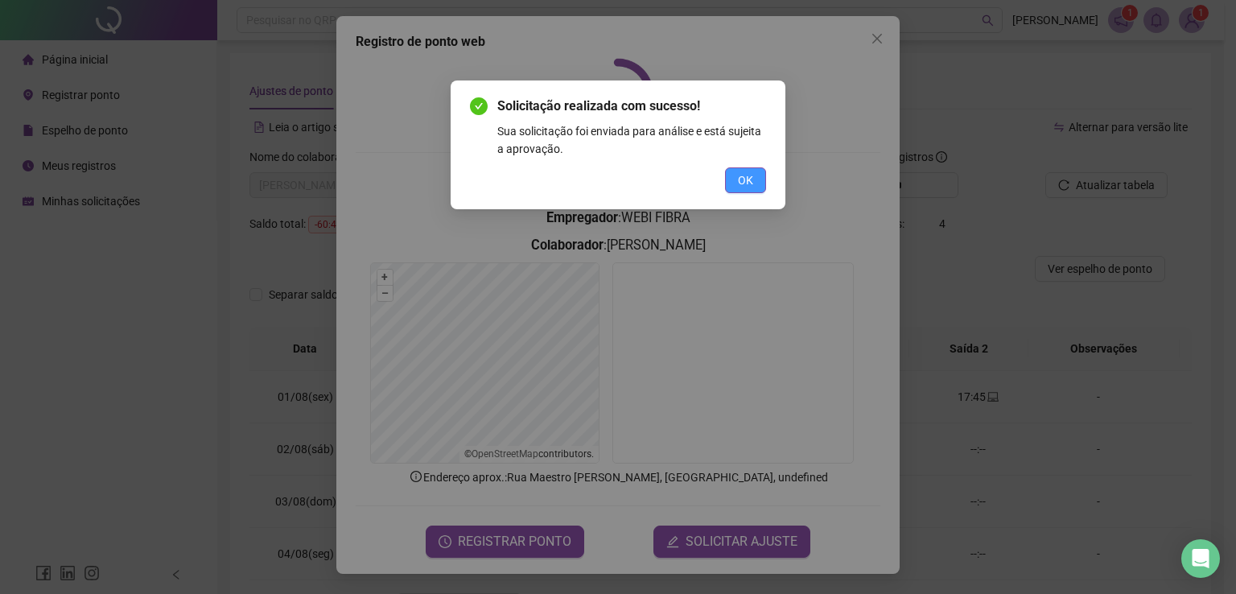
click at [759, 178] on button "OK" at bounding box center [745, 180] width 41 height 26
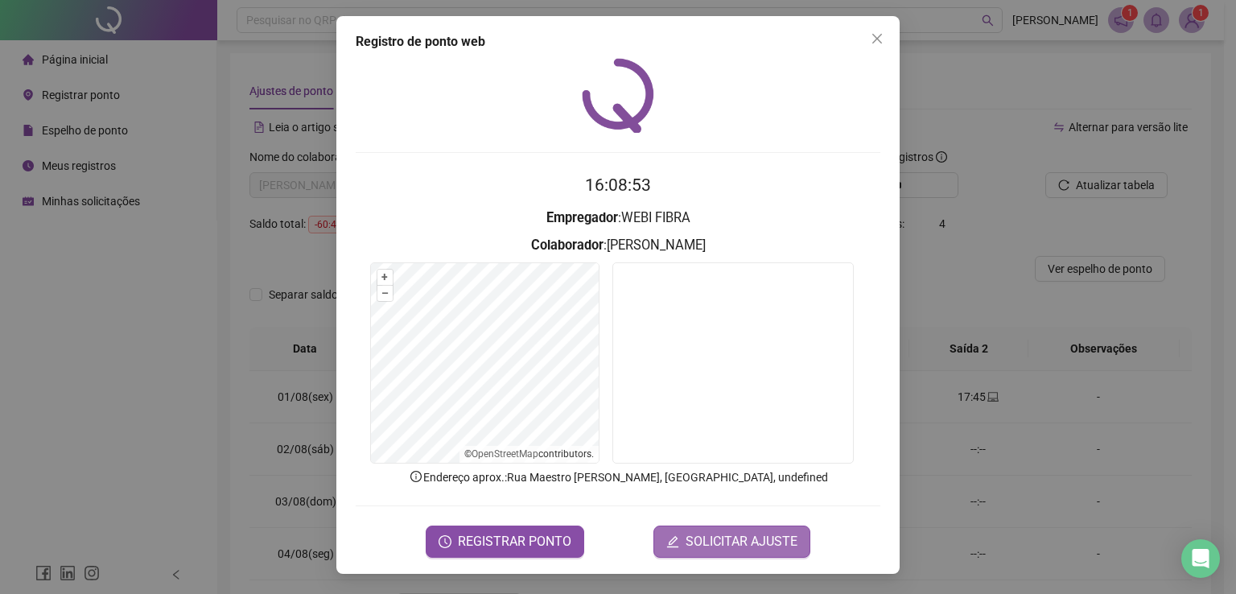
click at [714, 535] on span "SOLICITAR AJUSTE" at bounding box center [742, 541] width 112 height 19
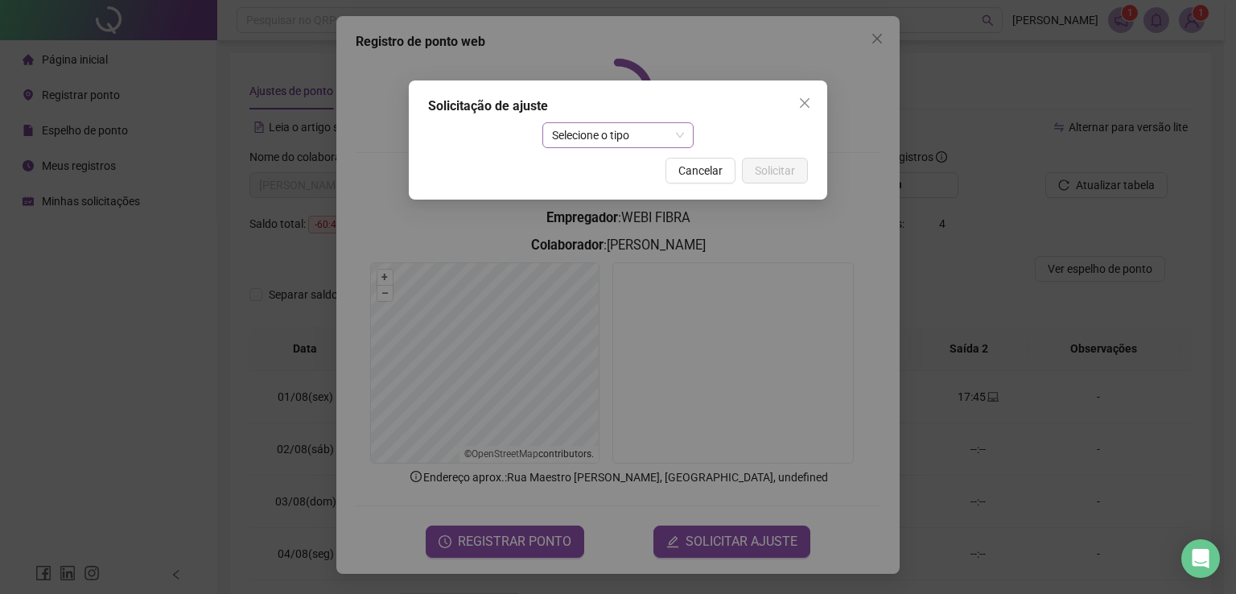
click at [621, 126] on span "Selecione o tipo" at bounding box center [618, 135] width 133 height 24
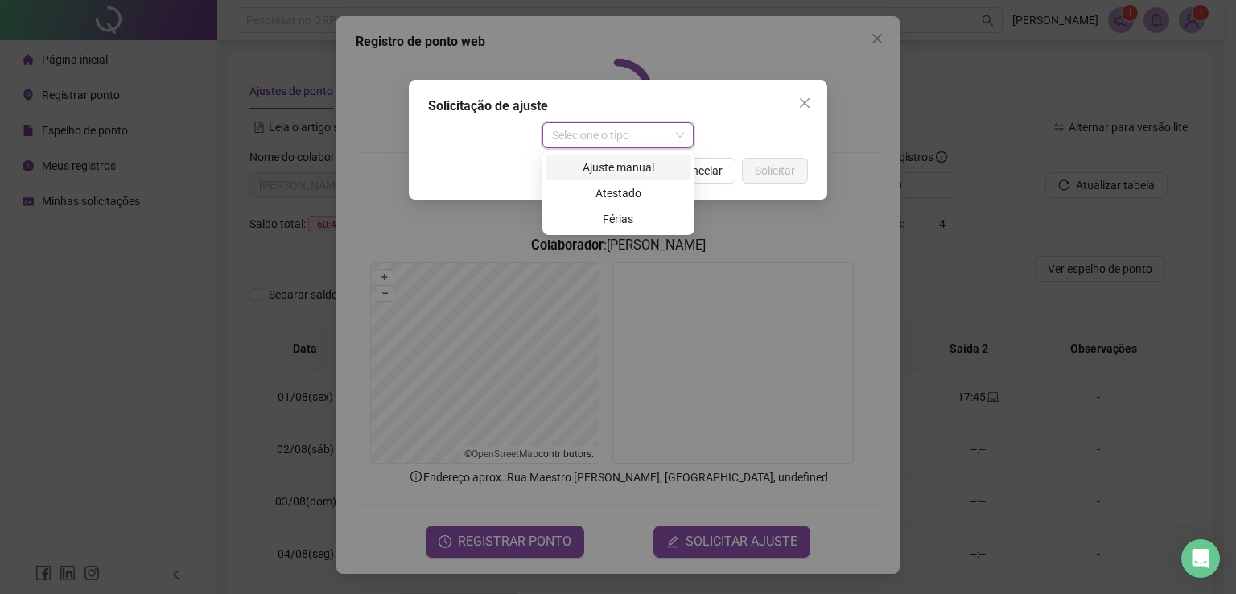
click at [612, 157] on div "Ajuste manual" at bounding box center [619, 167] width 146 height 26
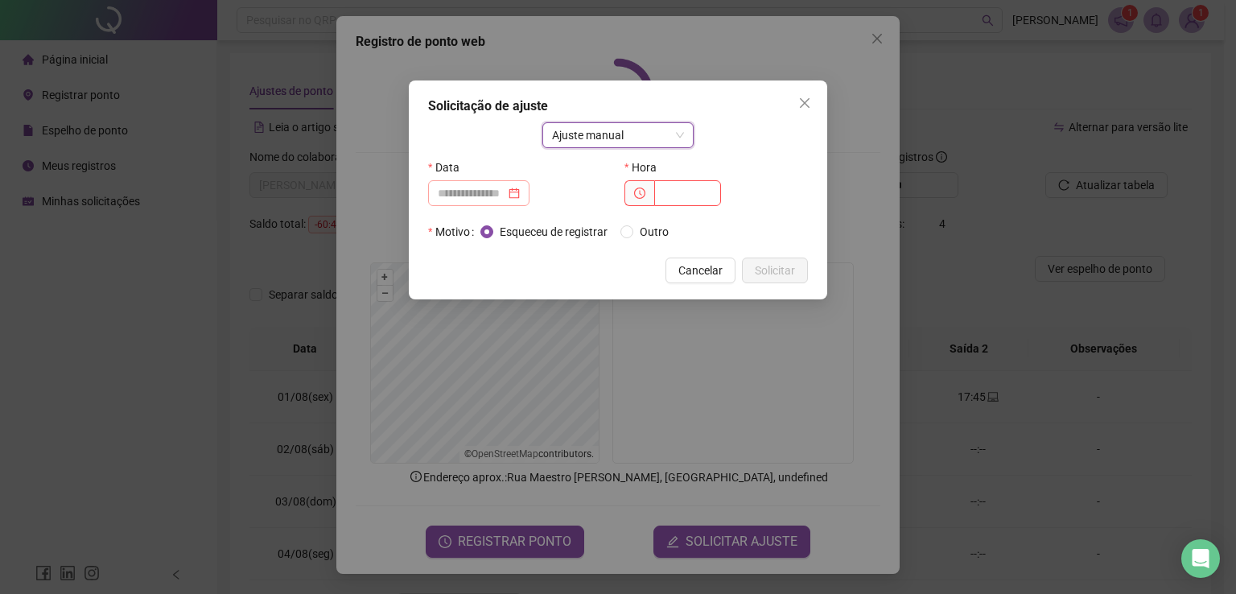
click at [529, 182] on div at bounding box center [478, 193] width 101 height 26
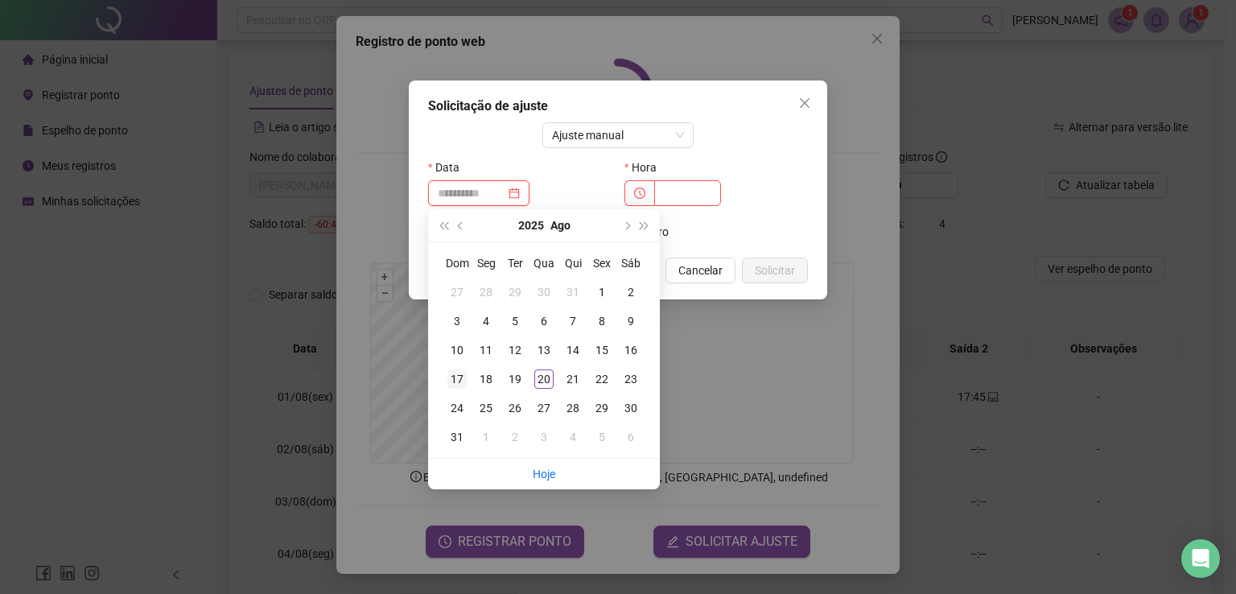
type input "**********"
click at [452, 381] on div "17" at bounding box center [456, 378] width 19 height 19
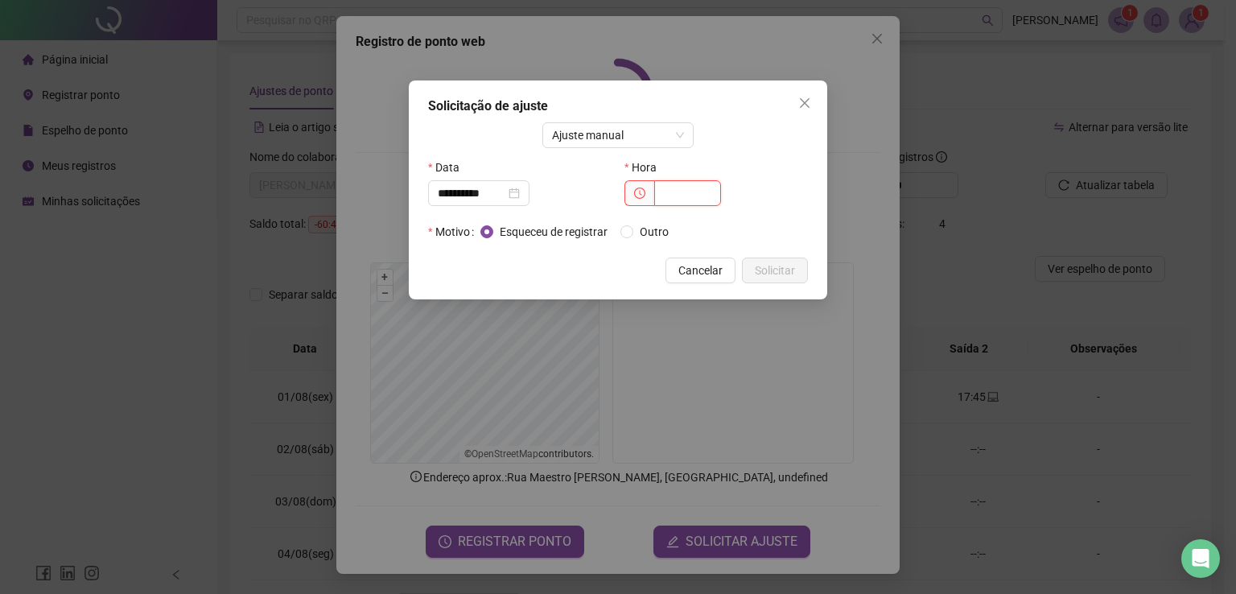
click at [669, 185] on input "text" at bounding box center [687, 193] width 67 height 26
type input "*****"
click at [768, 274] on span "Solicitar" at bounding box center [775, 271] width 40 height 18
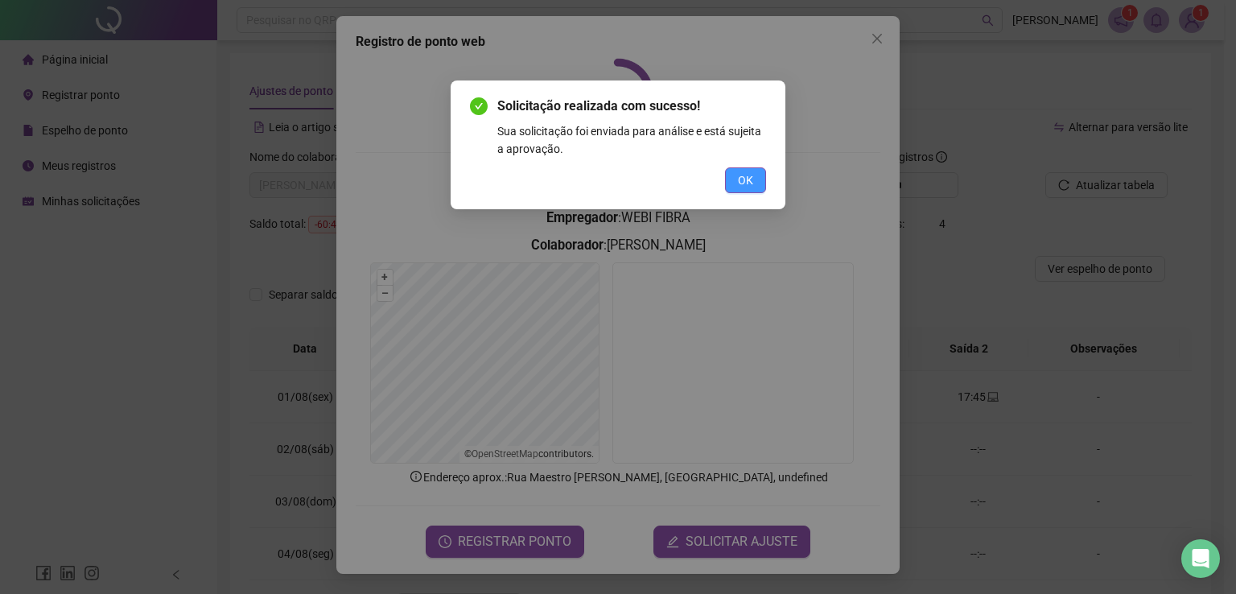
click at [735, 179] on button "OK" at bounding box center [745, 180] width 41 height 26
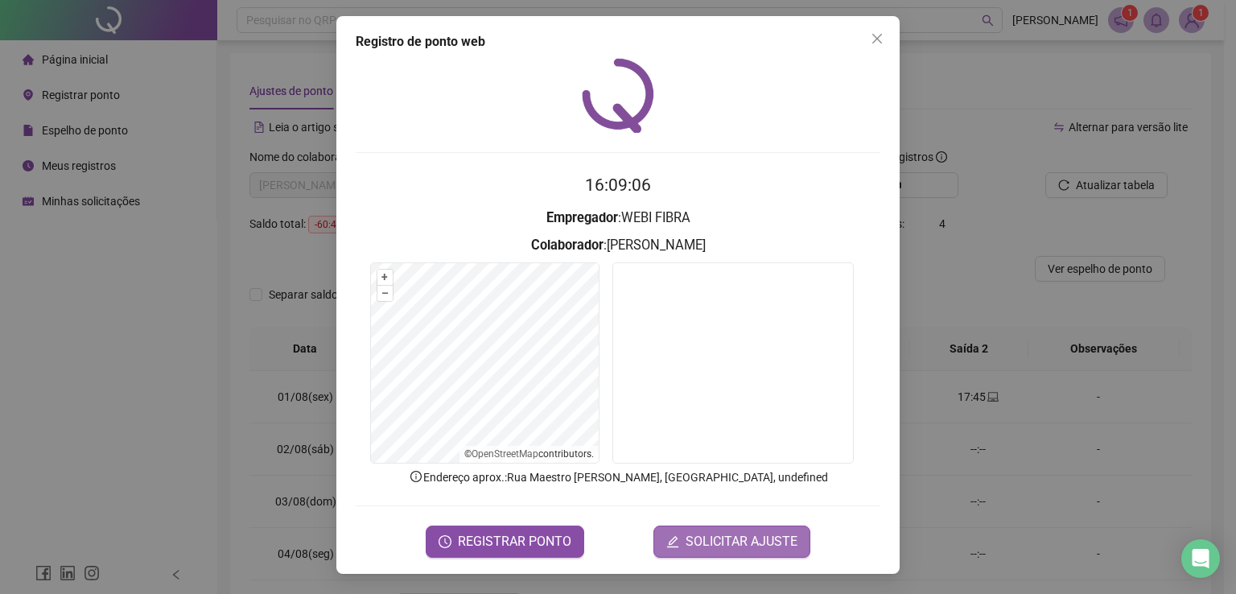
click at [753, 533] on span "SOLICITAR AJUSTE" at bounding box center [742, 541] width 112 height 19
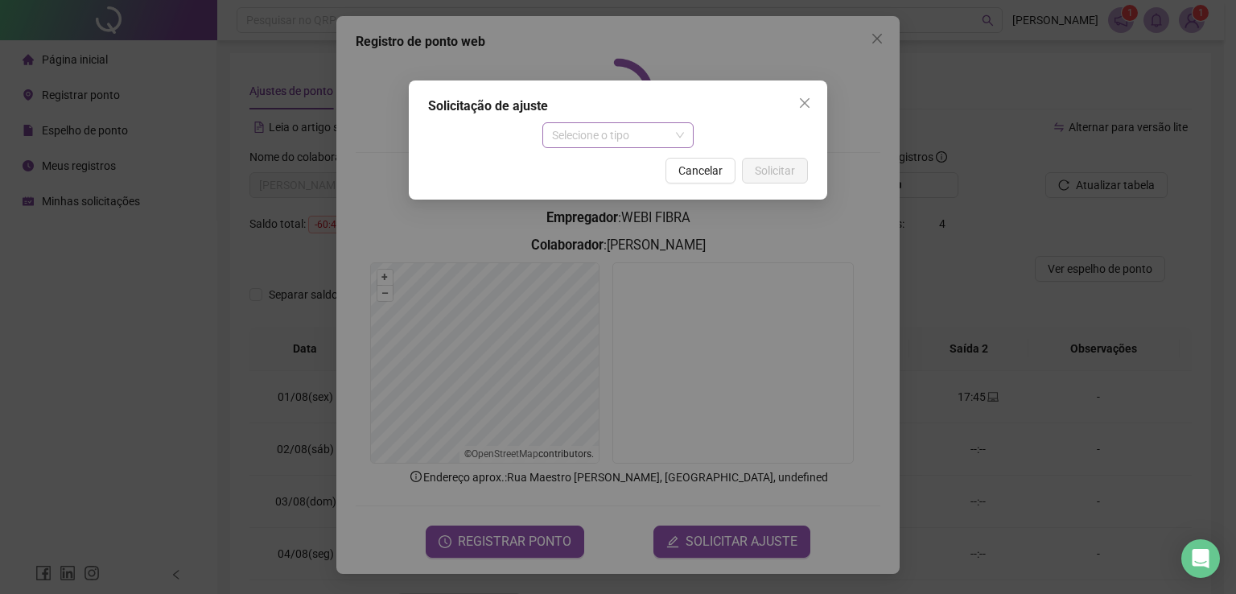
click at [657, 133] on span "Selecione o tipo" at bounding box center [618, 135] width 133 height 24
drag, startPoint x: 801, startPoint y: 103, endPoint x: 822, endPoint y: 101, distance: 21.1
click at [801, 103] on icon "close" at bounding box center [804, 103] width 13 height 13
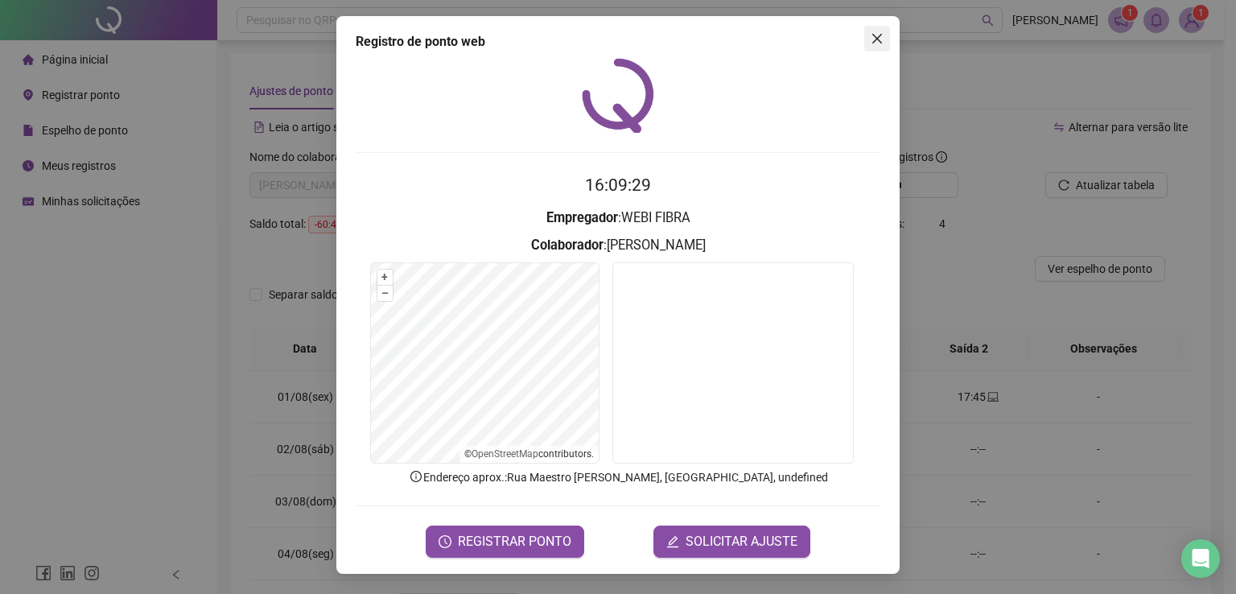
click at [882, 35] on icon "close" at bounding box center [877, 38] width 13 height 13
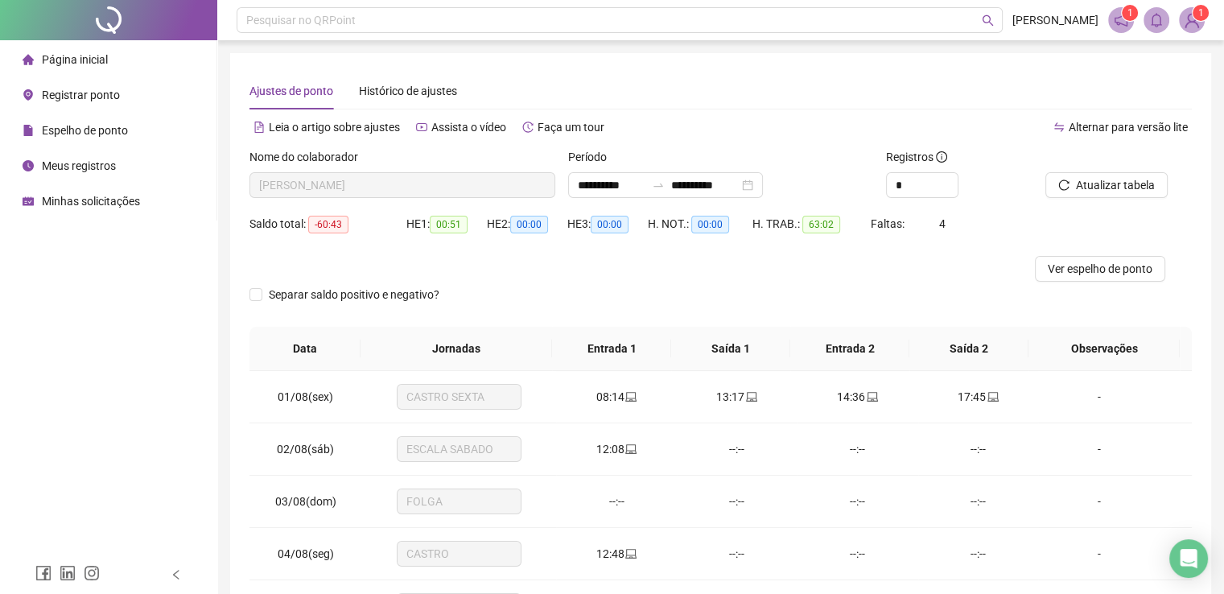
click at [79, 204] on span "Minhas solicitações" at bounding box center [91, 201] width 98 height 13
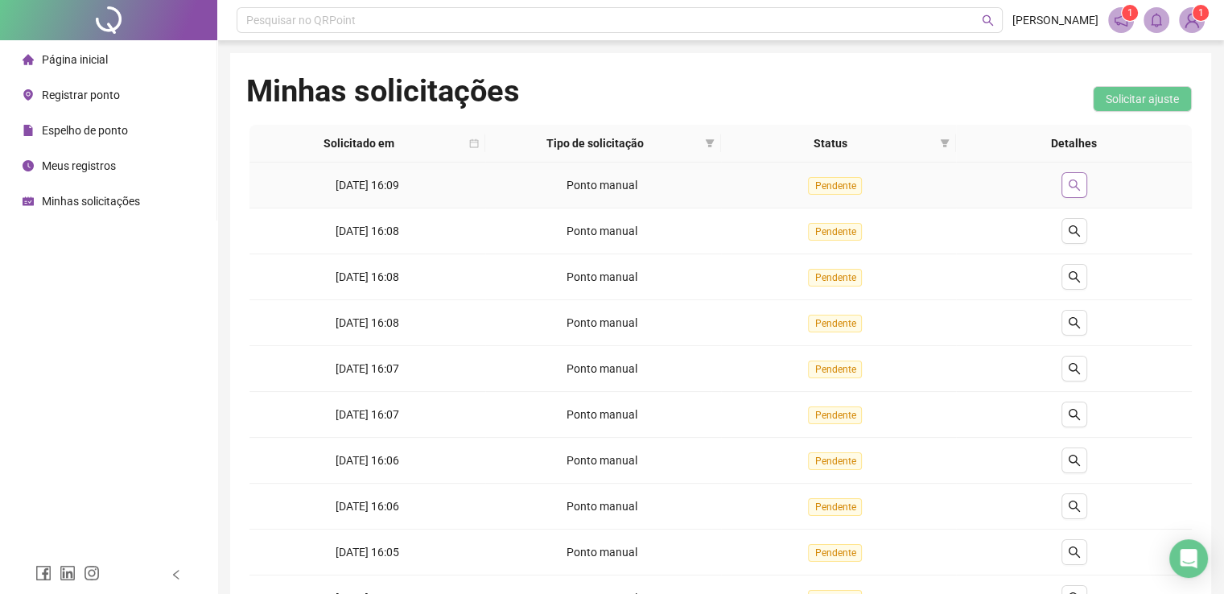
click at [1069, 179] on icon "search" at bounding box center [1074, 185] width 13 height 13
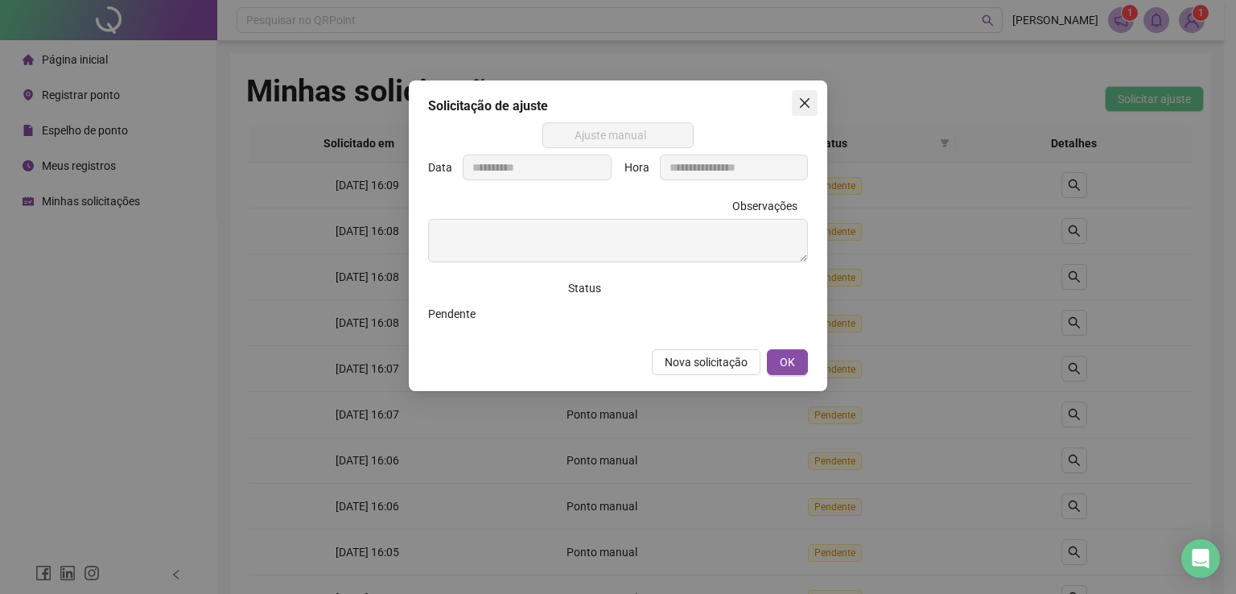
click at [802, 98] on icon "close" at bounding box center [804, 103] width 13 height 13
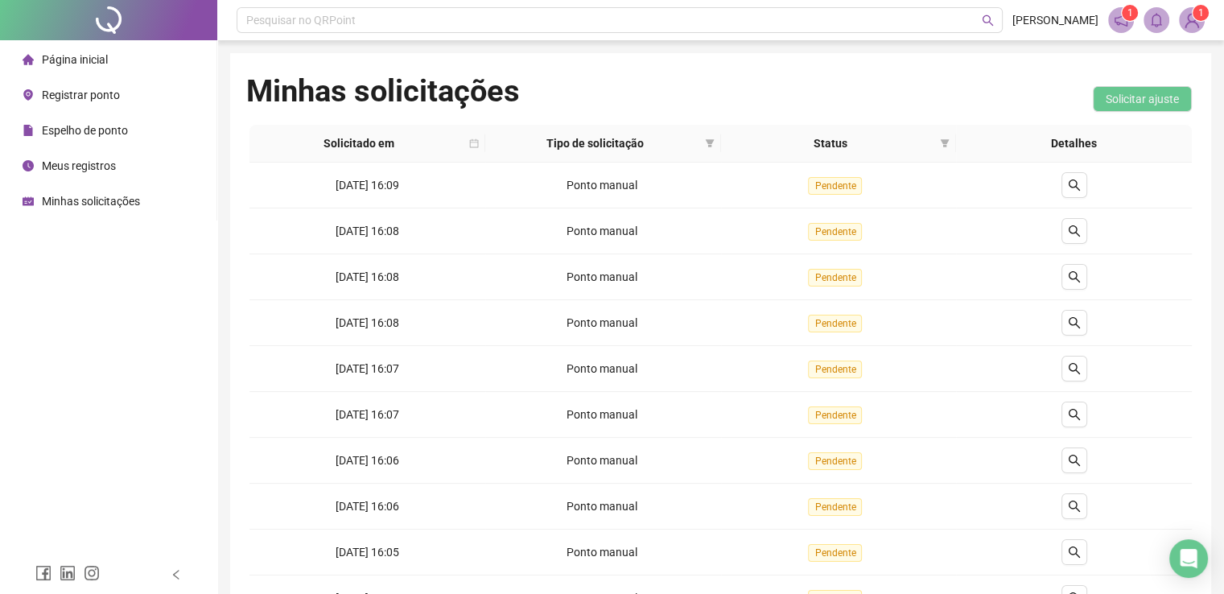
click at [93, 130] on span "Espelho de ponto" at bounding box center [85, 130] width 86 height 13
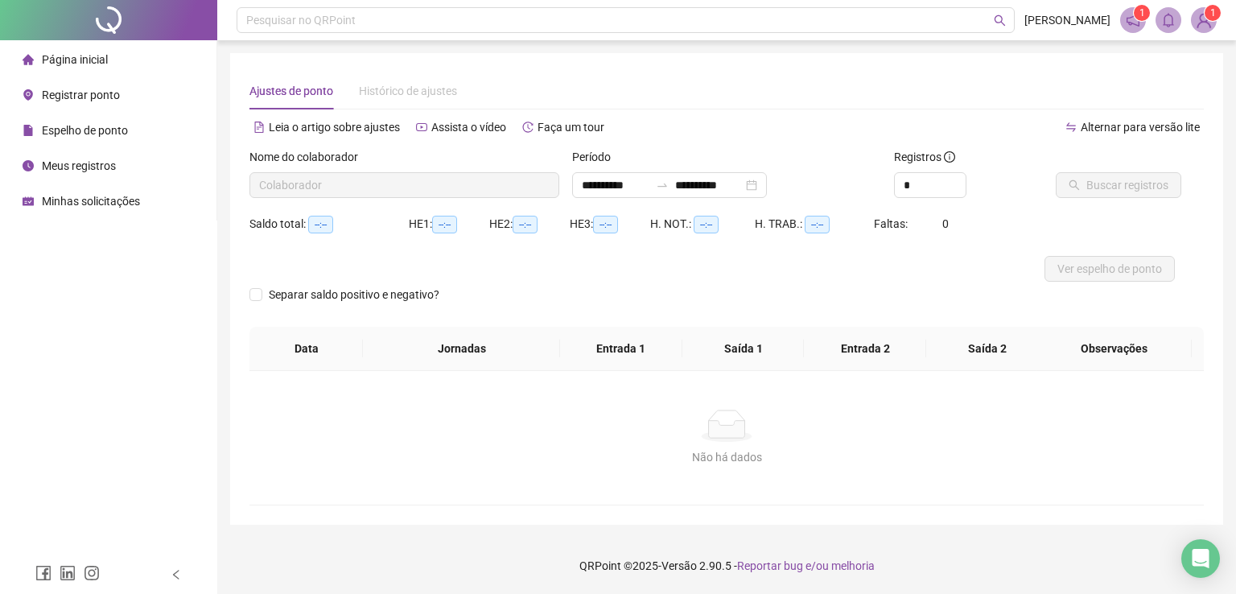
type input "**********"
click at [68, 200] on span "Minhas solicitações" at bounding box center [91, 201] width 98 height 13
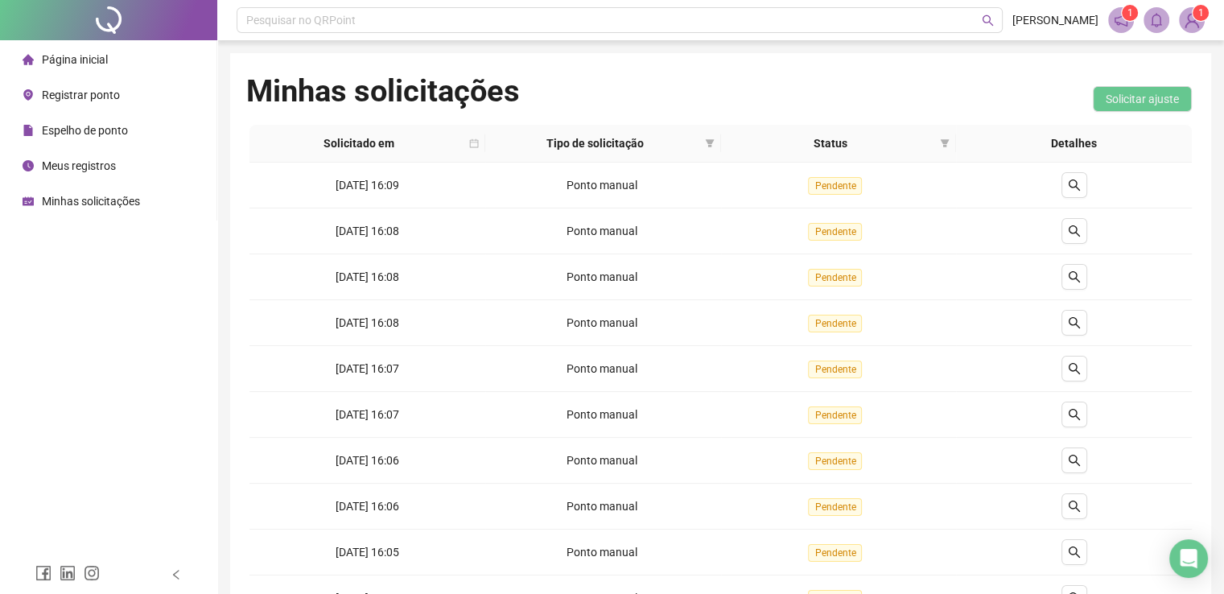
click at [113, 101] on span "Registrar ponto" at bounding box center [81, 95] width 78 height 13
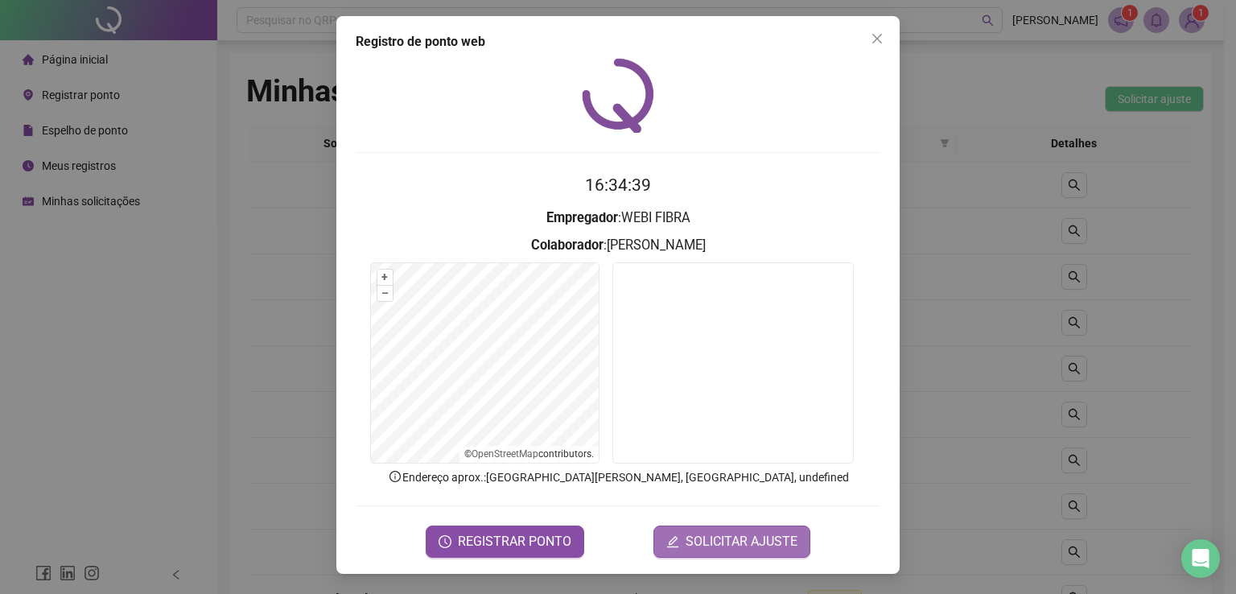
click at [752, 546] on span "SOLICITAR AJUSTE" at bounding box center [742, 541] width 112 height 19
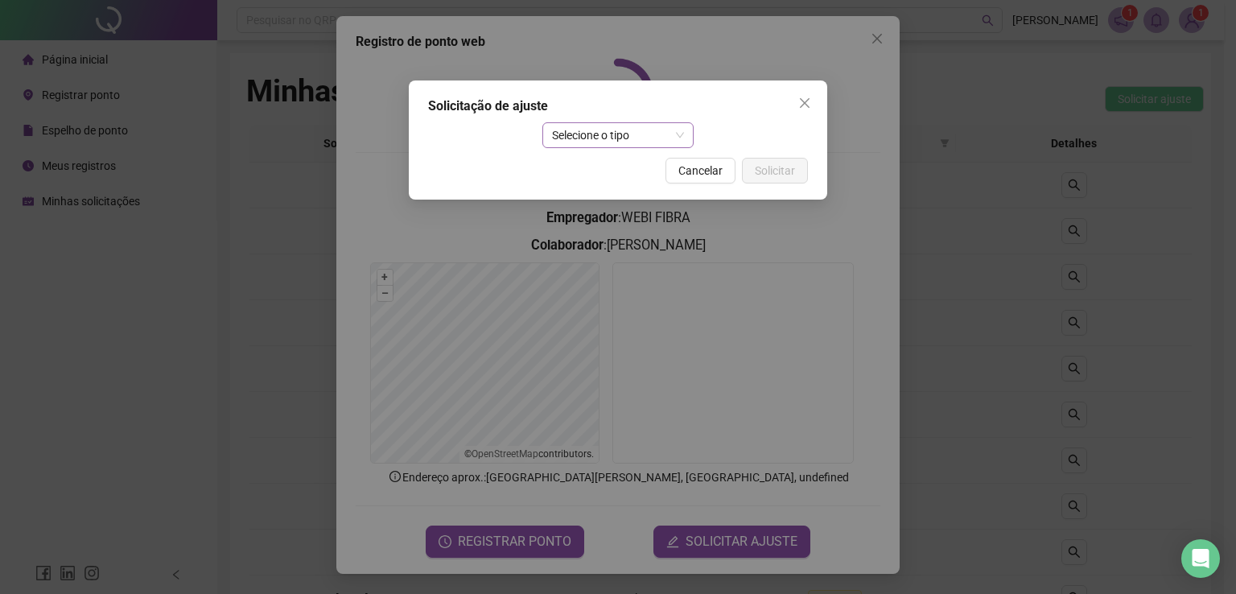
click at [608, 137] on span "Selecione o tipo" at bounding box center [618, 135] width 133 height 24
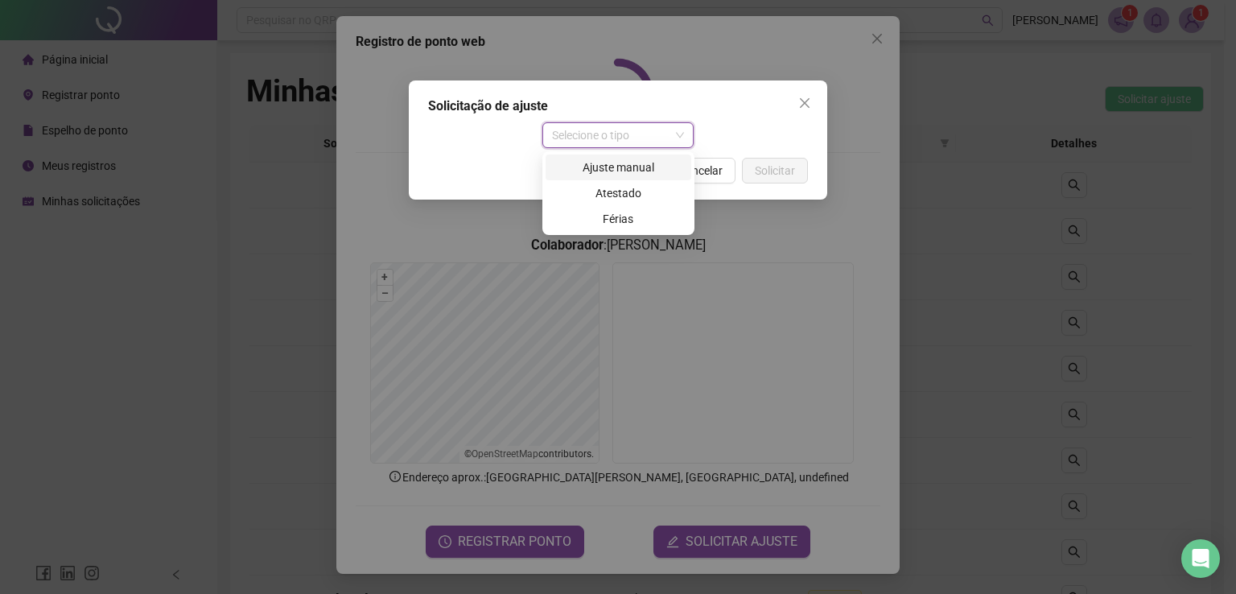
click at [644, 171] on div "Ajuste manual" at bounding box center [618, 168] width 126 height 18
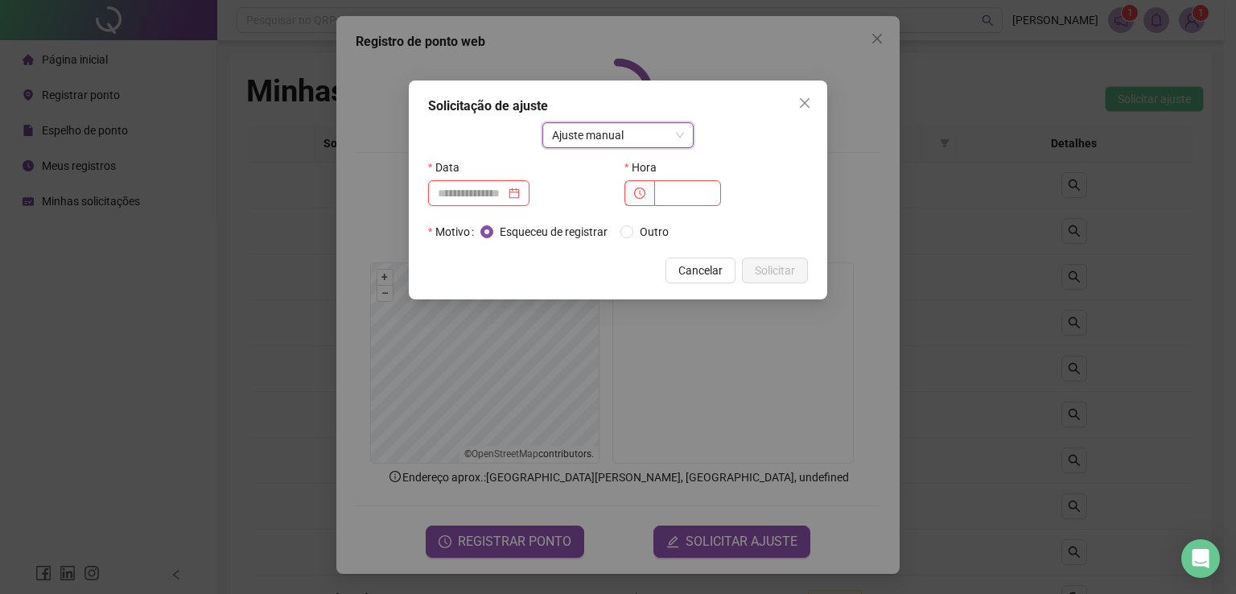
click at [505, 195] on input at bounding box center [472, 193] width 68 height 18
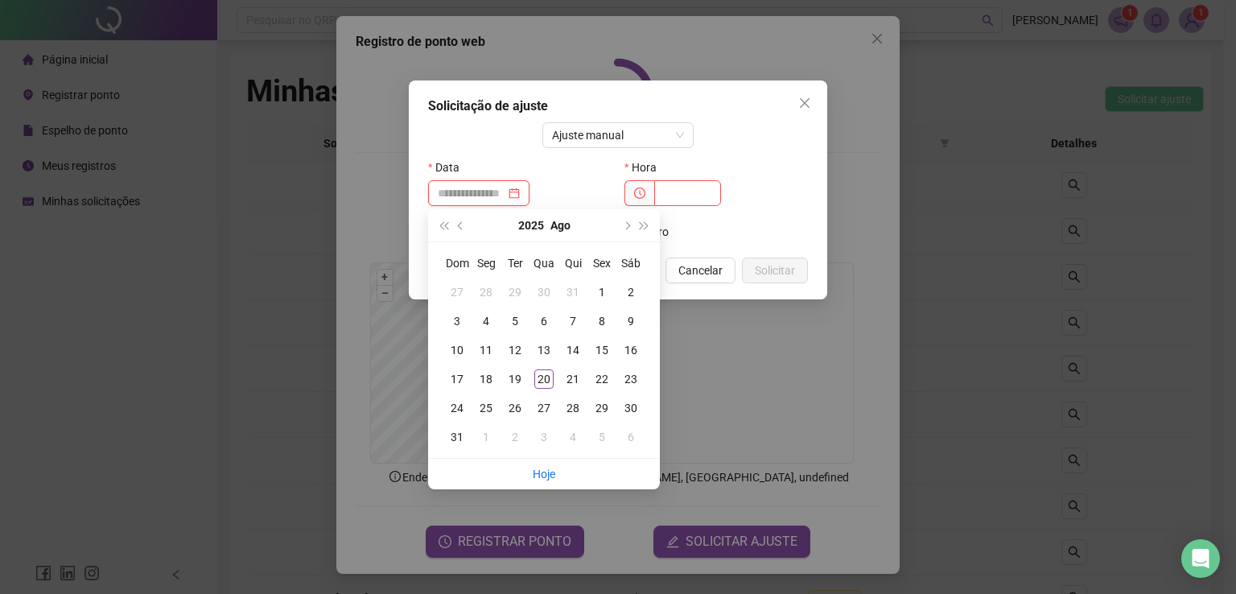
click at [520, 197] on div at bounding box center [479, 193] width 82 height 18
type input "**********"
click at [454, 374] on div "17" at bounding box center [456, 378] width 19 height 19
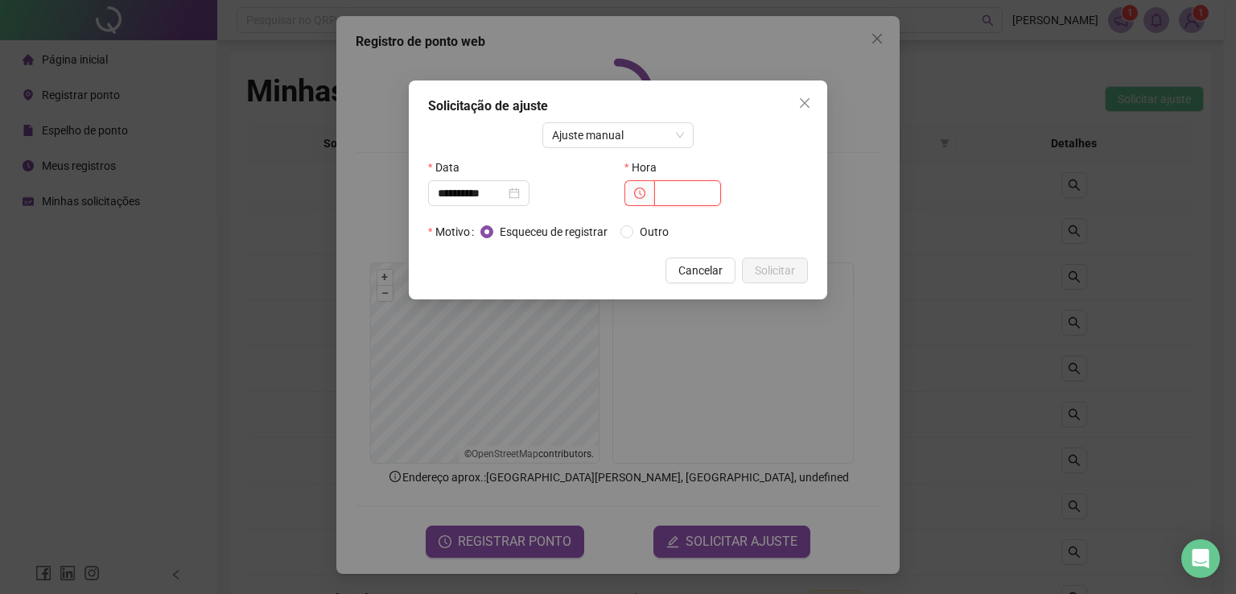
click at [700, 189] on input "text" at bounding box center [687, 193] width 67 height 26
type input "*****"
click at [789, 271] on span "Solicitar" at bounding box center [775, 271] width 40 height 18
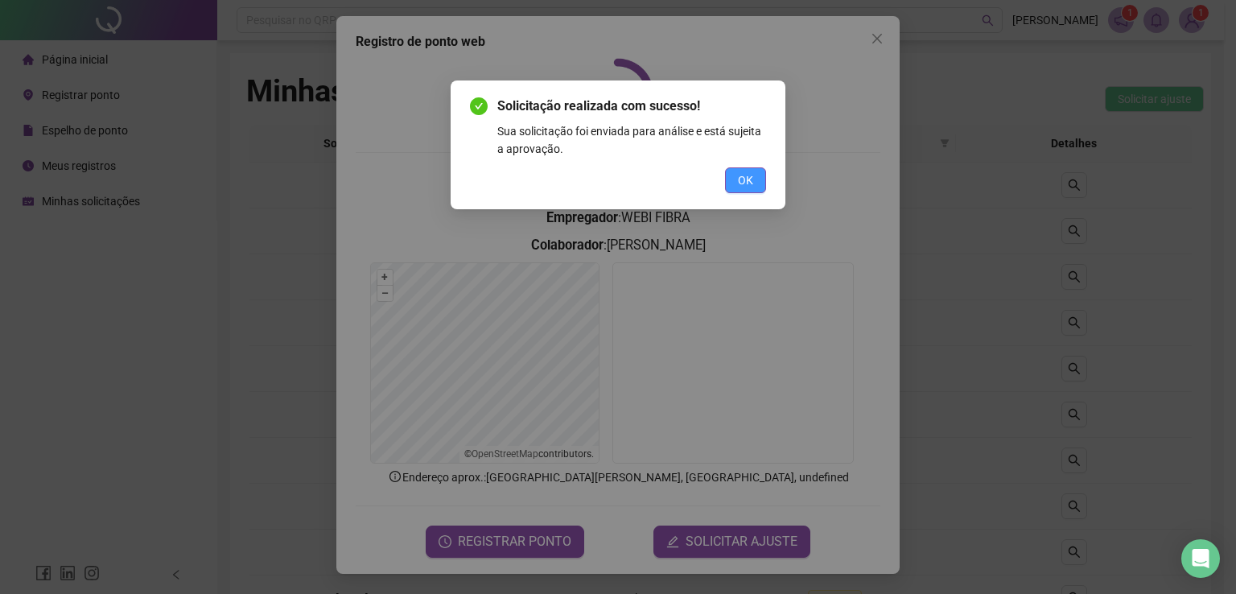
click at [756, 179] on button "OK" at bounding box center [745, 180] width 41 height 26
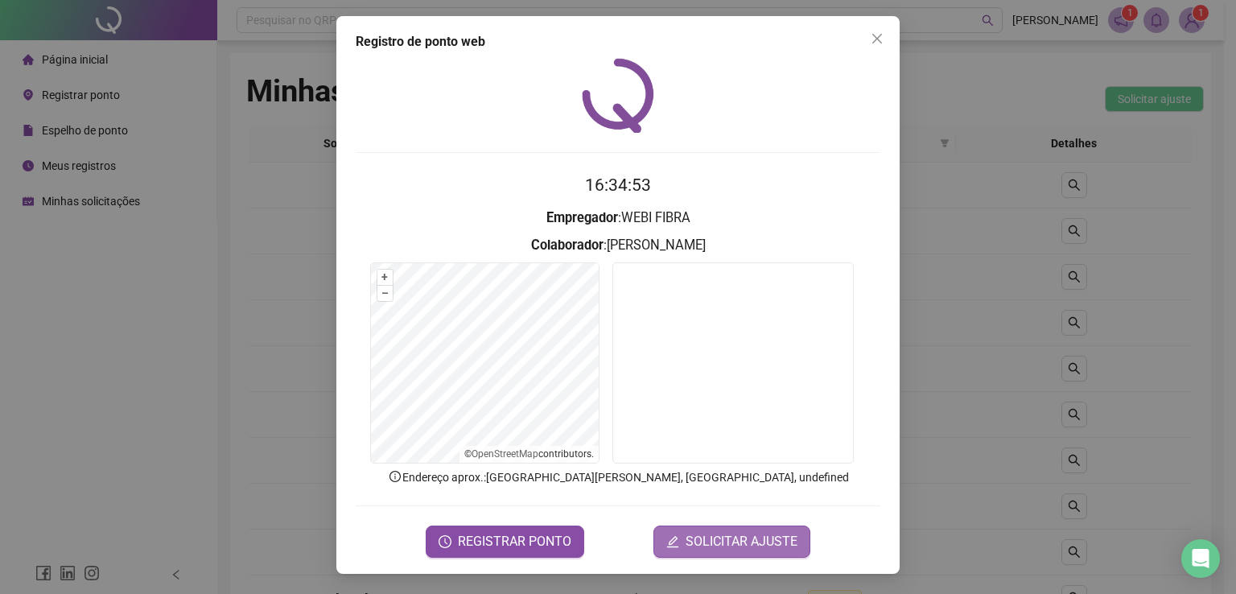
click at [781, 551] on button "SOLICITAR AJUSTE" at bounding box center [731, 541] width 157 height 32
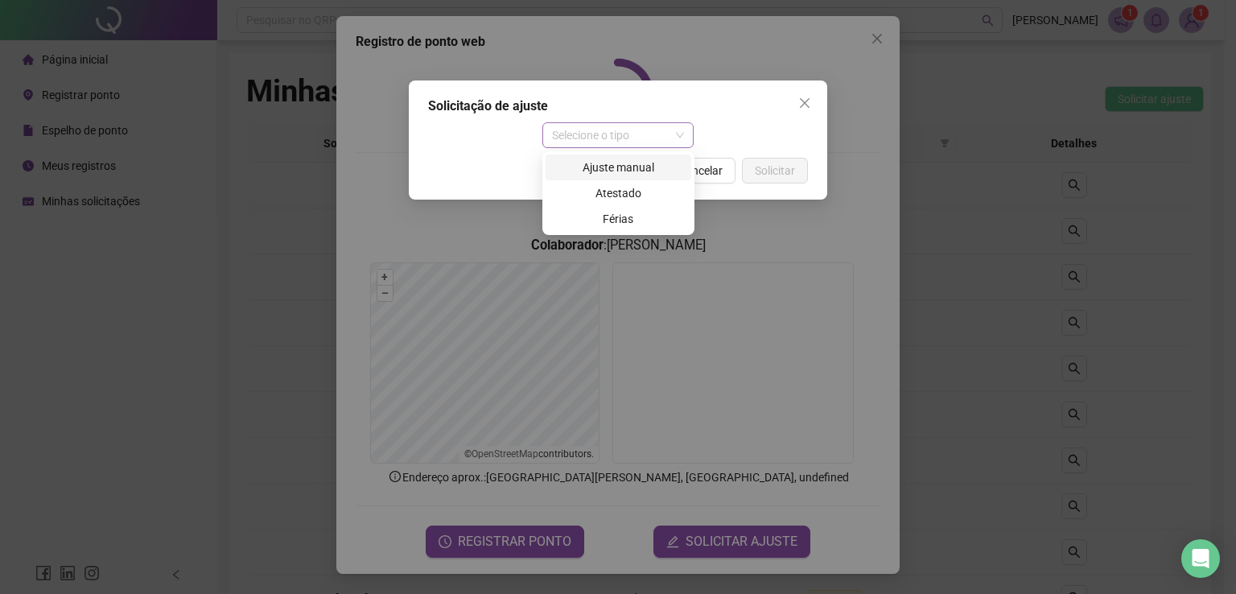
click at [628, 134] on span "Selecione o tipo" at bounding box center [618, 135] width 133 height 24
click at [647, 167] on div "Ajuste manual" at bounding box center [618, 168] width 126 height 18
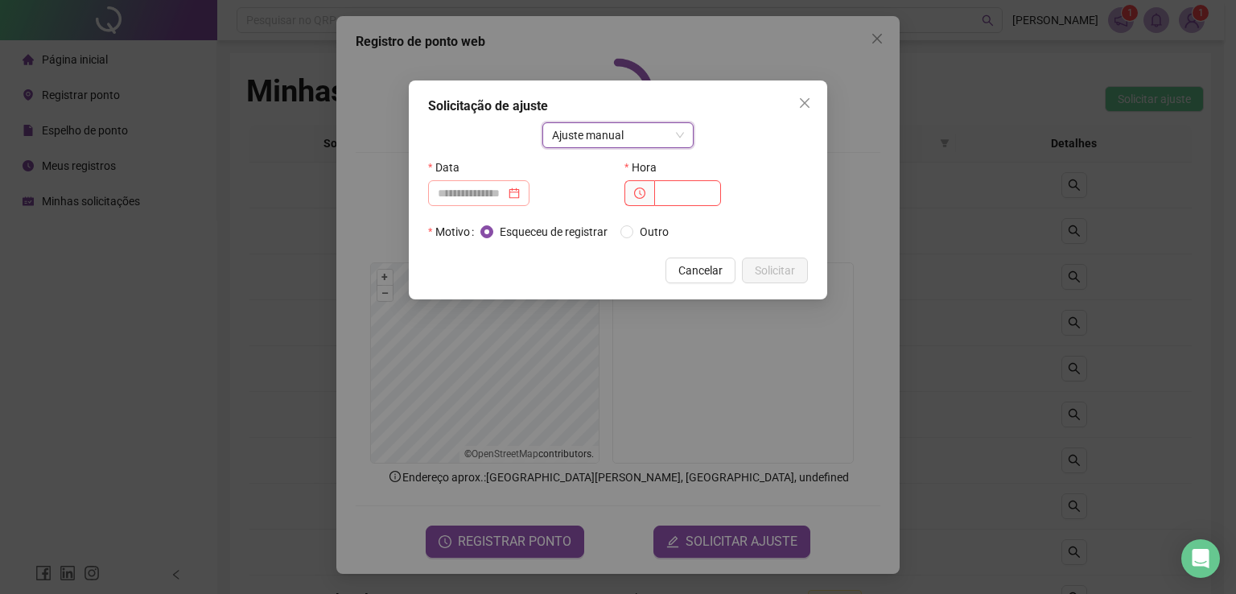
click at [518, 204] on div at bounding box center [478, 193] width 101 height 26
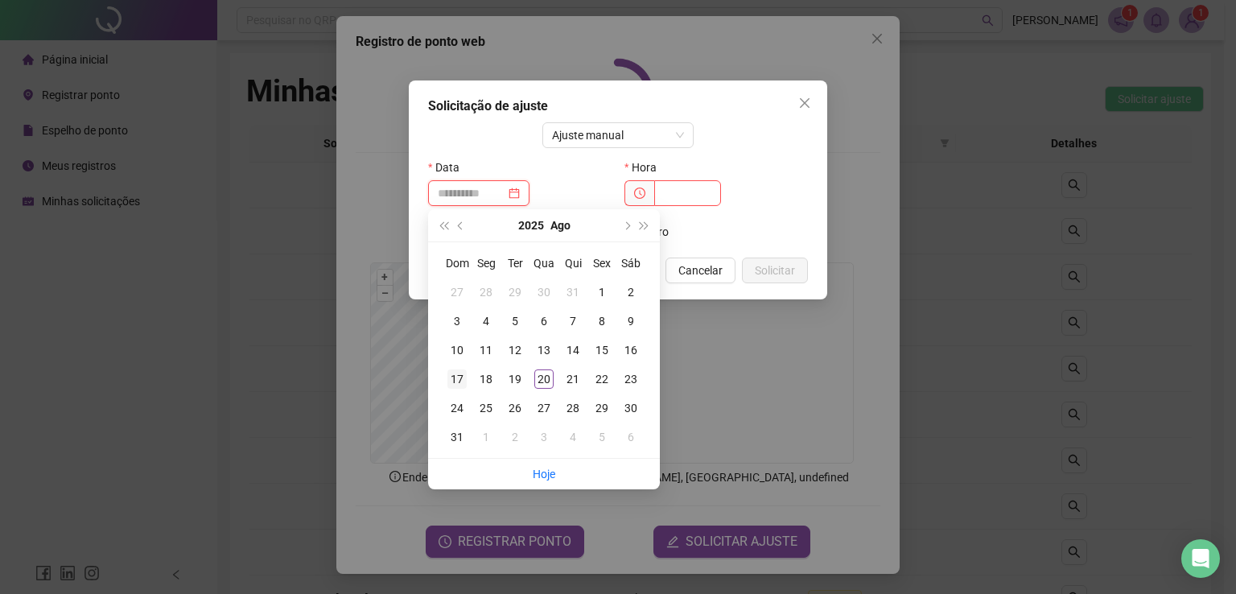
type input "**********"
click at [456, 377] on div "17" at bounding box center [456, 378] width 19 height 19
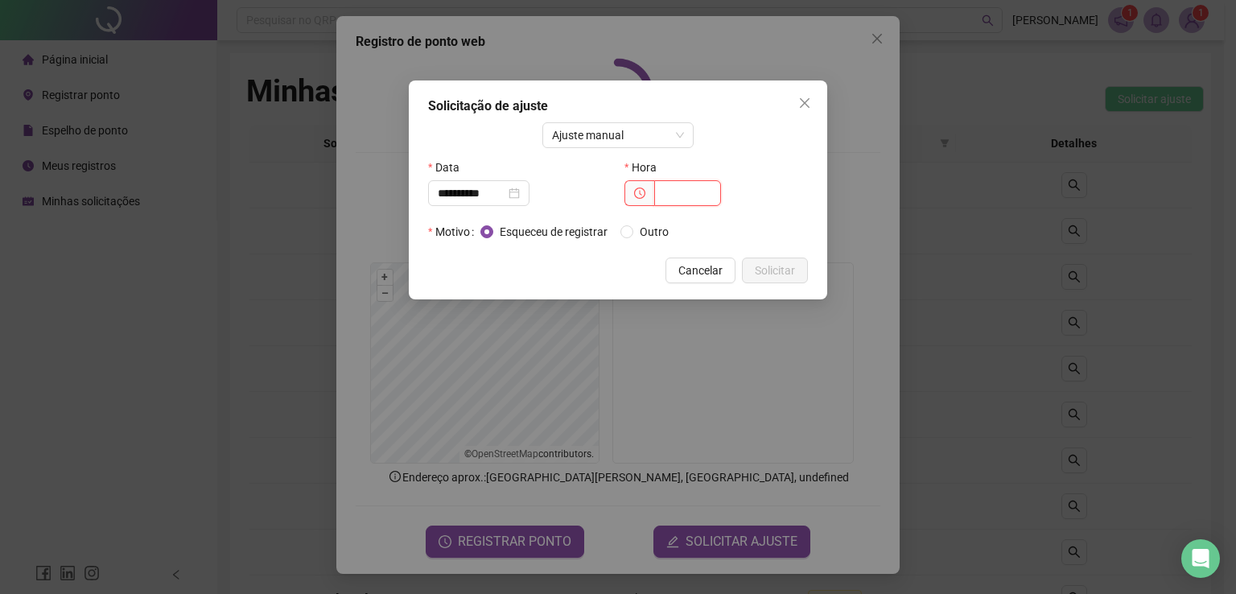
click at [711, 193] on input "text" at bounding box center [687, 193] width 67 height 26
type input "*****"
click at [776, 270] on span "Solicitar" at bounding box center [775, 271] width 40 height 18
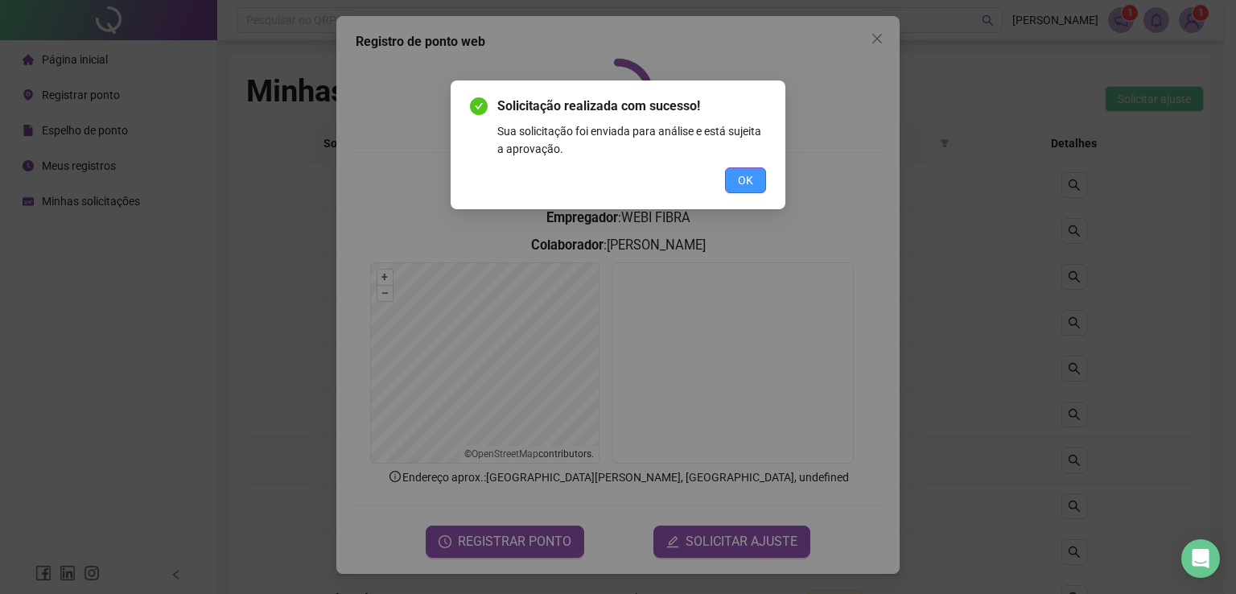
click at [740, 183] on span "OK" at bounding box center [745, 180] width 15 height 18
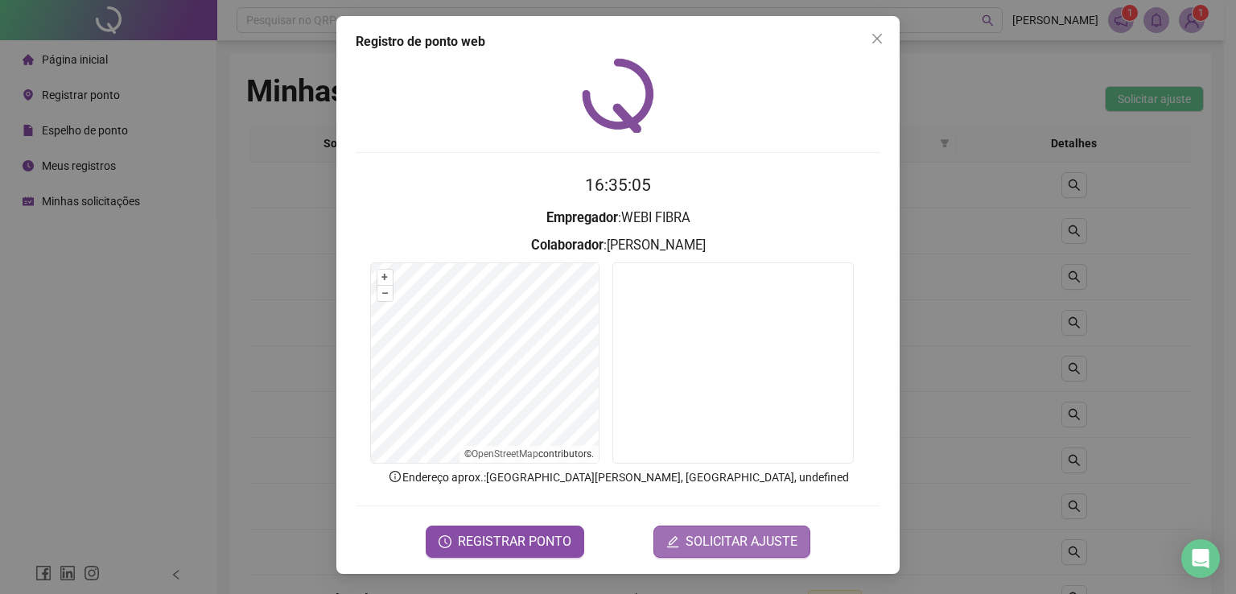
click at [728, 551] on button "SOLICITAR AJUSTE" at bounding box center [731, 541] width 157 height 32
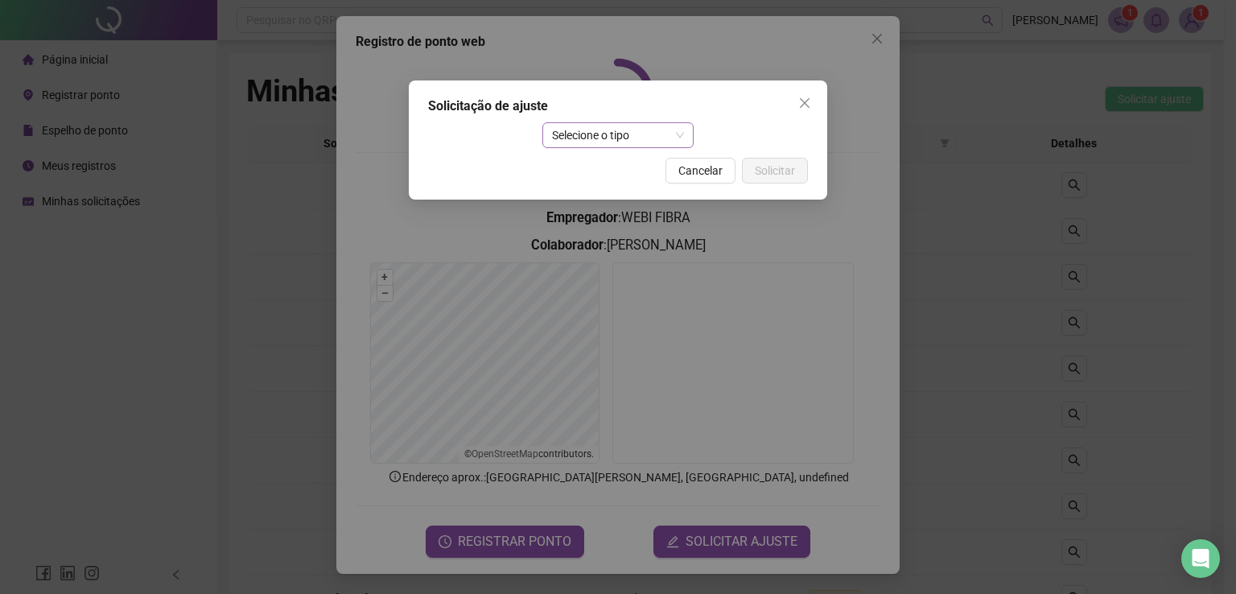
click at [657, 134] on span "Selecione o tipo" at bounding box center [618, 135] width 133 height 24
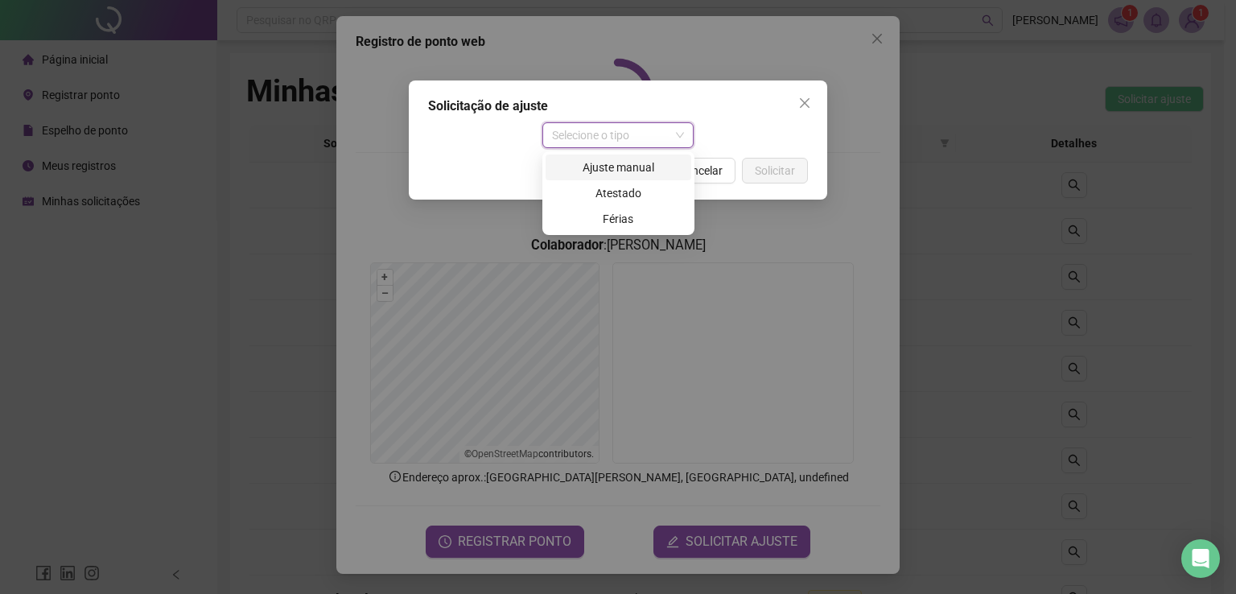
click at [621, 165] on div "Ajuste manual" at bounding box center [618, 168] width 126 height 18
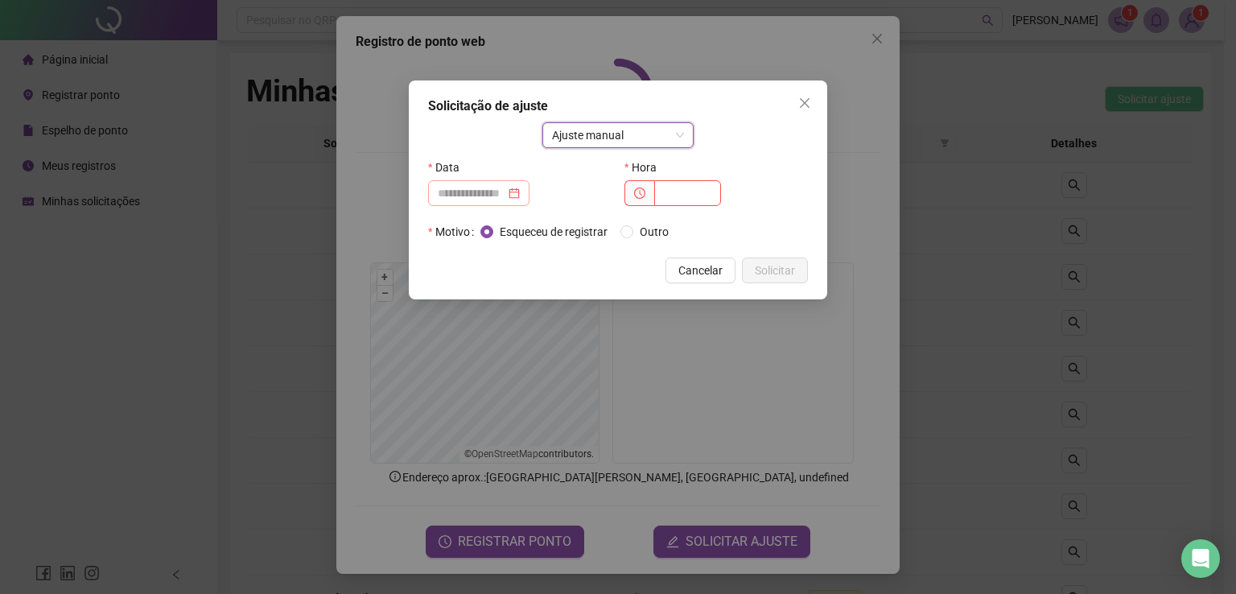
click at [529, 188] on div at bounding box center [478, 193] width 101 height 26
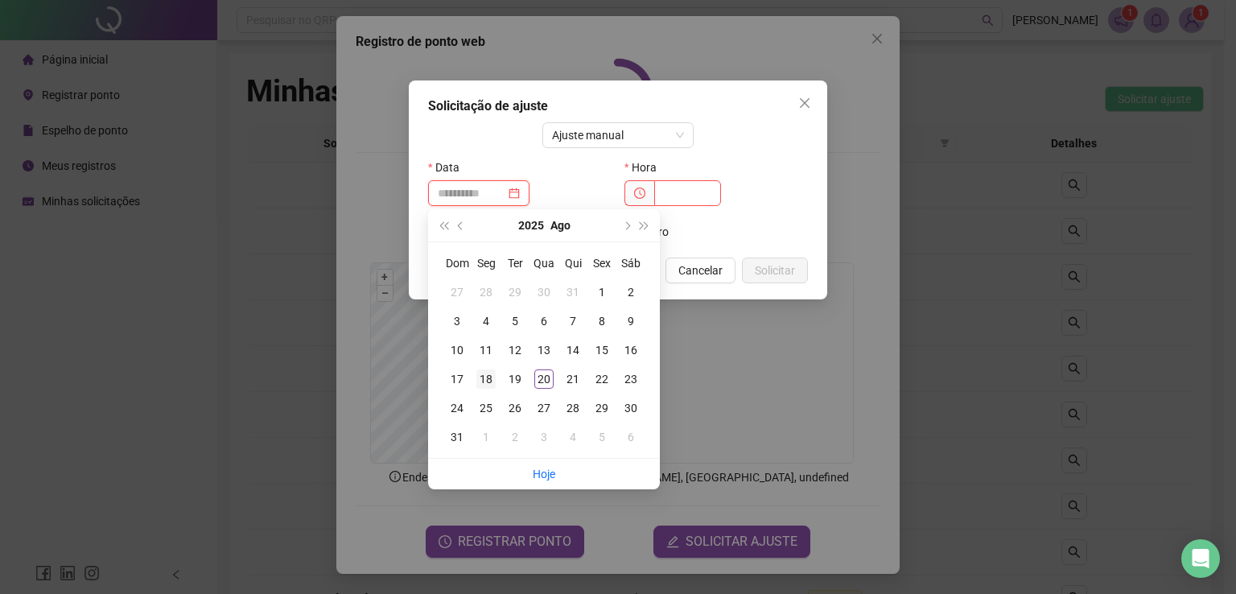
type input "**********"
click at [483, 373] on div "18" at bounding box center [485, 378] width 19 height 19
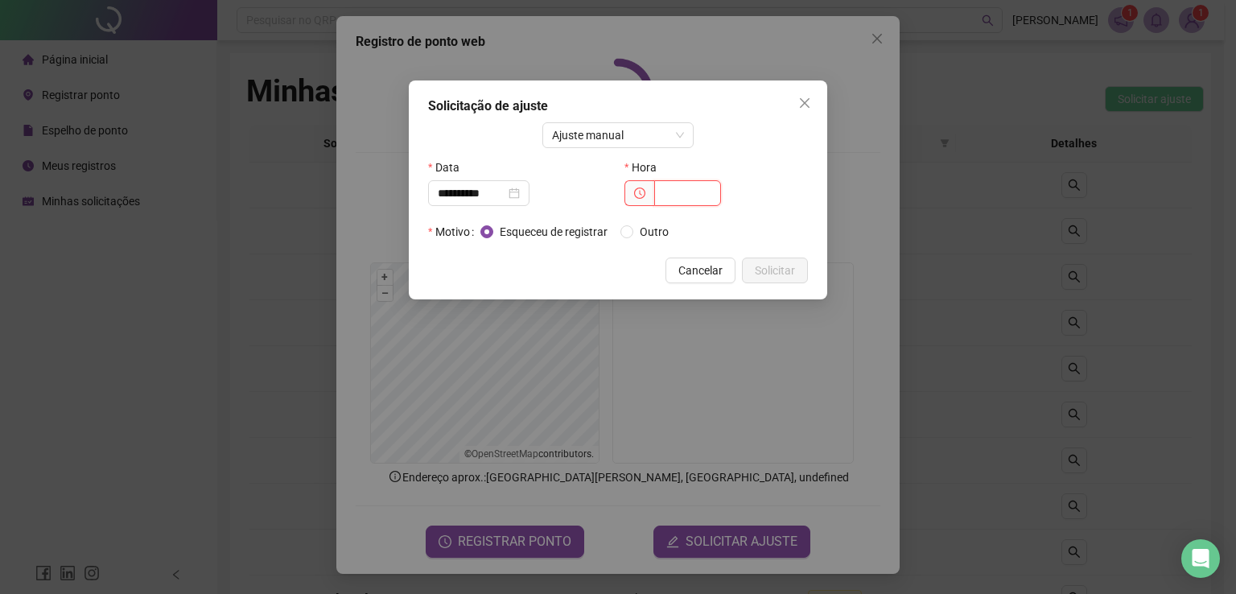
click at [669, 196] on input "text" at bounding box center [687, 193] width 67 height 26
type input "*****"
click at [785, 266] on span "Solicitar" at bounding box center [775, 271] width 40 height 18
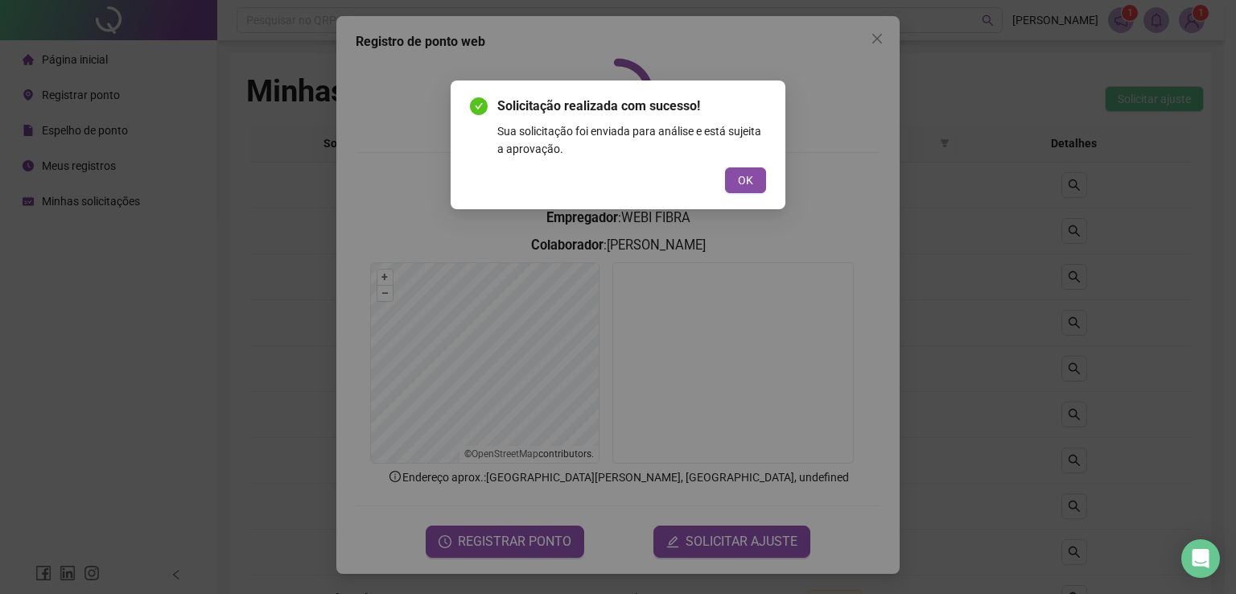
click at [746, 183] on span "OK" at bounding box center [745, 180] width 15 height 18
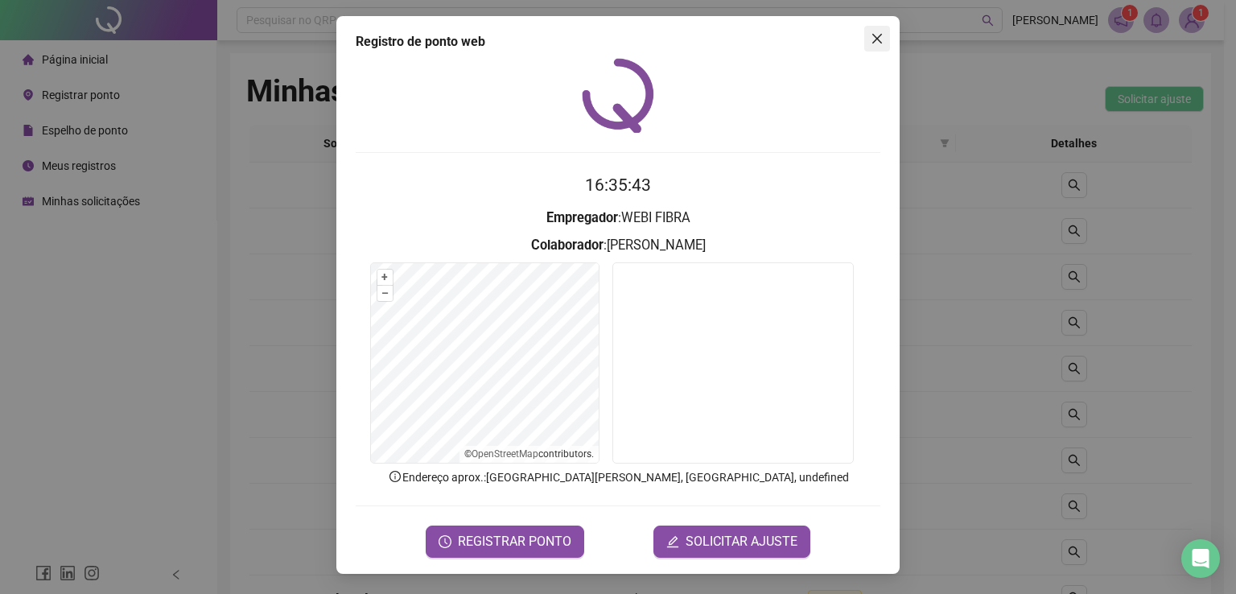
click at [888, 39] on span "Close" at bounding box center [877, 38] width 26 height 13
